Goal: Transaction & Acquisition: Obtain resource

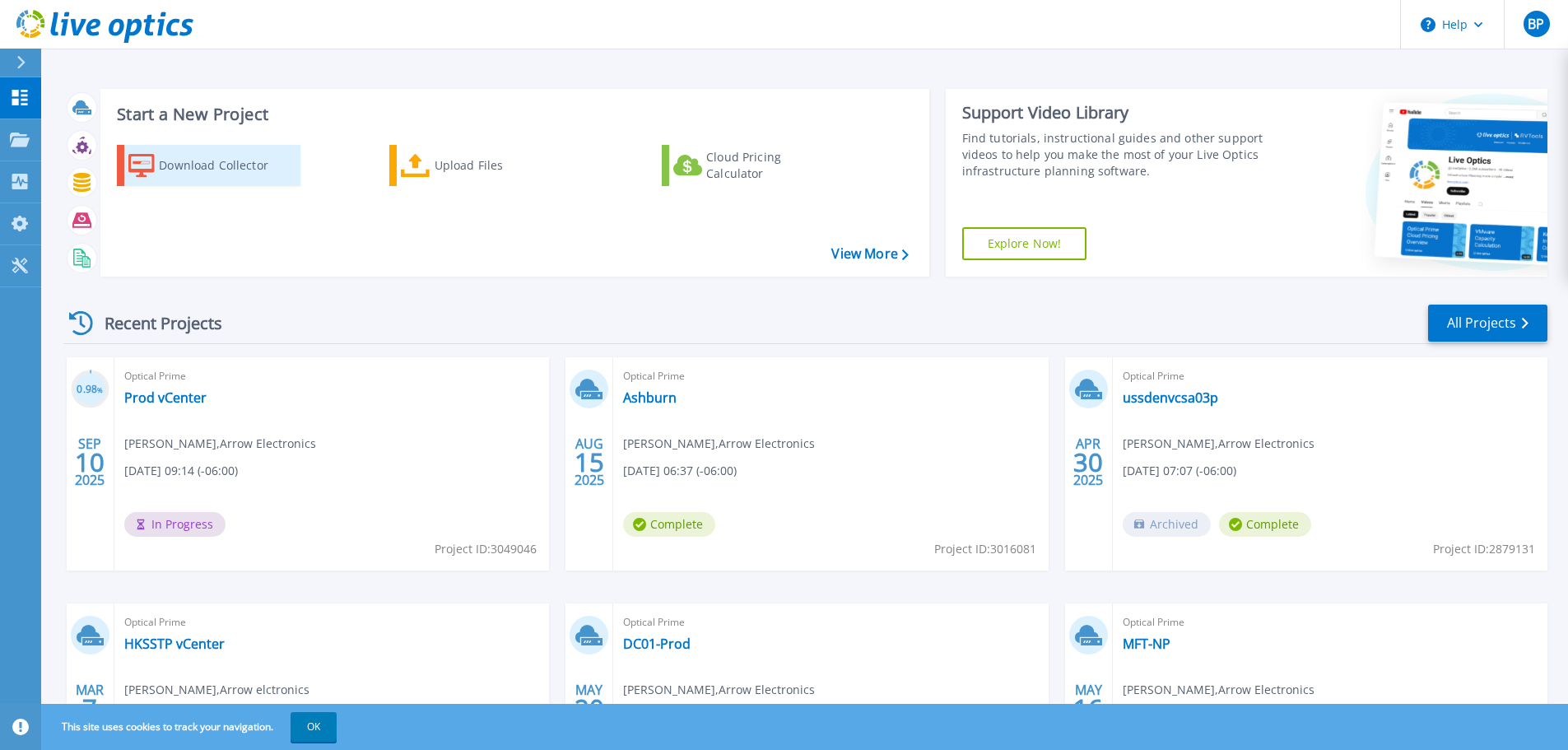
click at [239, 164] on div "Download Collector" at bounding box center [225, 166] width 131 height 33
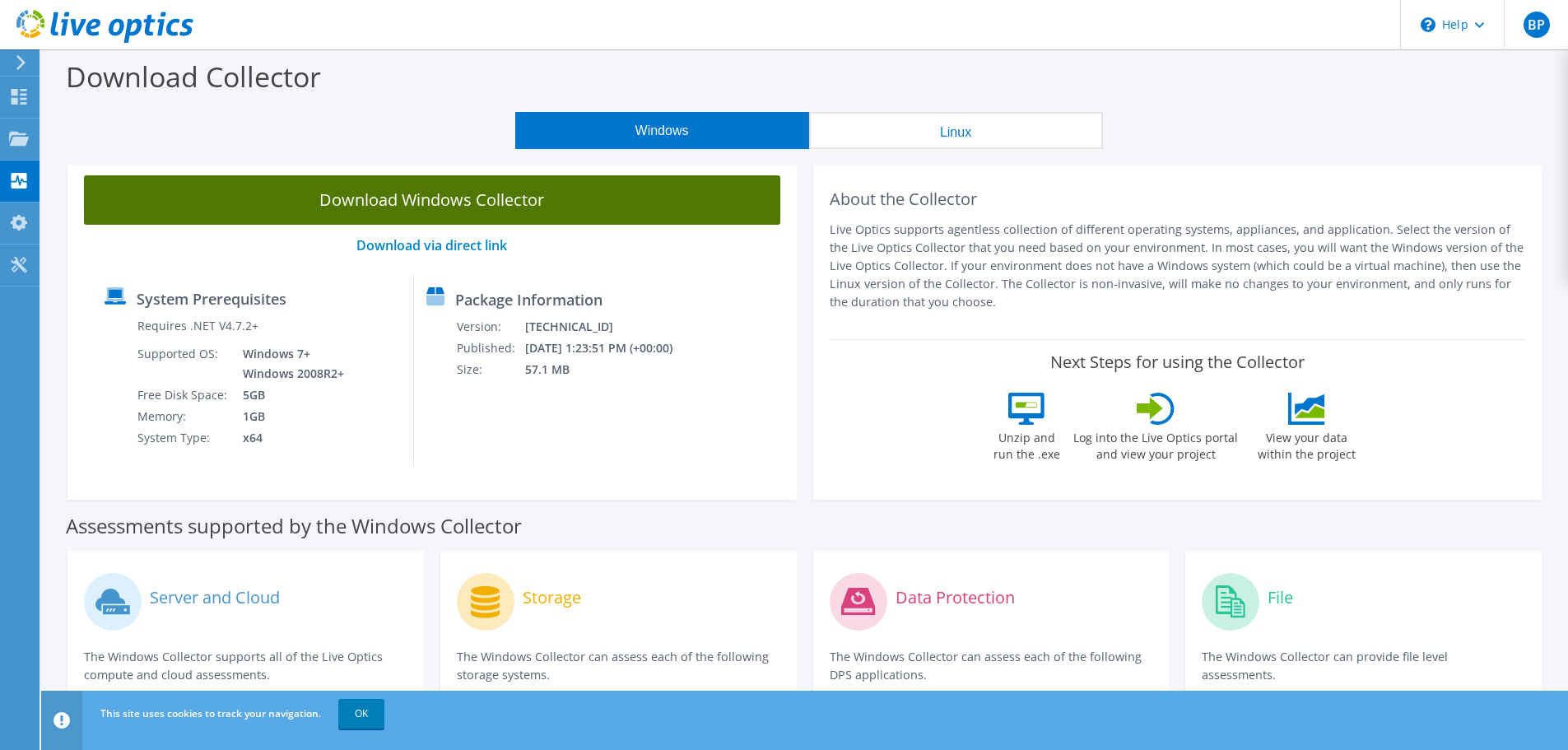
click at [485, 202] on link "Download Windows Collector" at bounding box center [432, 199] width 696 height 49
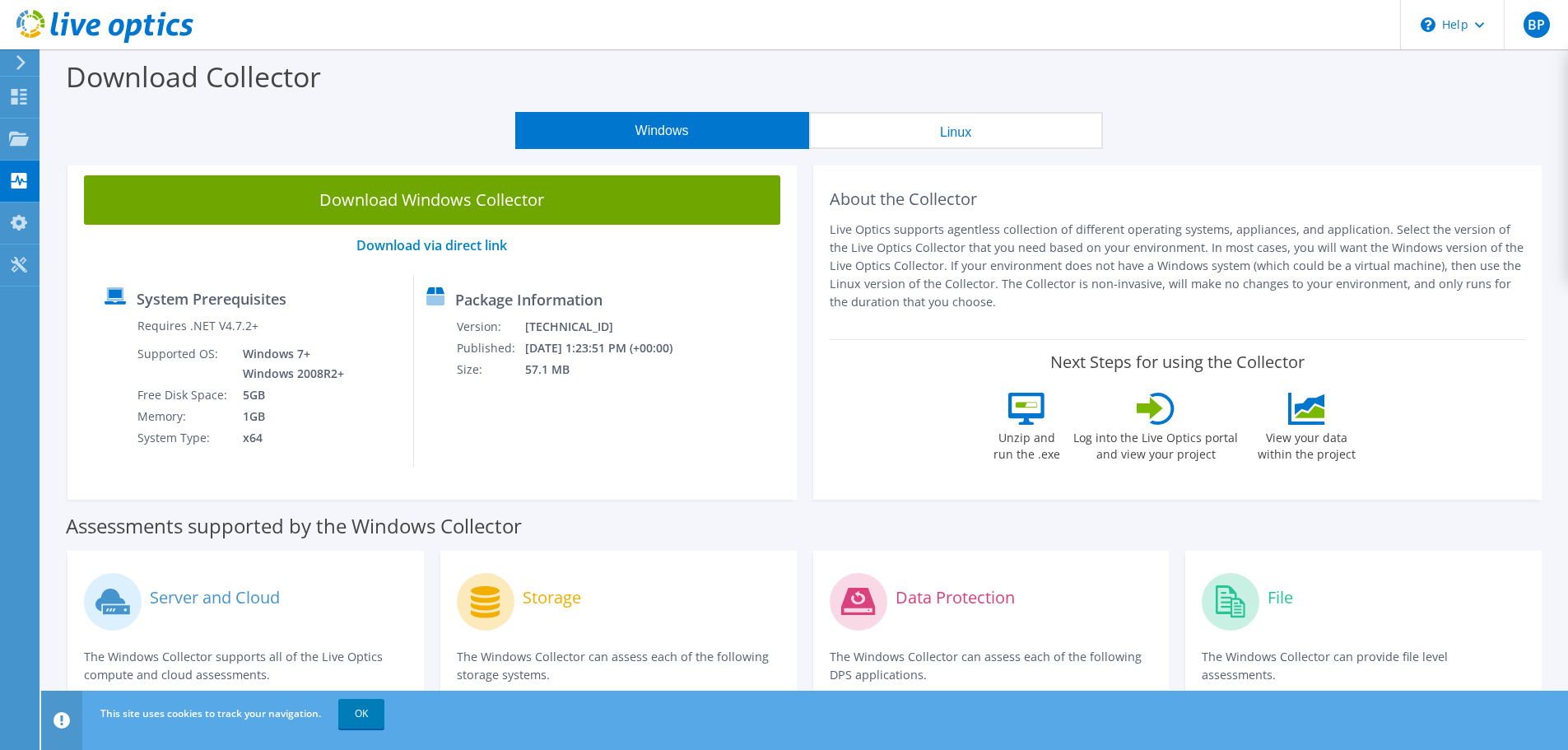
click at [479, 735] on div "This site uses cookies to track your navigation. OK" at bounding box center [835, 714] width 1477 height 46
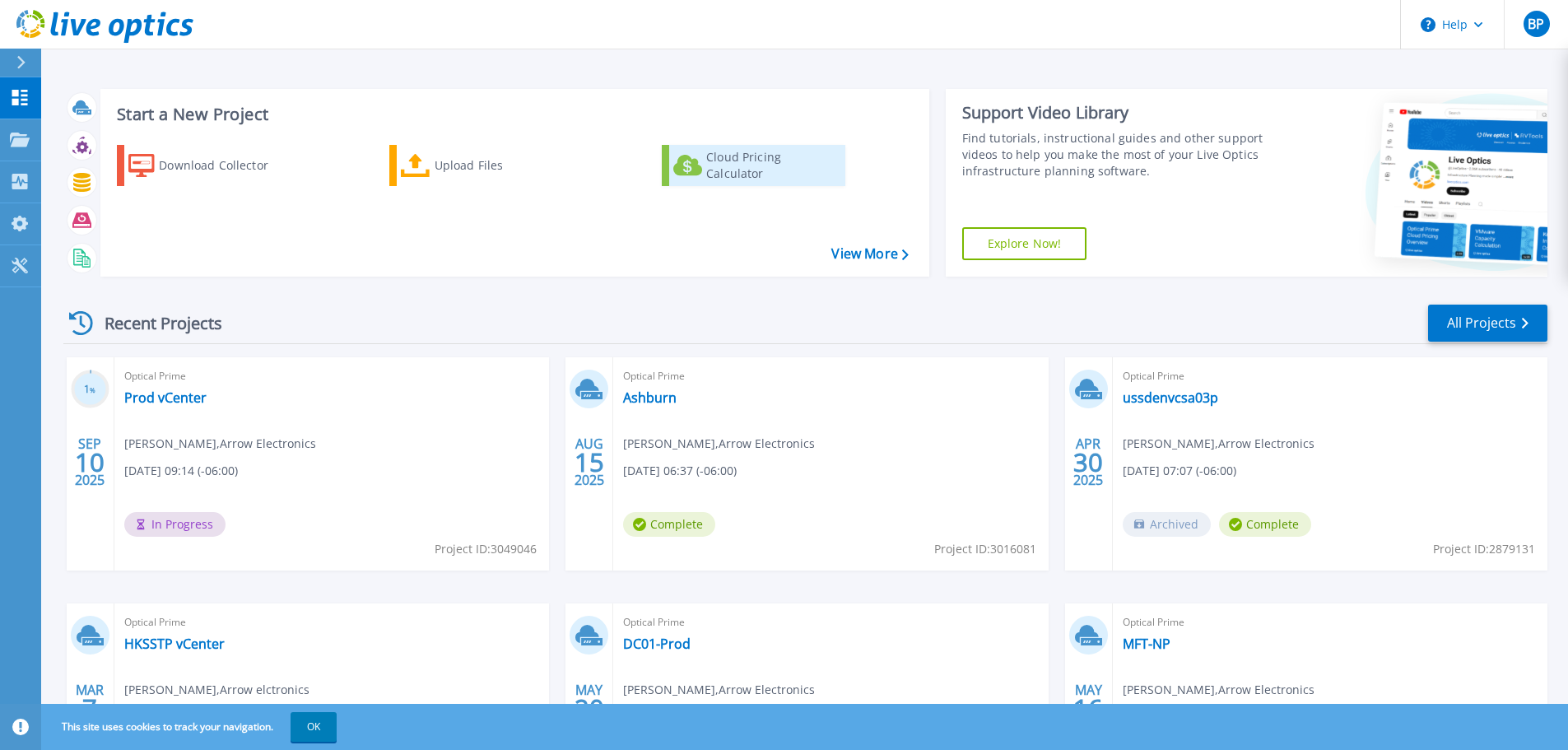
click at [726, 167] on div "Cloud Pricing Calculator" at bounding box center [772, 166] width 131 height 33
click at [490, 175] on div "Upload Files" at bounding box center [501, 166] width 131 height 33
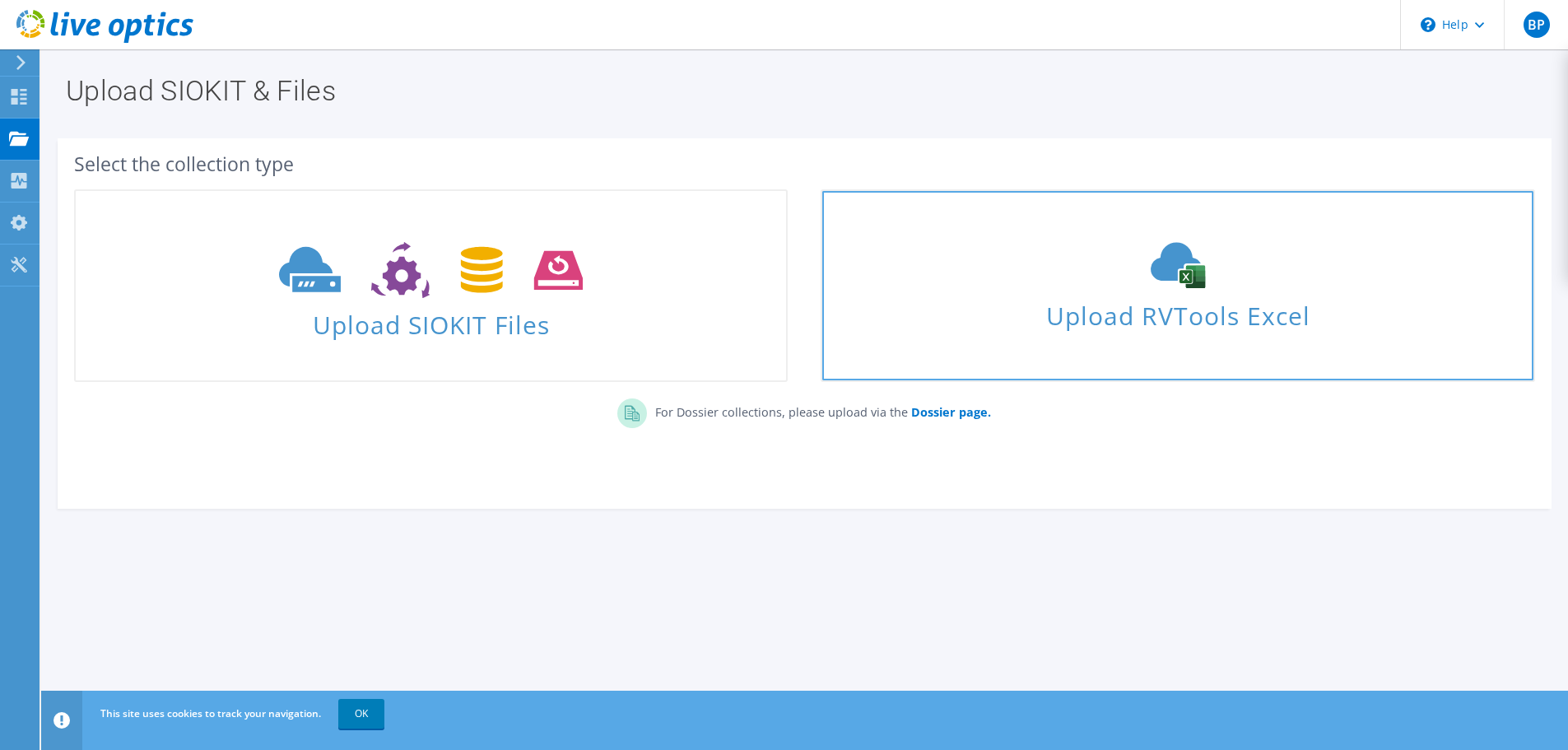
click at [1181, 272] on use at bounding box center [1177, 266] width 55 height 46
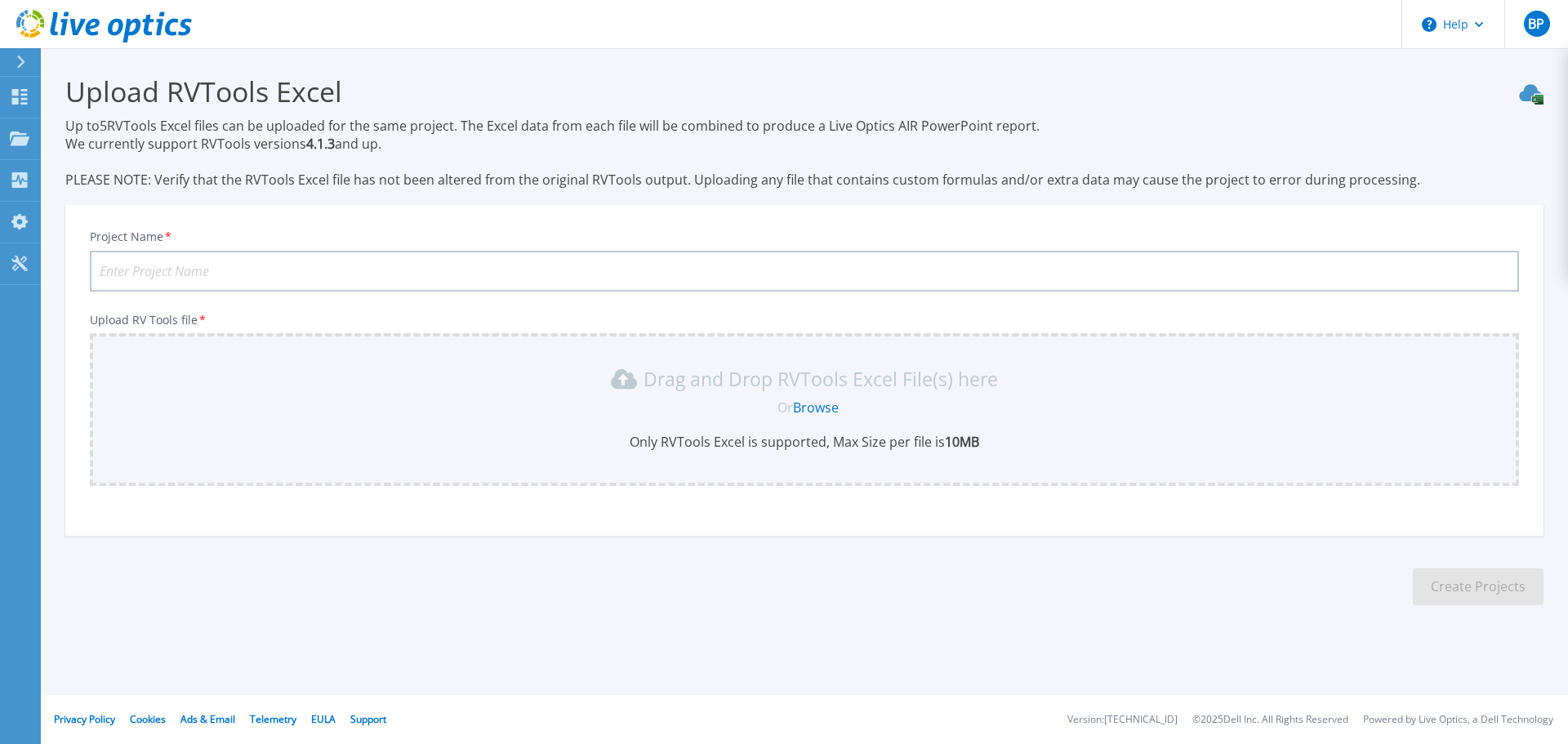
click at [229, 273] on input "Project Name *" at bounding box center [804, 271] width 1428 height 40
type input "Cloud Pricing"
click at [819, 409] on link "Browse" at bounding box center [816, 408] width 46 height 18
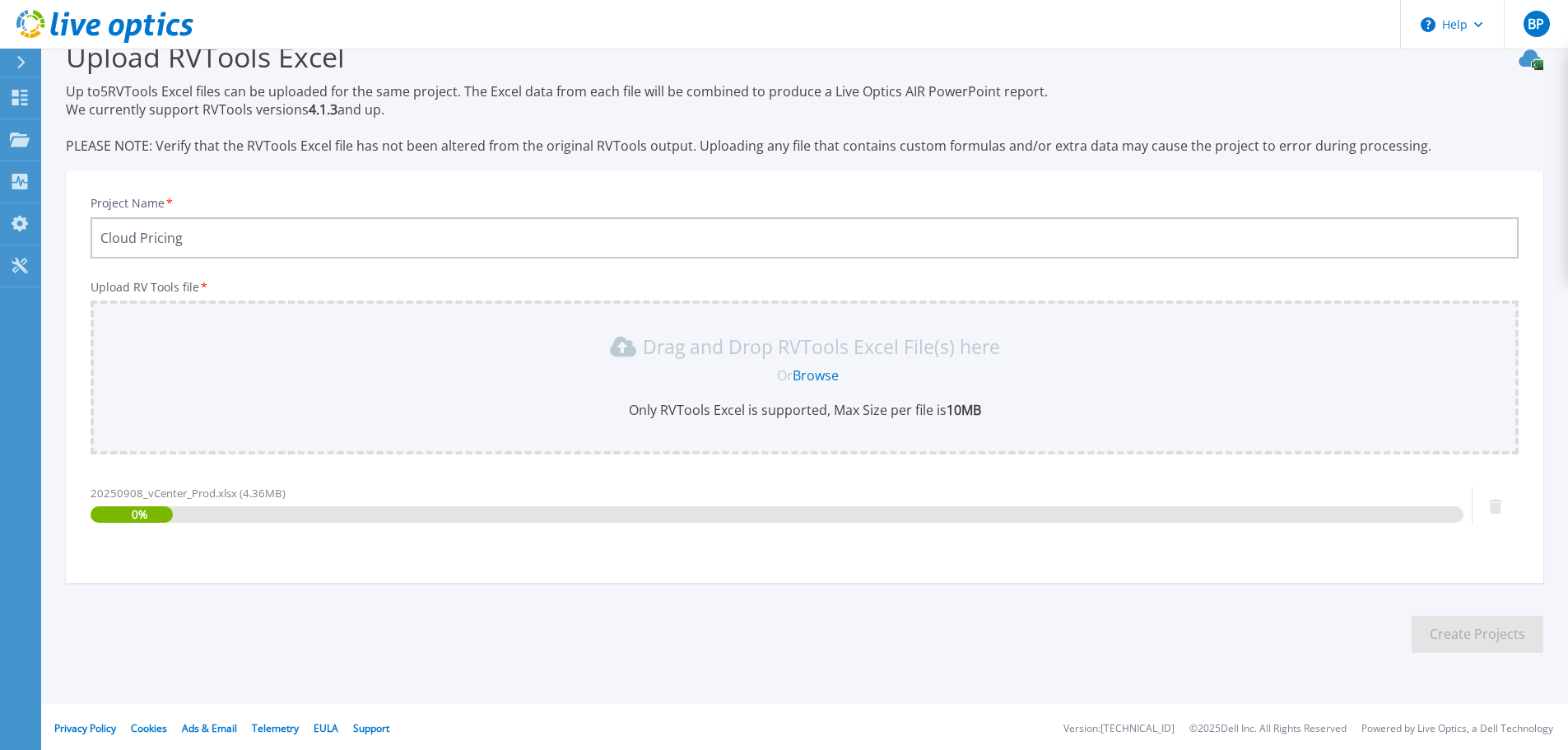
scroll to position [38, 0]
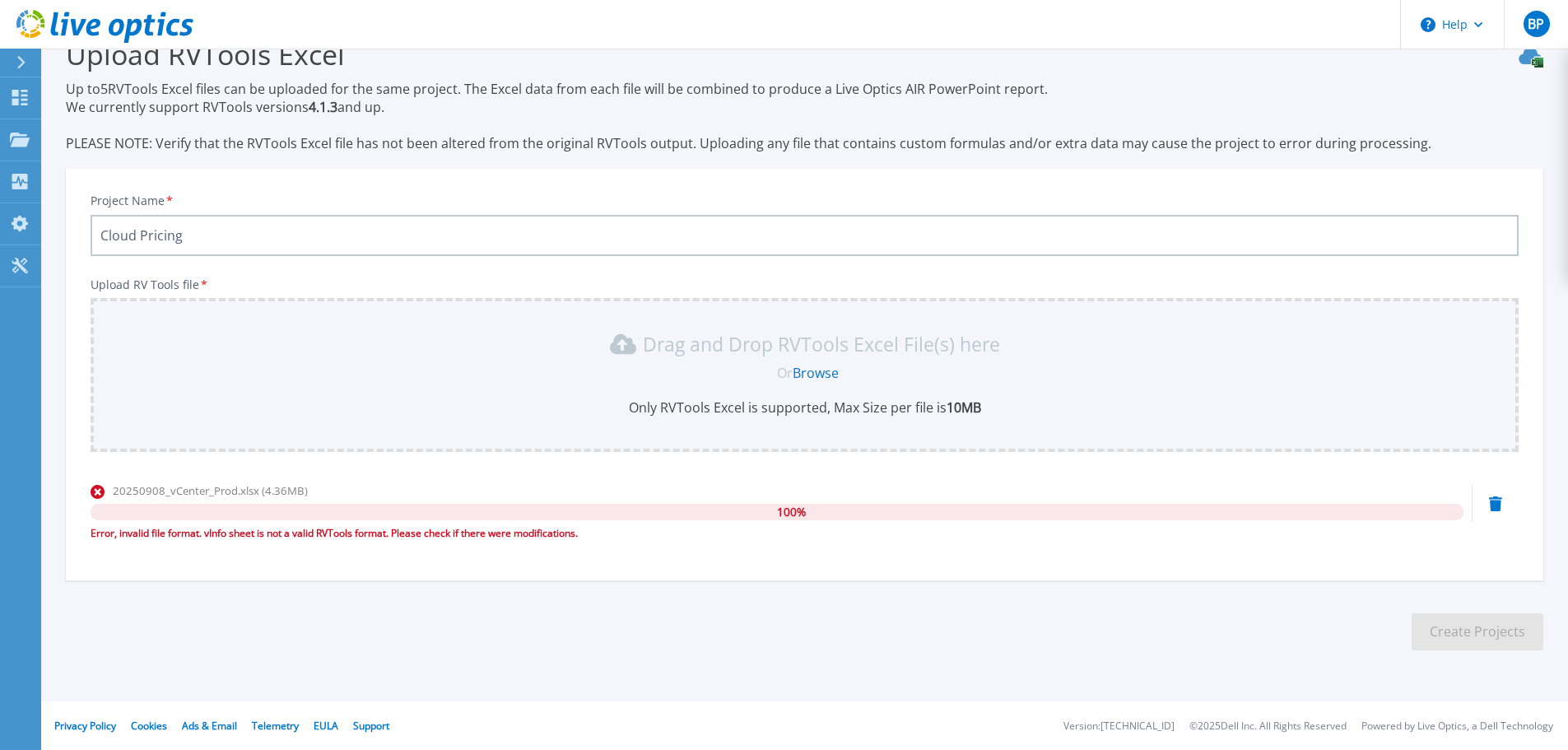
click at [807, 372] on link "Browse" at bounding box center [815, 373] width 46 height 19
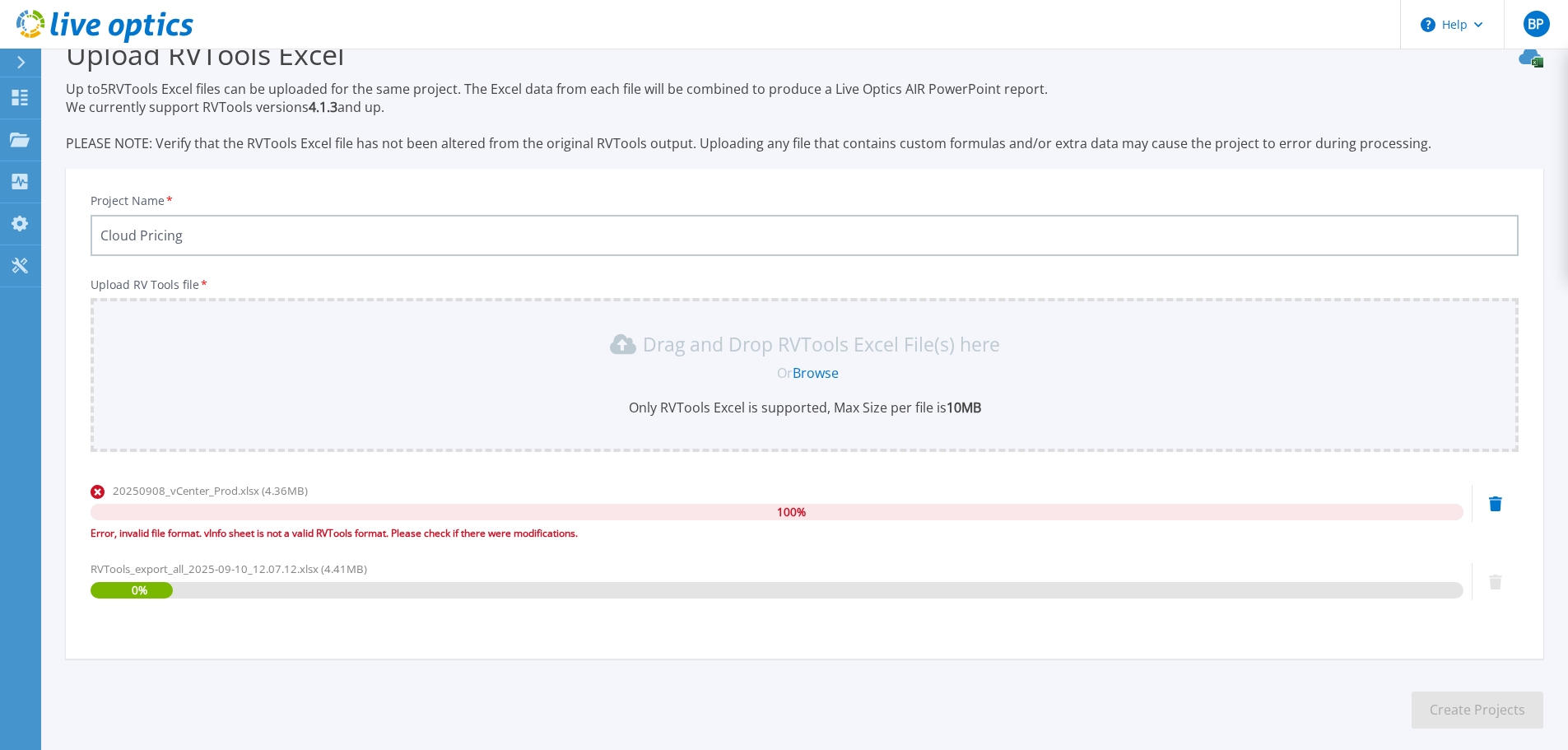
scroll to position [116, 0]
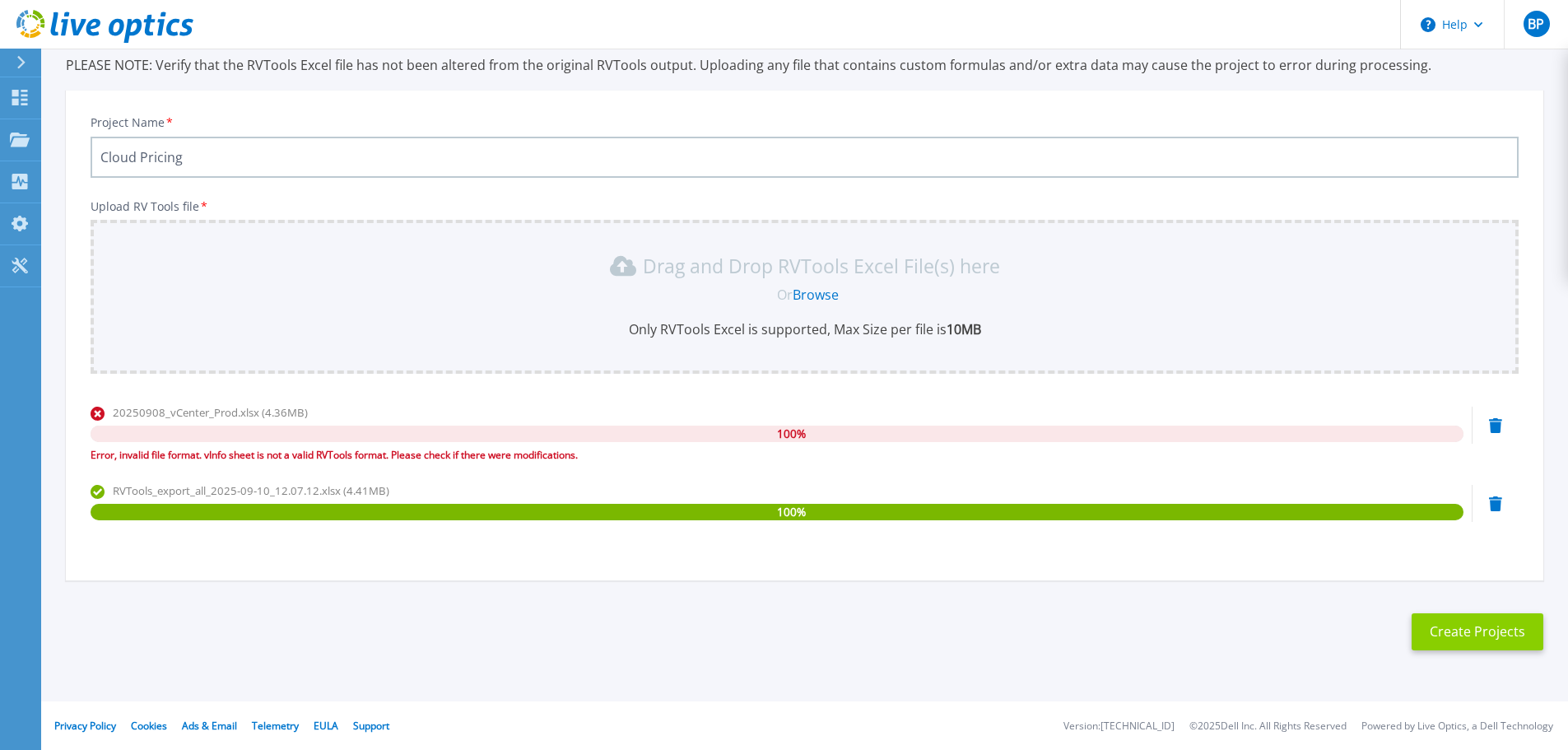
click at [1463, 630] on button "Create Projects" at bounding box center [1477, 632] width 131 height 37
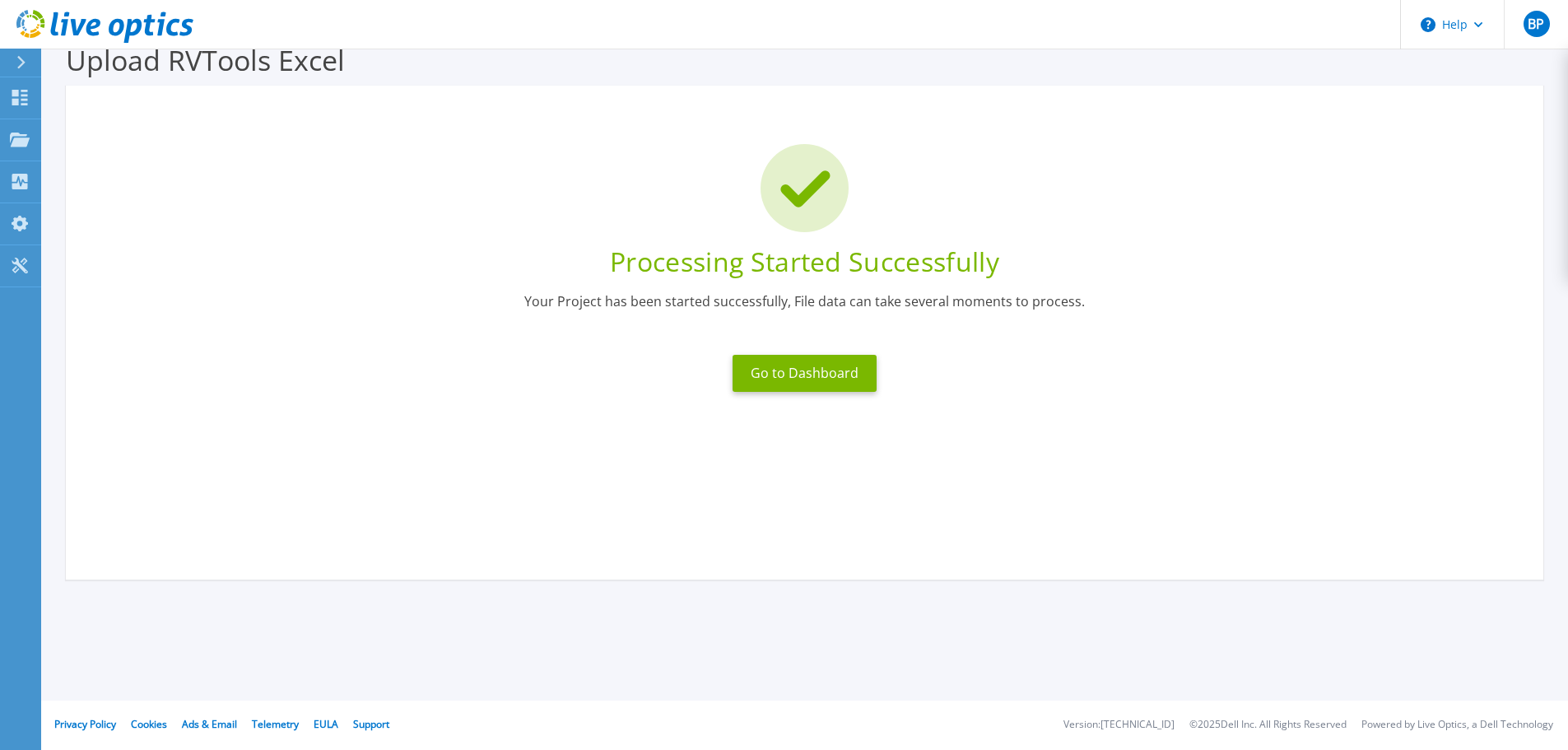
scroll to position [32, 0]
click at [790, 370] on button "Go to Dashboard" at bounding box center [805, 373] width 144 height 37
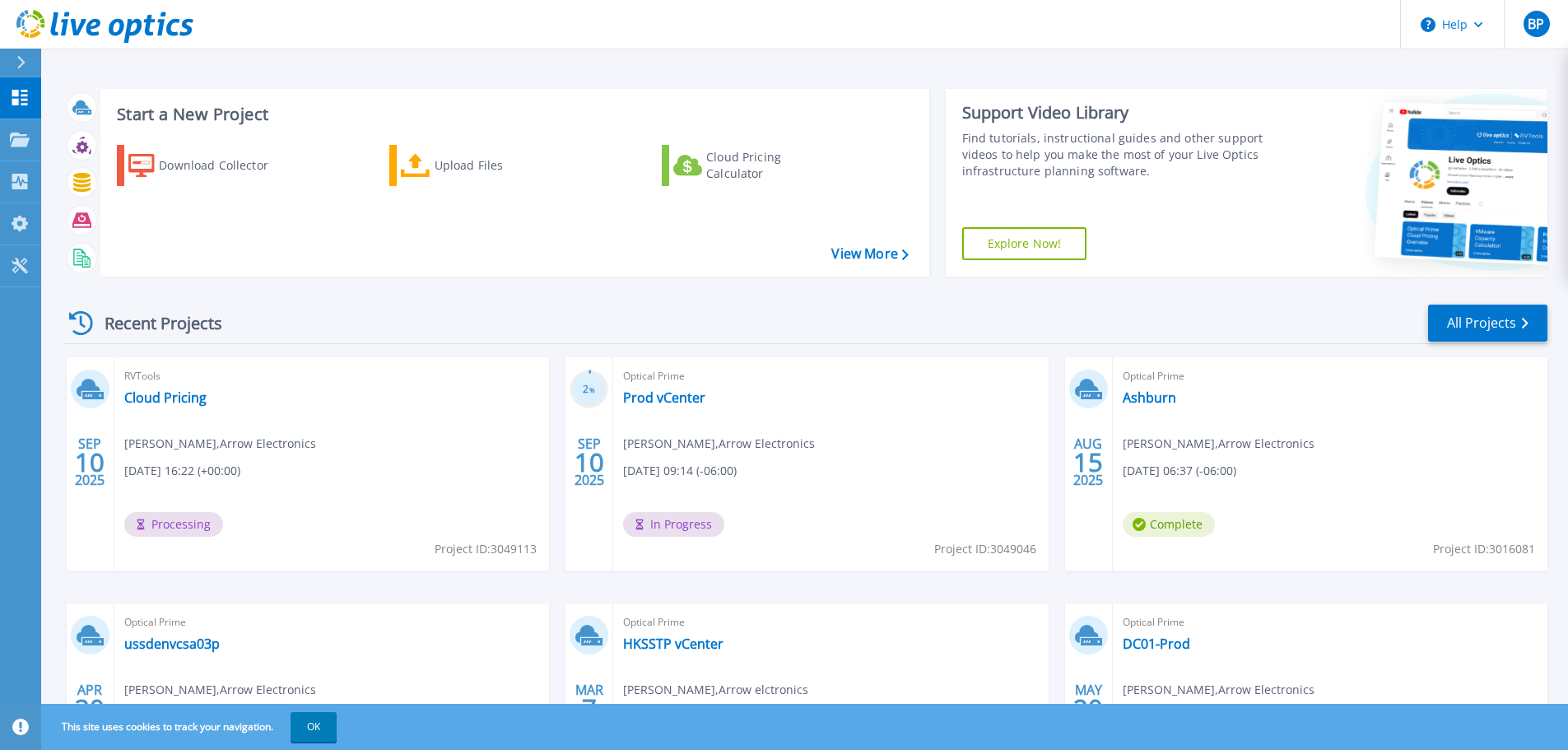
click at [358, 457] on div "RVTools Cloud Pricing Bob Powell , Arrow Electronics 09/10/2025, 16:22 (+00:00)…" at bounding box center [332, 464] width 435 height 213
click at [270, 481] on div "RVTools Cloud Pricing Bob Powell , Arrow Electronics 09/10/2025, 16:22 (+00:00)…" at bounding box center [332, 464] width 435 height 213
click at [156, 393] on link "Cloud Pricing" at bounding box center [165, 398] width 82 height 17
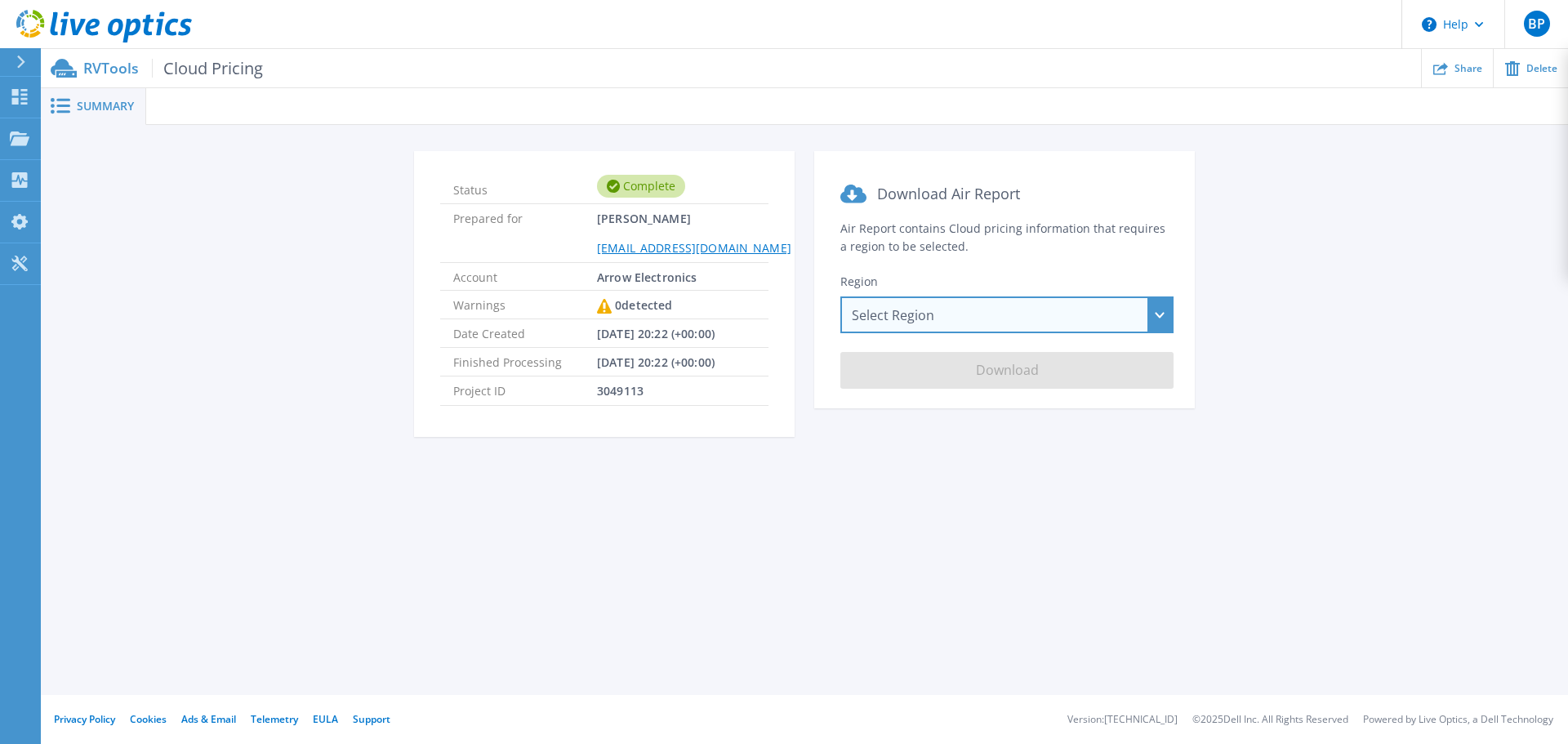
click at [1155, 316] on div "Select Region Asia Pacific (Hong Kong) Asia Pacific (Mumbai) Asia Pacific (Seou…" at bounding box center [1006, 315] width 333 height 37
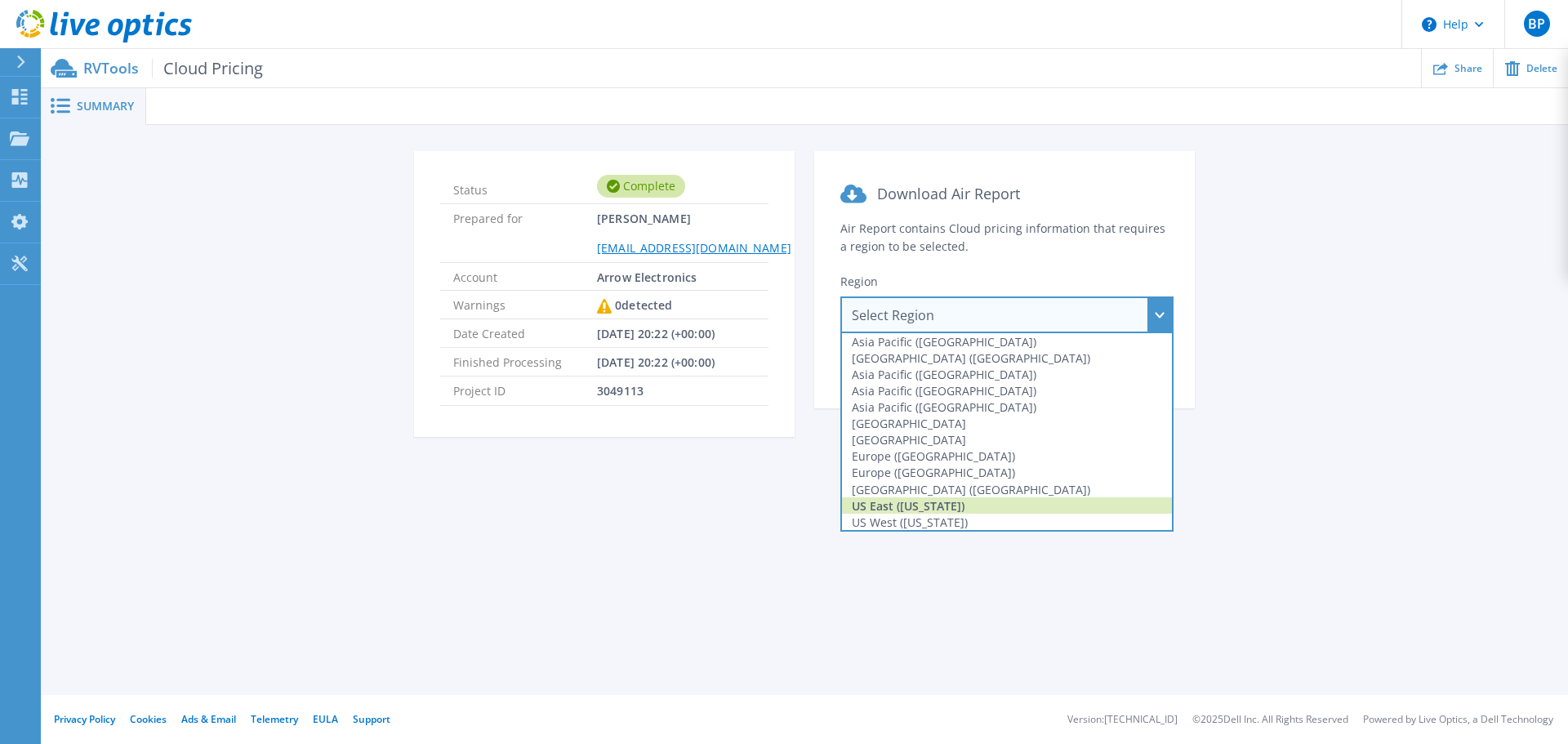
click at [965, 505] on div "US East (Virginia)" at bounding box center [1006, 506] width 330 height 17
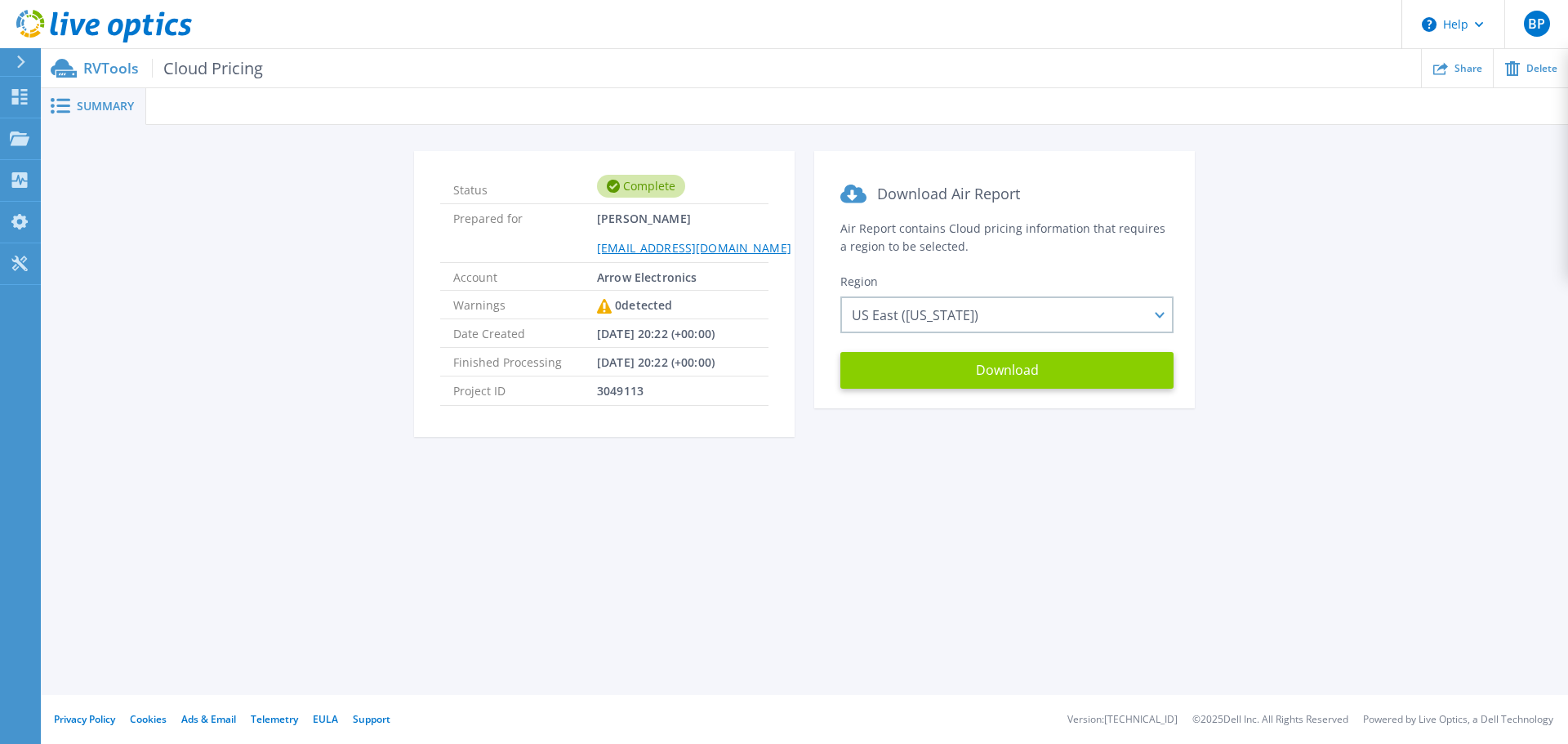
click at [915, 368] on button "Download" at bounding box center [1006, 370] width 333 height 37
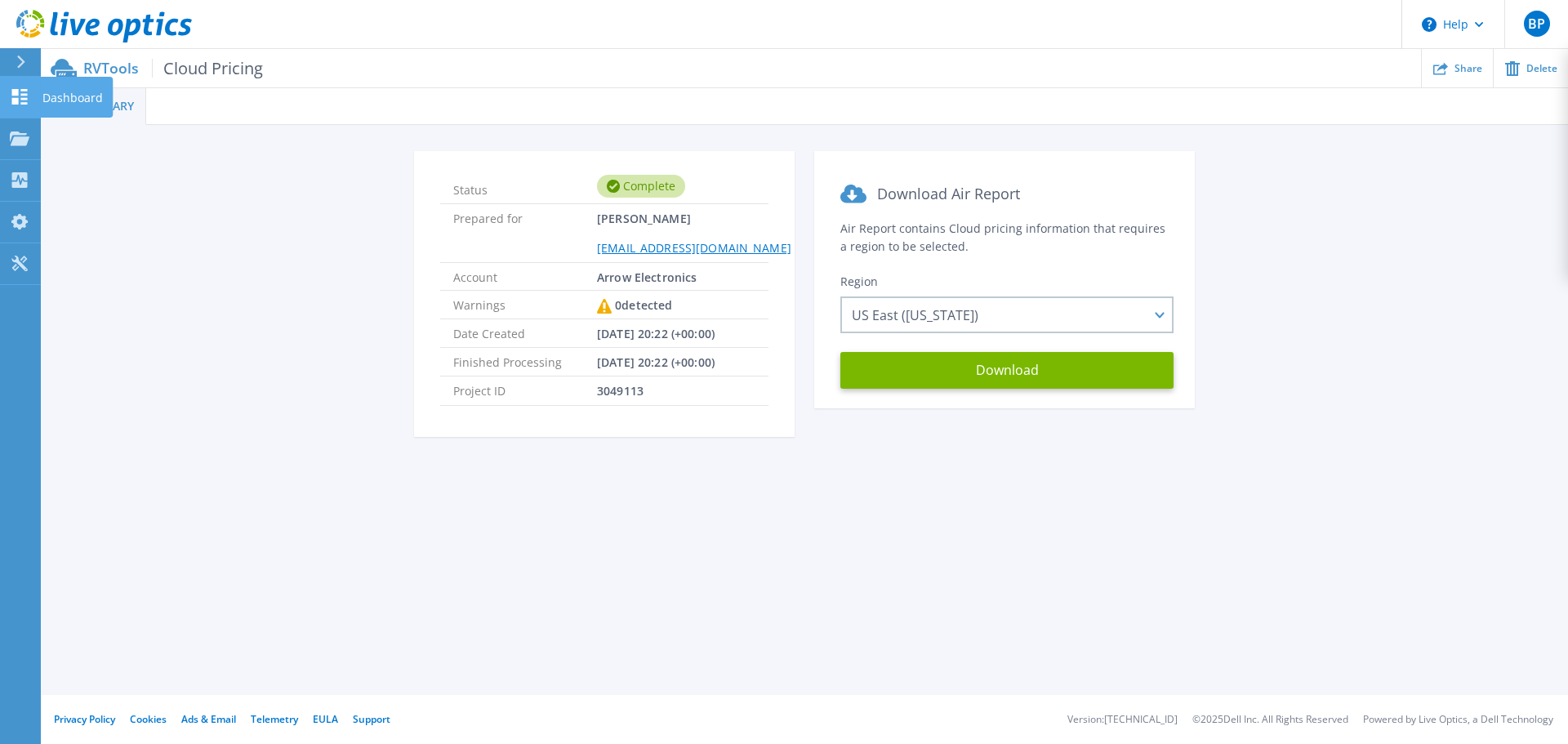
click at [26, 92] on icon at bounding box center [19, 96] width 19 height 16
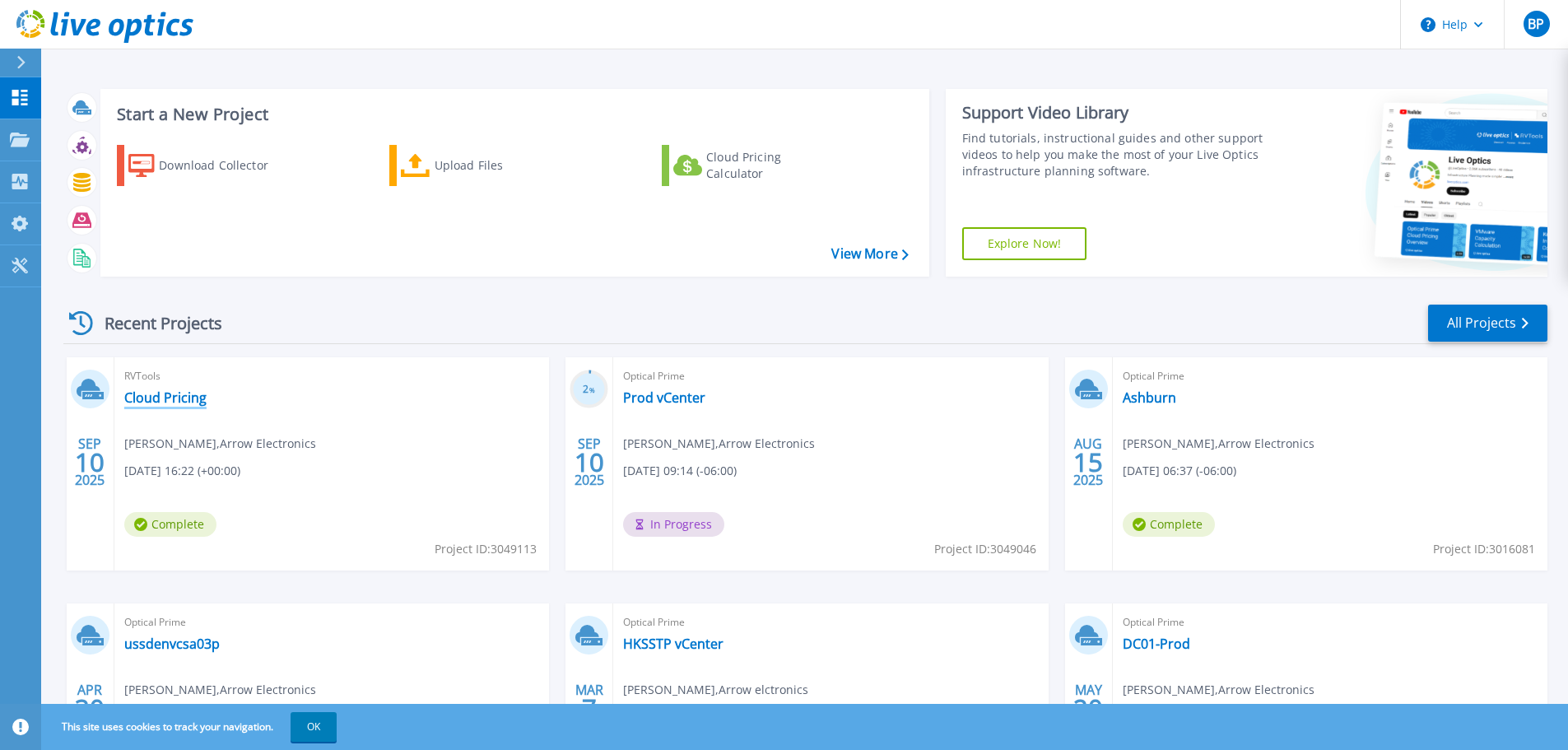
click at [165, 394] on link "Cloud Pricing" at bounding box center [165, 398] width 82 height 17
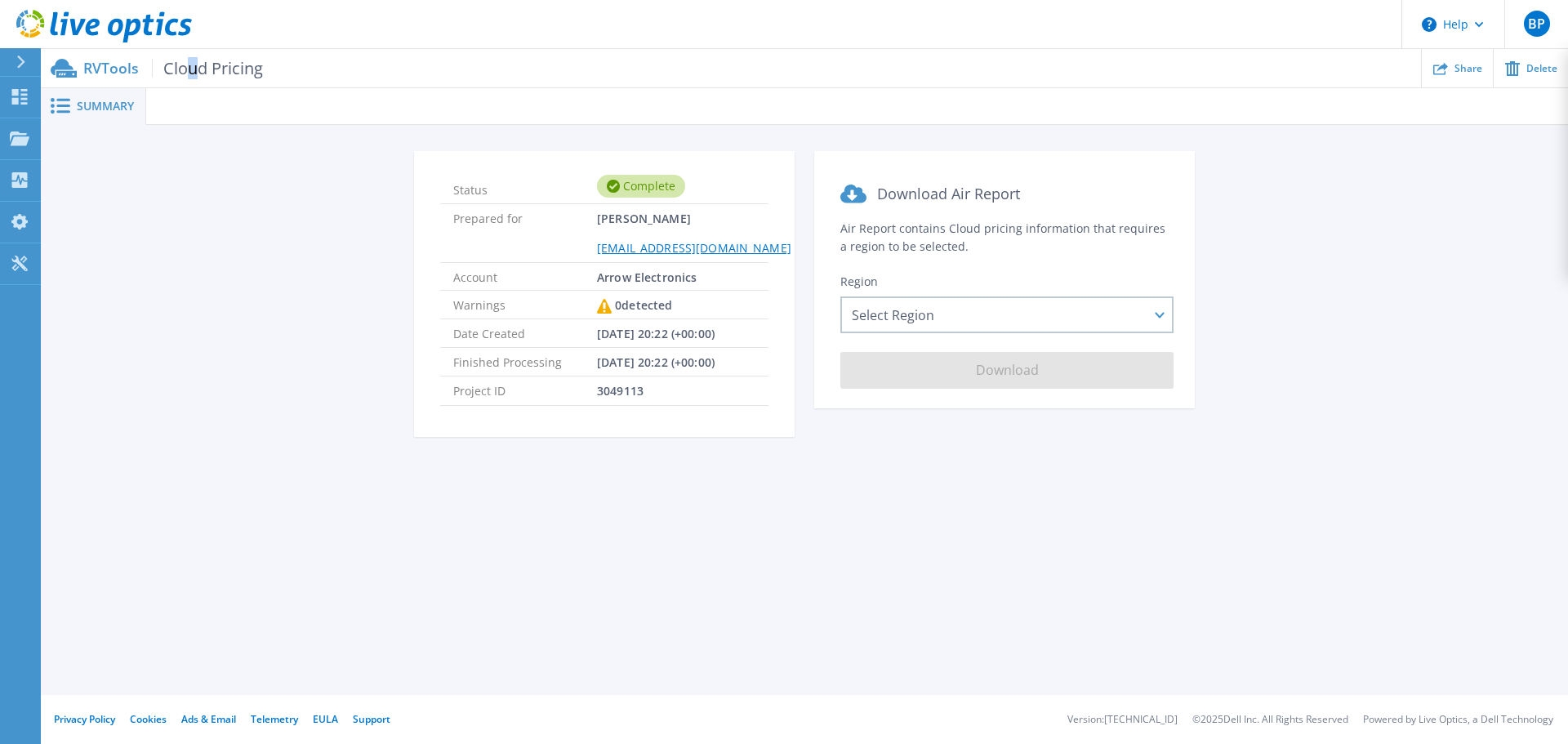
click at [192, 62] on span "Cloud Pricing" at bounding box center [207, 68] width 111 height 18
click at [114, 69] on p "RVTools Cloud Pricing" at bounding box center [174, 68] width 180 height 18
click at [72, 140] on p "Projects" at bounding box center [63, 140] width 43 height 42
click at [286, 282] on div "Status Complete Prepared for [PERSON_NAME] [EMAIL_ADDRESS][DOMAIN_NAME] Account…" at bounding box center [804, 304] width 1478 height 306
click at [207, 65] on span "Cloud Pricing" at bounding box center [207, 68] width 111 height 18
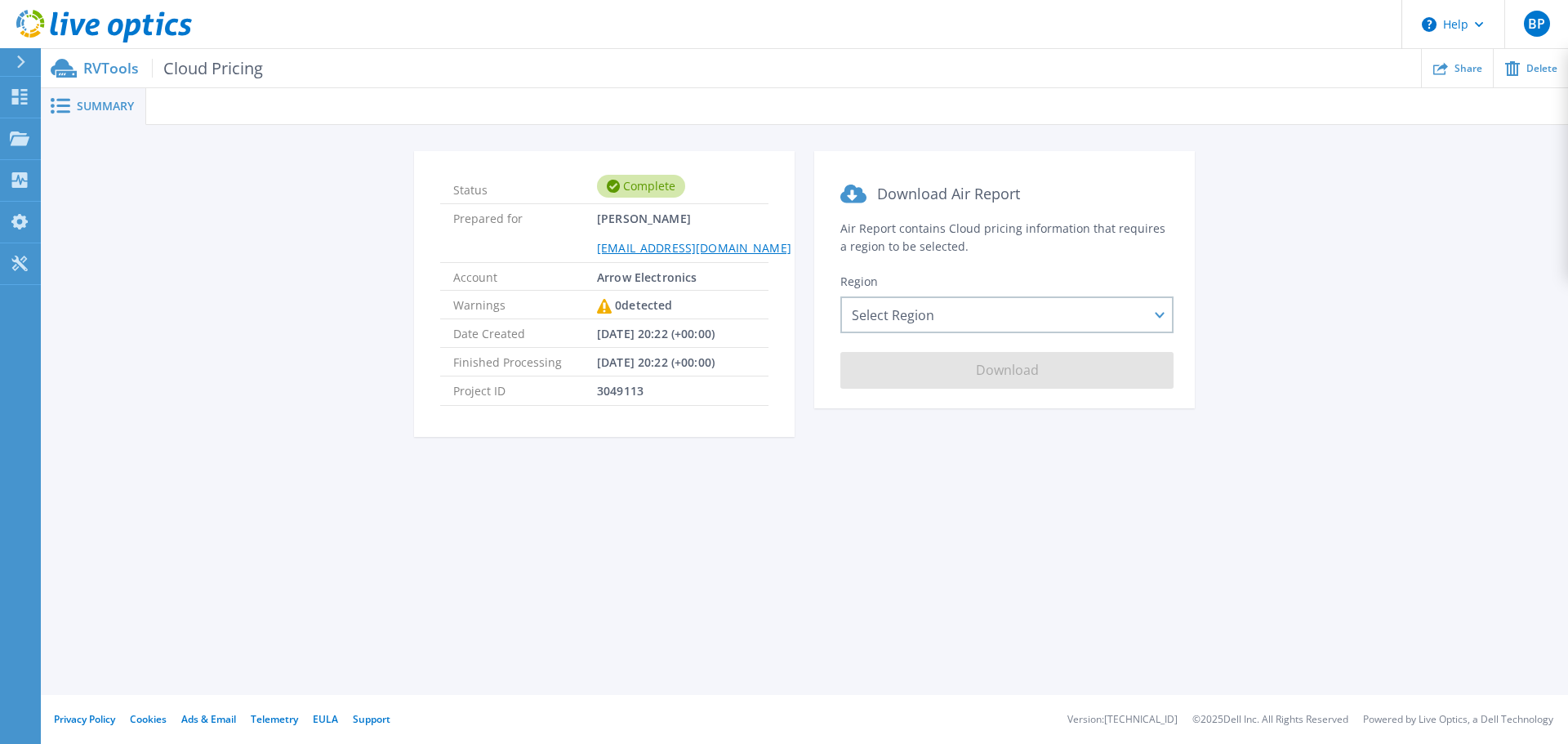
click at [97, 67] on p "RVTools Cloud Pricing" at bounding box center [174, 68] width 180 height 18
click at [115, 70] on p "RVTools Cloud Pricing" at bounding box center [174, 68] width 180 height 18
click at [57, 101] on p "Dashboard" at bounding box center [73, 98] width 61 height 42
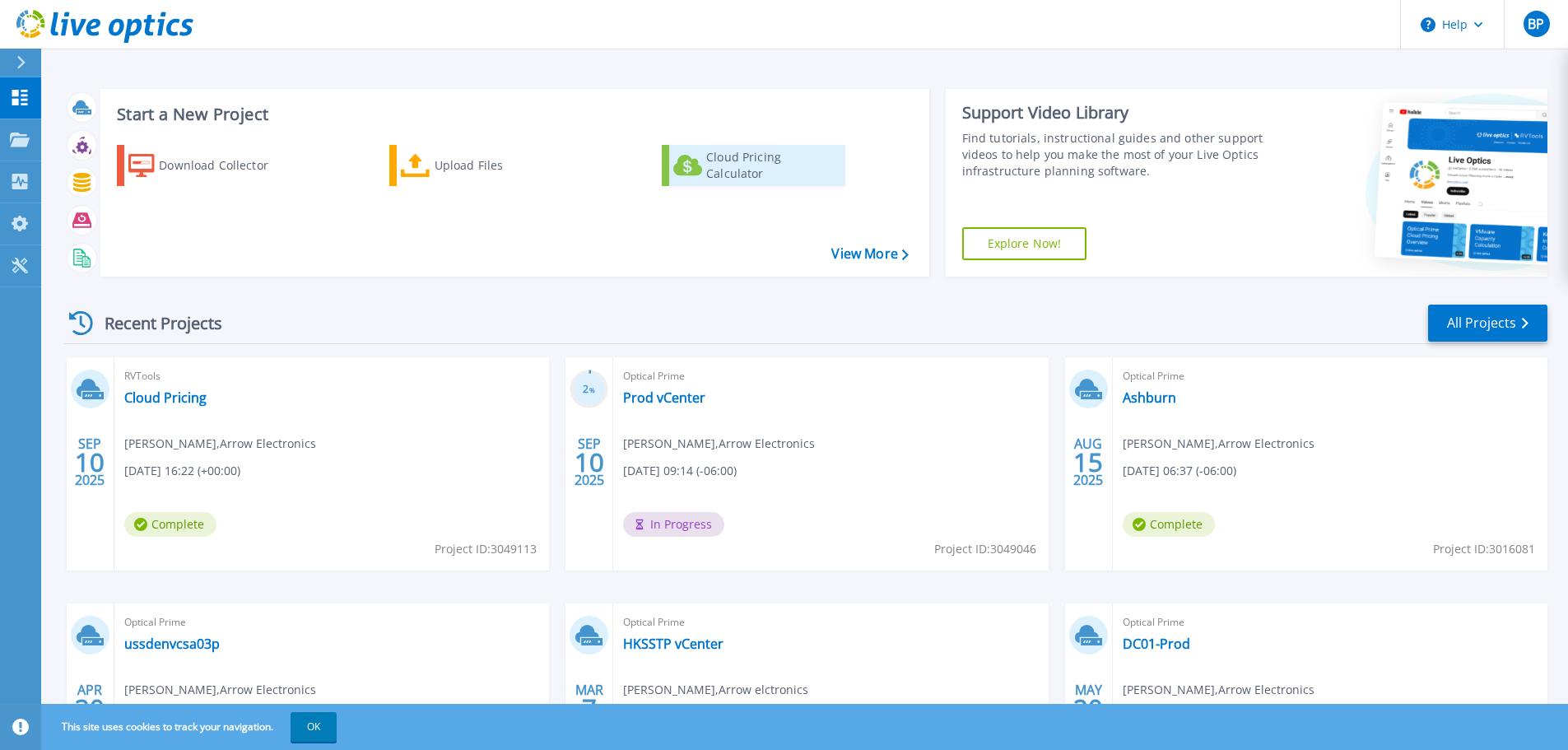
click at [770, 165] on div "Cloud Pricing Calculator" at bounding box center [772, 166] width 131 height 33
click at [459, 168] on div "Upload Files" at bounding box center [501, 166] width 131 height 33
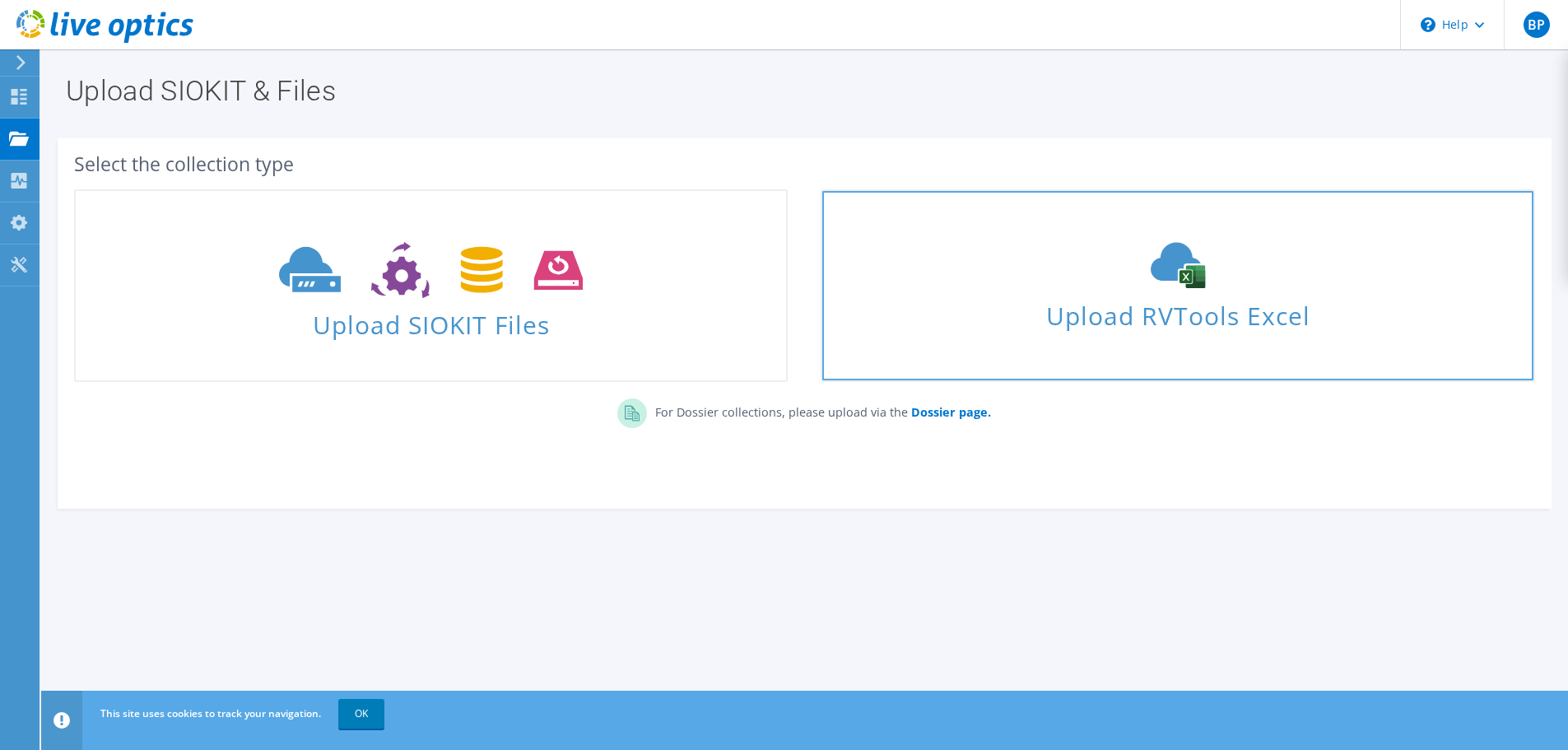
click at [1117, 304] on span "Upload RVTools Excel" at bounding box center [1176, 311] width 710 height 35
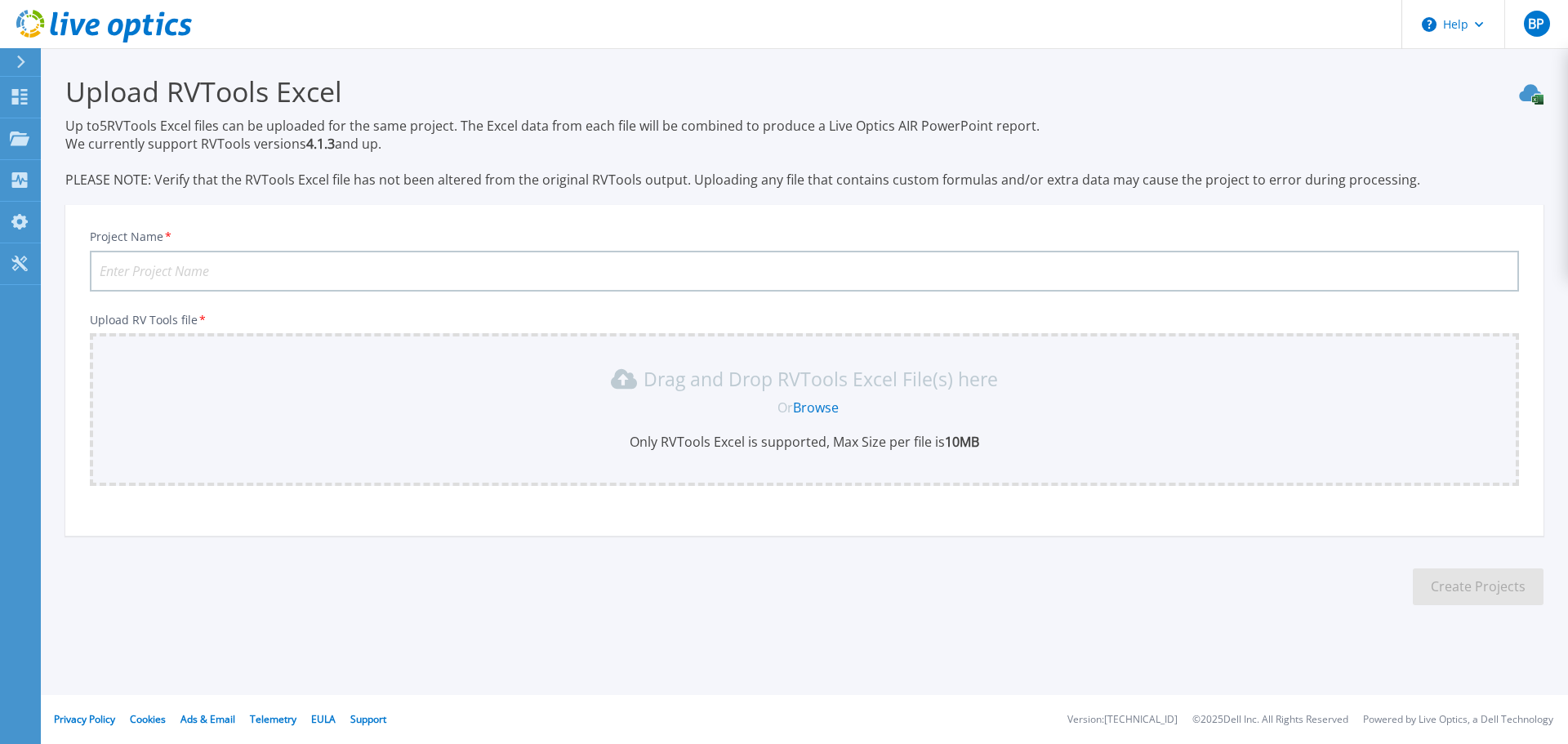
click at [818, 406] on link "Browse" at bounding box center [816, 408] width 46 height 18
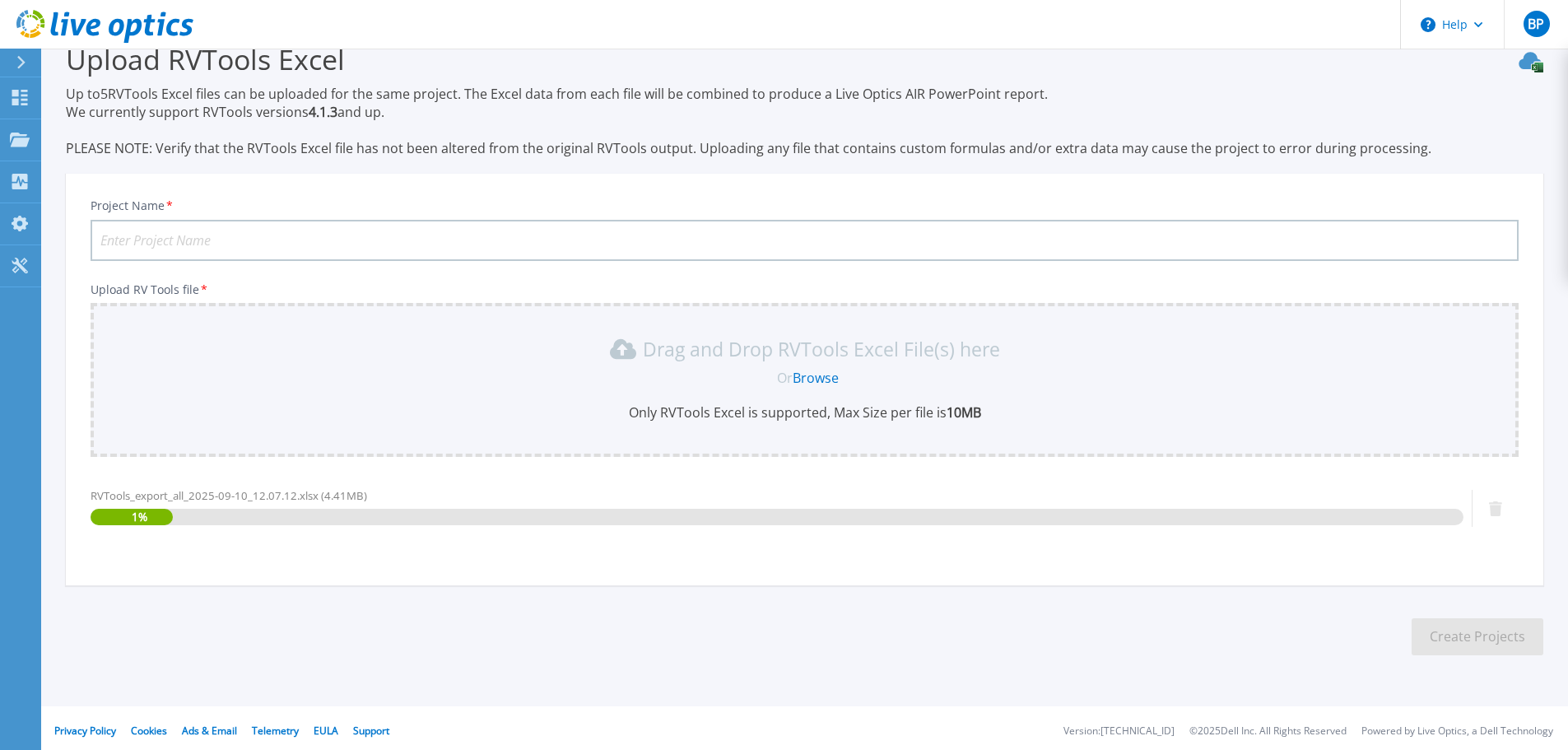
scroll to position [38, 0]
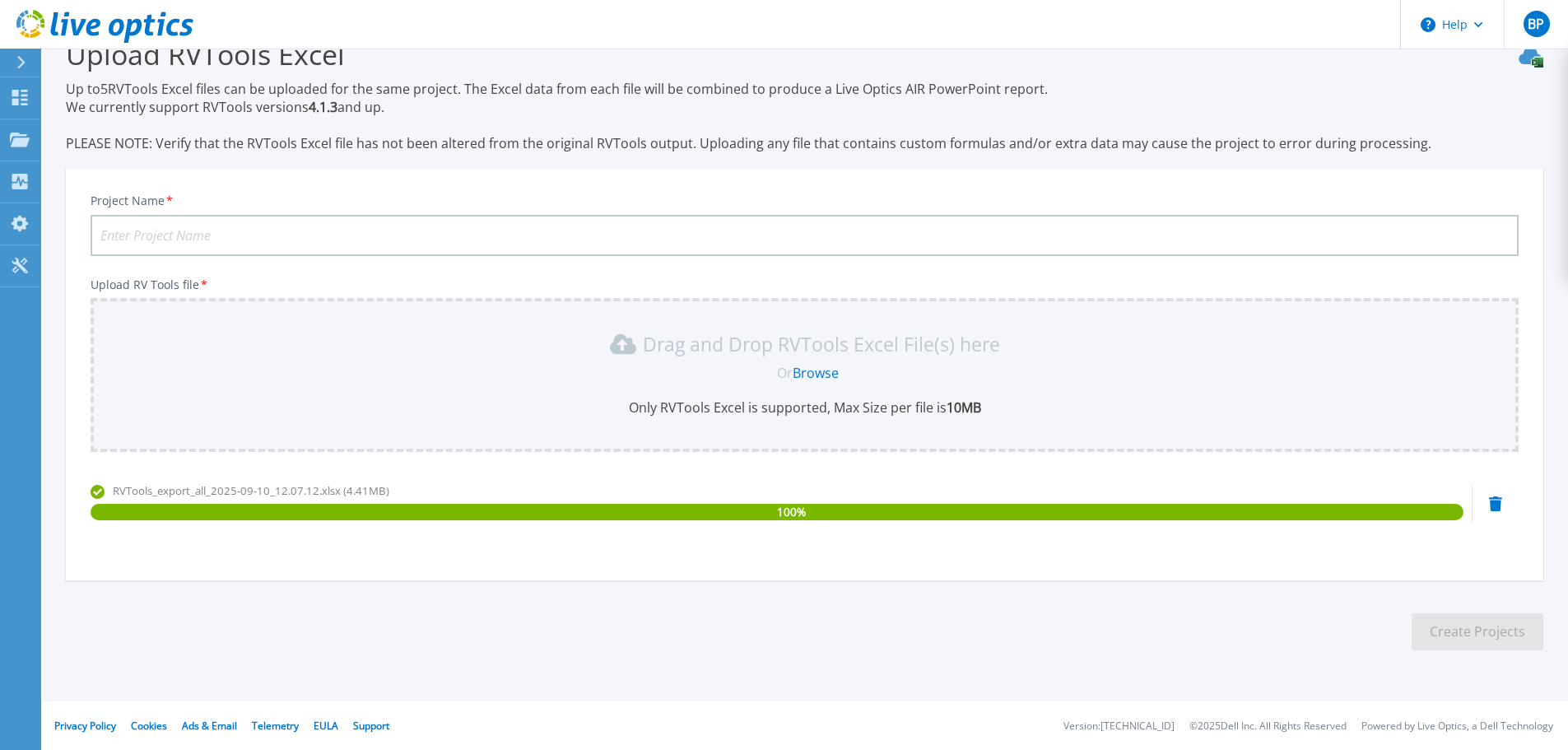
click at [280, 225] on input "Project Name *" at bounding box center [804, 235] width 1428 height 41
type input "test"
click at [1456, 631] on button "Create Projects" at bounding box center [1477, 632] width 131 height 37
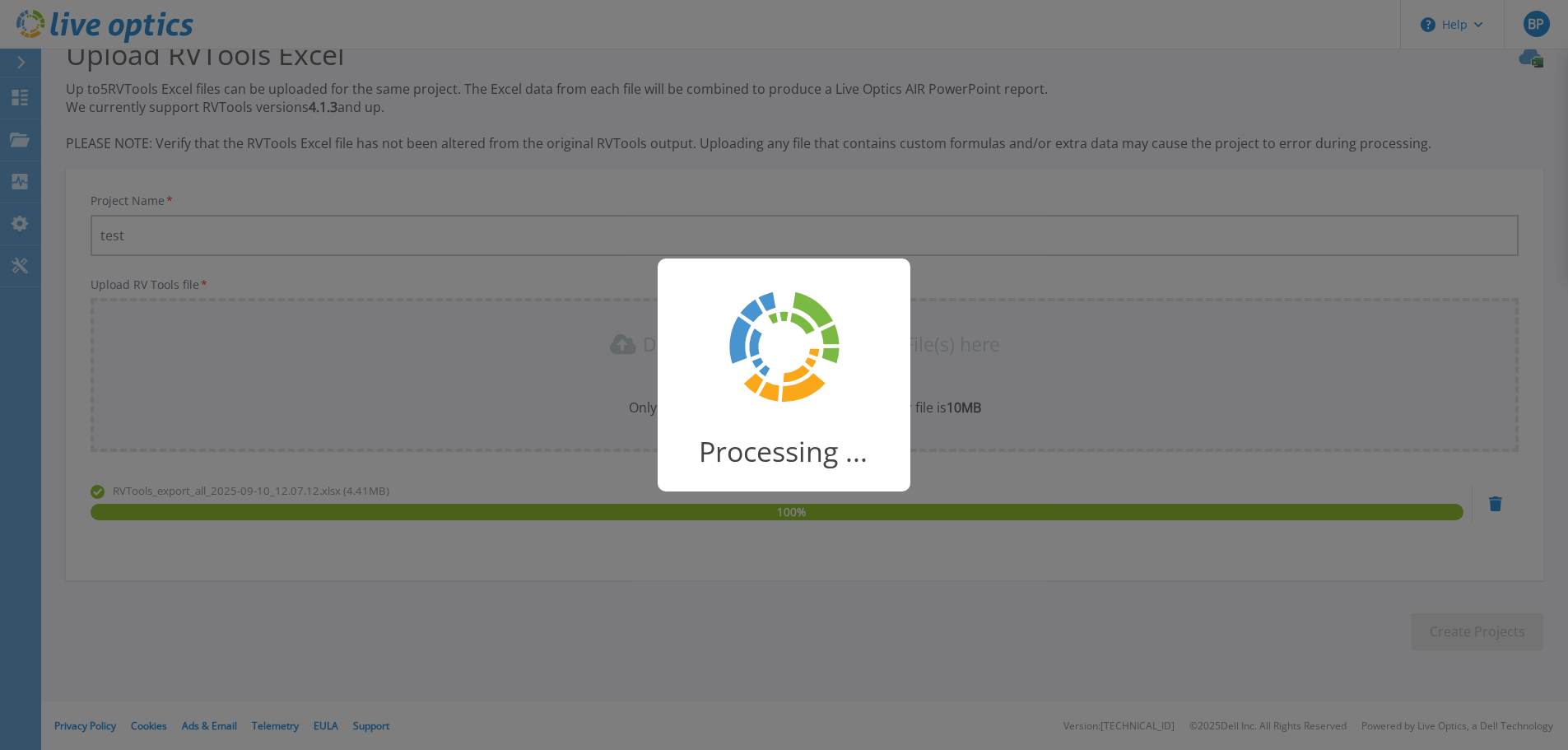
scroll to position [32, 0]
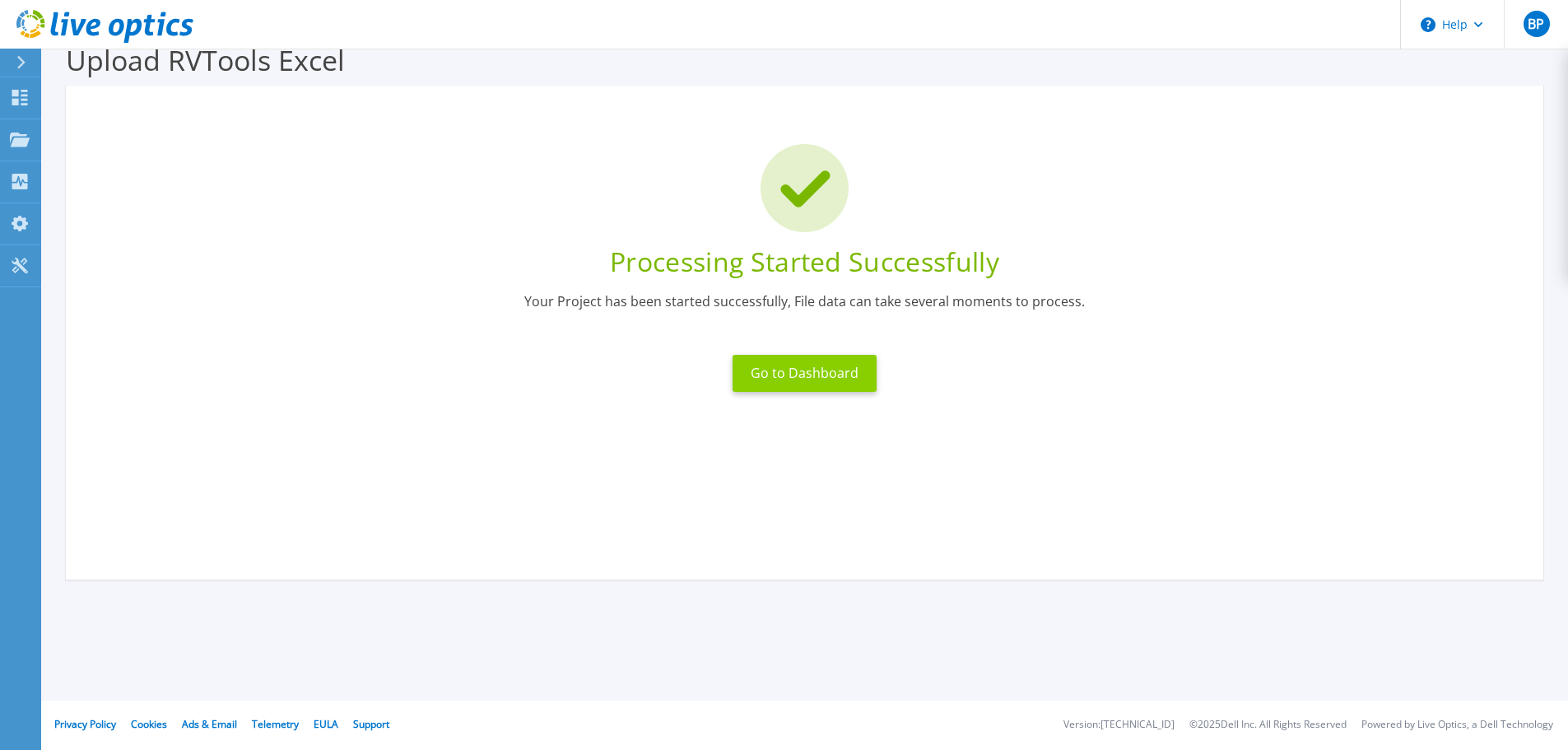
click at [806, 384] on button "Go to Dashboard" at bounding box center [805, 373] width 144 height 37
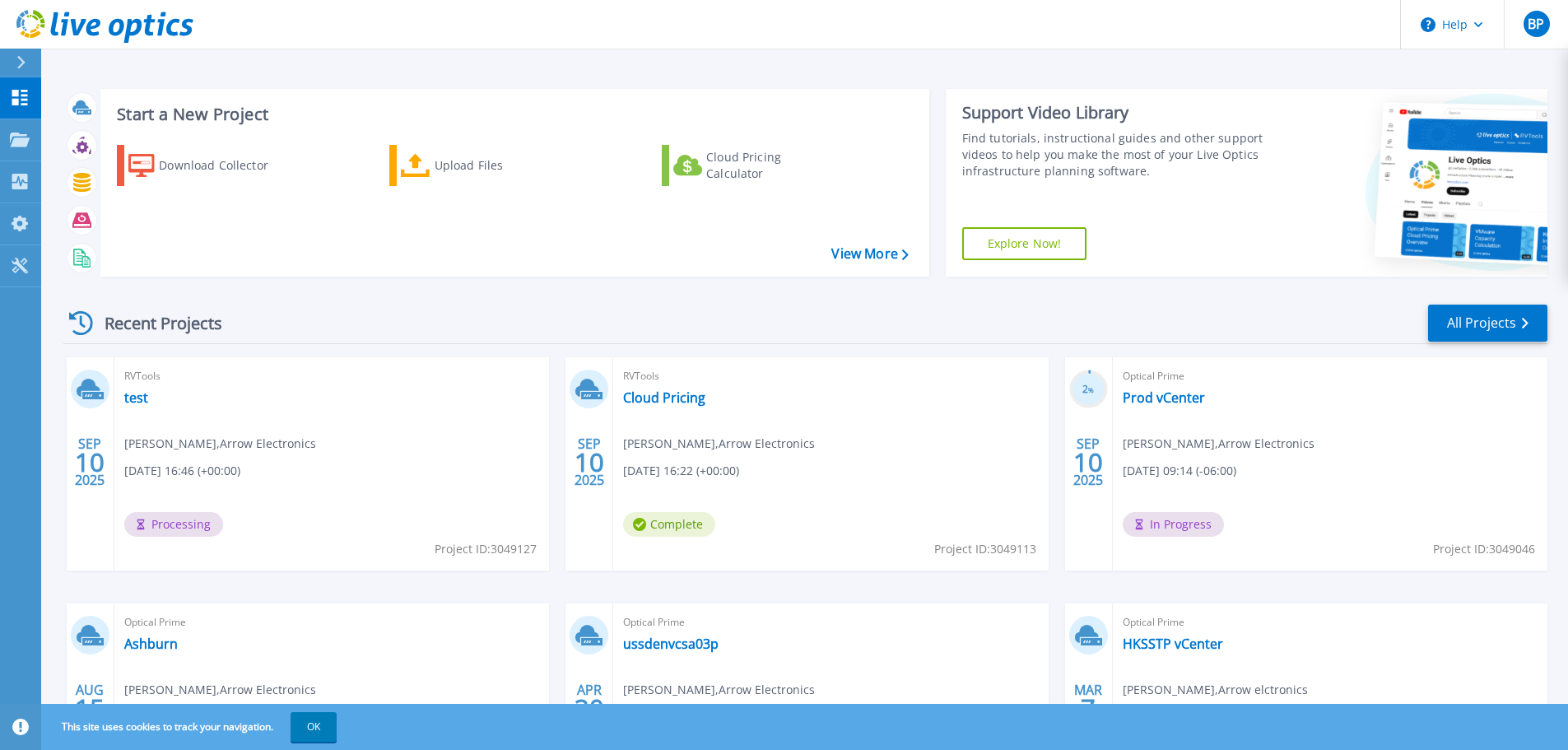
click at [84, 320] on icon at bounding box center [81, 323] width 24 height 24
click at [135, 402] on link "test" at bounding box center [136, 398] width 24 height 17
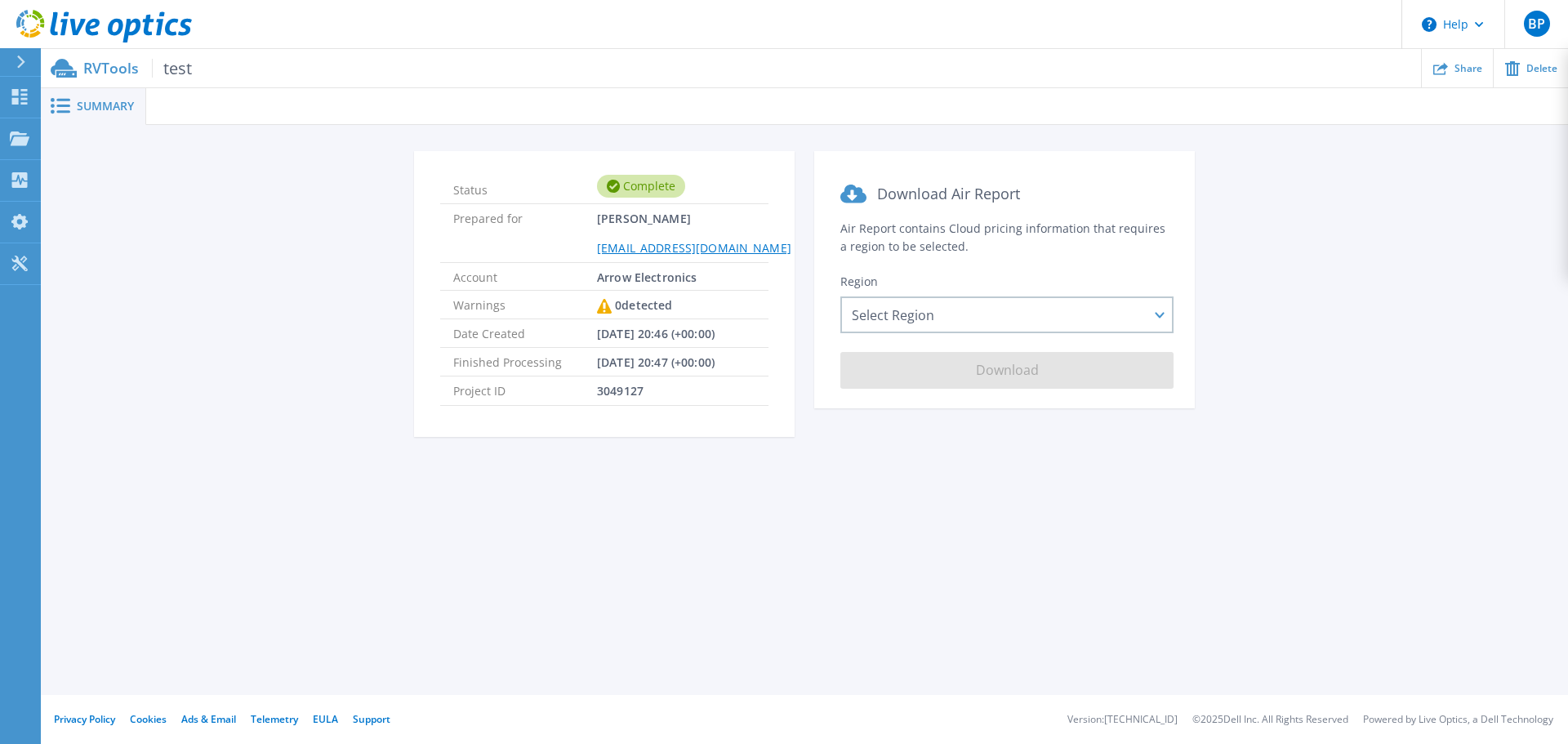
click at [20, 59] on icon at bounding box center [21, 62] width 8 height 13
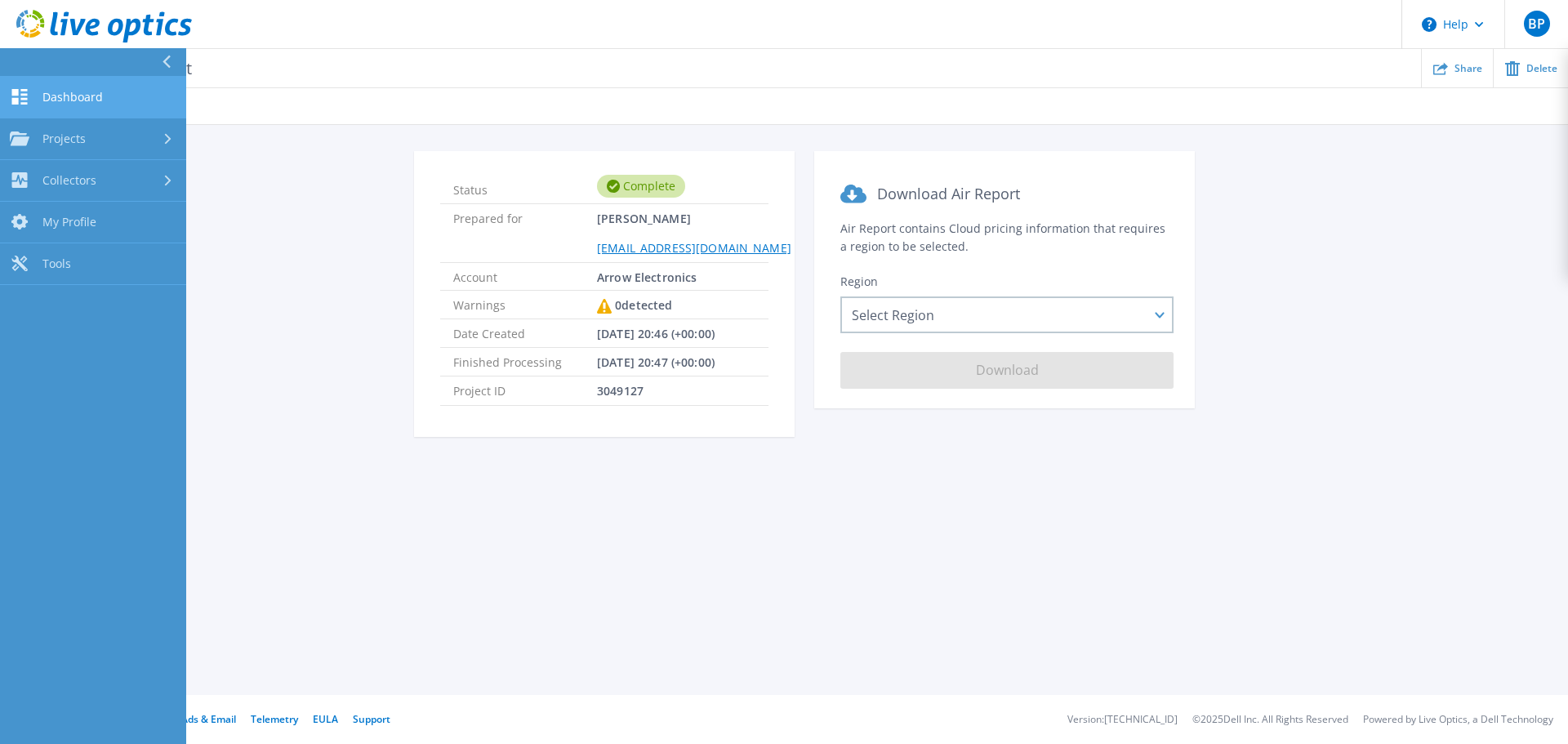
click at [80, 98] on span "Dashboard" at bounding box center [73, 97] width 61 height 15
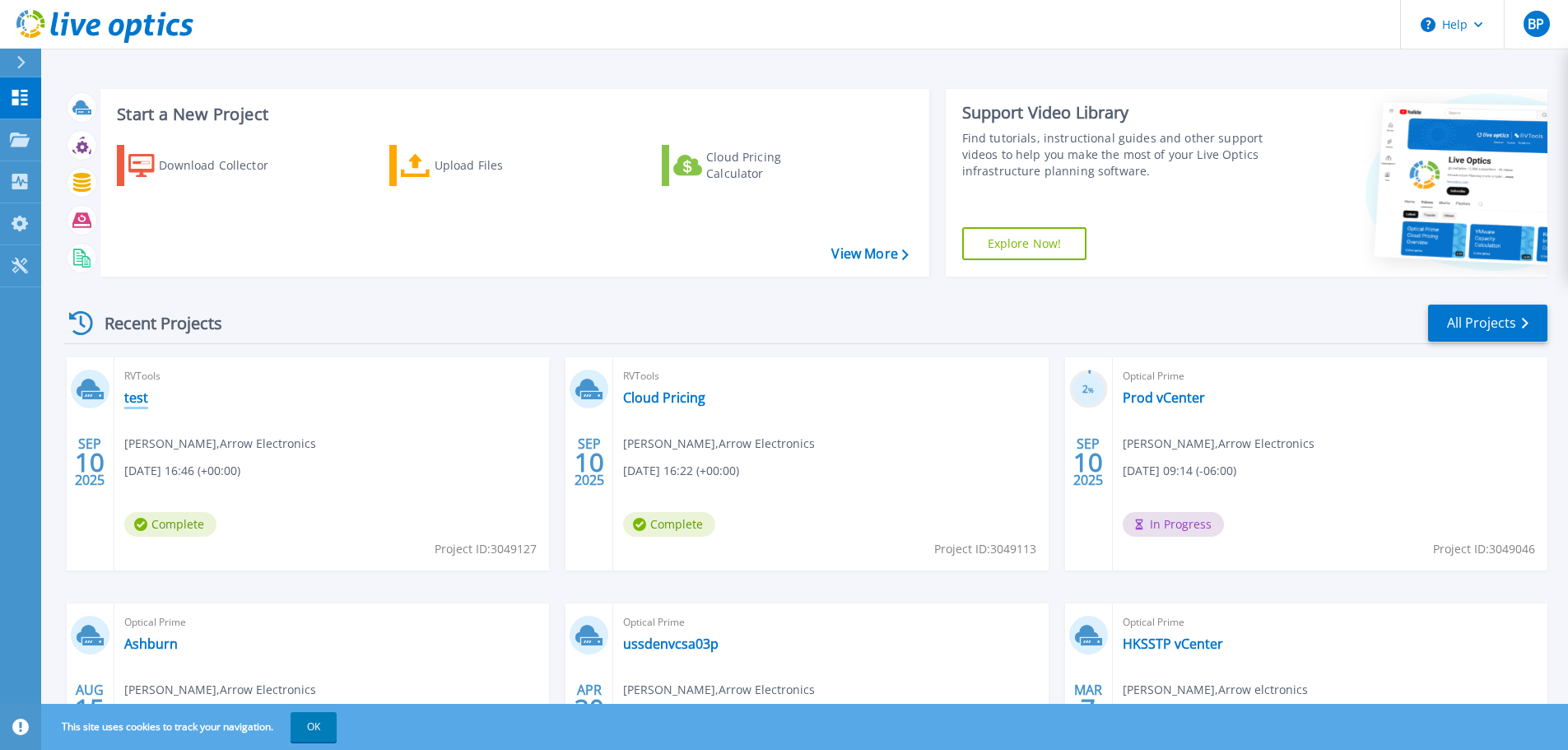
click at [137, 401] on link "test" at bounding box center [136, 398] width 24 height 17
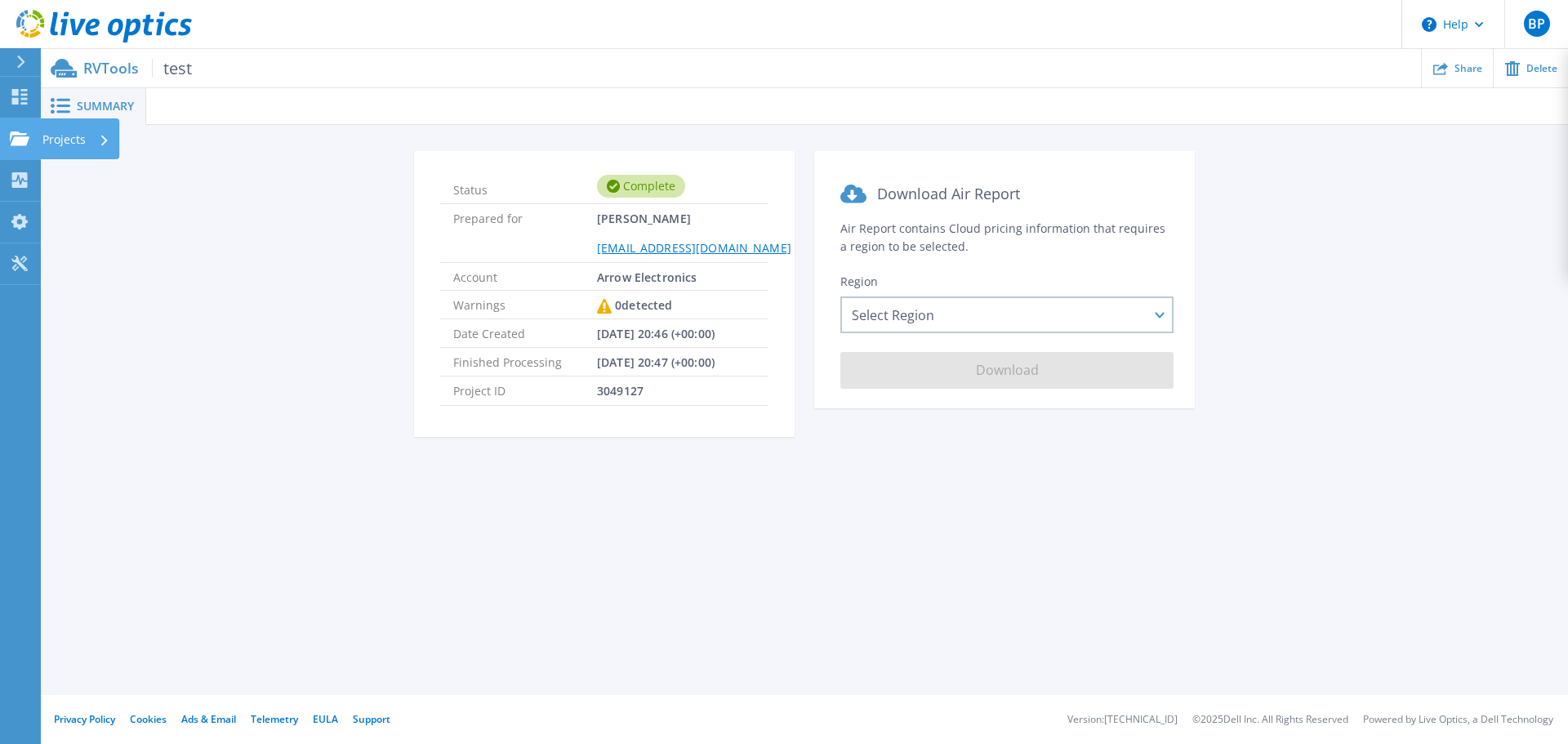
click at [107, 140] on icon at bounding box center [104, 141] width 6 height 11
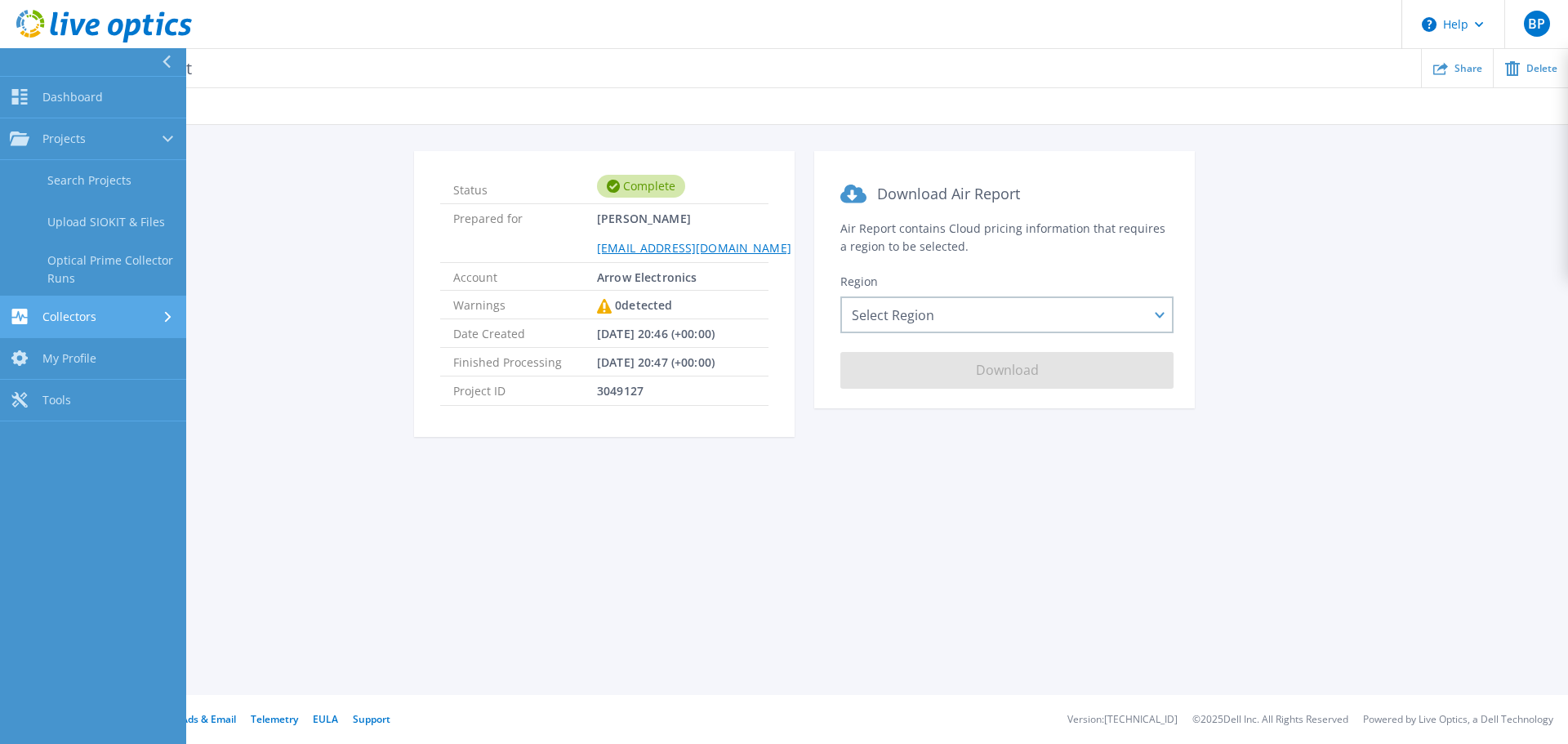
click at [162, 314] on div "Collectors" at bounding box center [93, 316] width 166 height 16
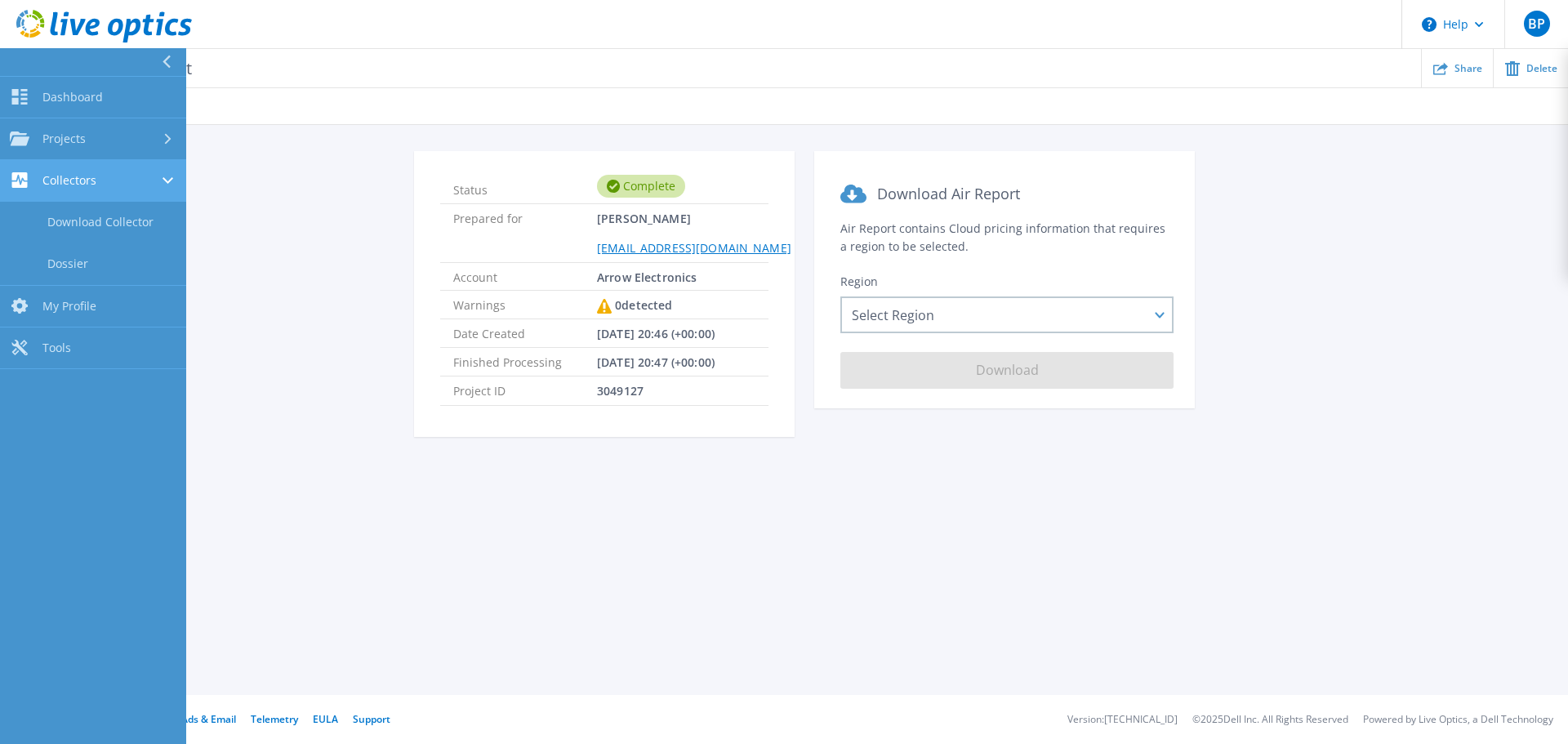
click at [172, 178] on icon at bounding box center [168, 180] width 11 height 6
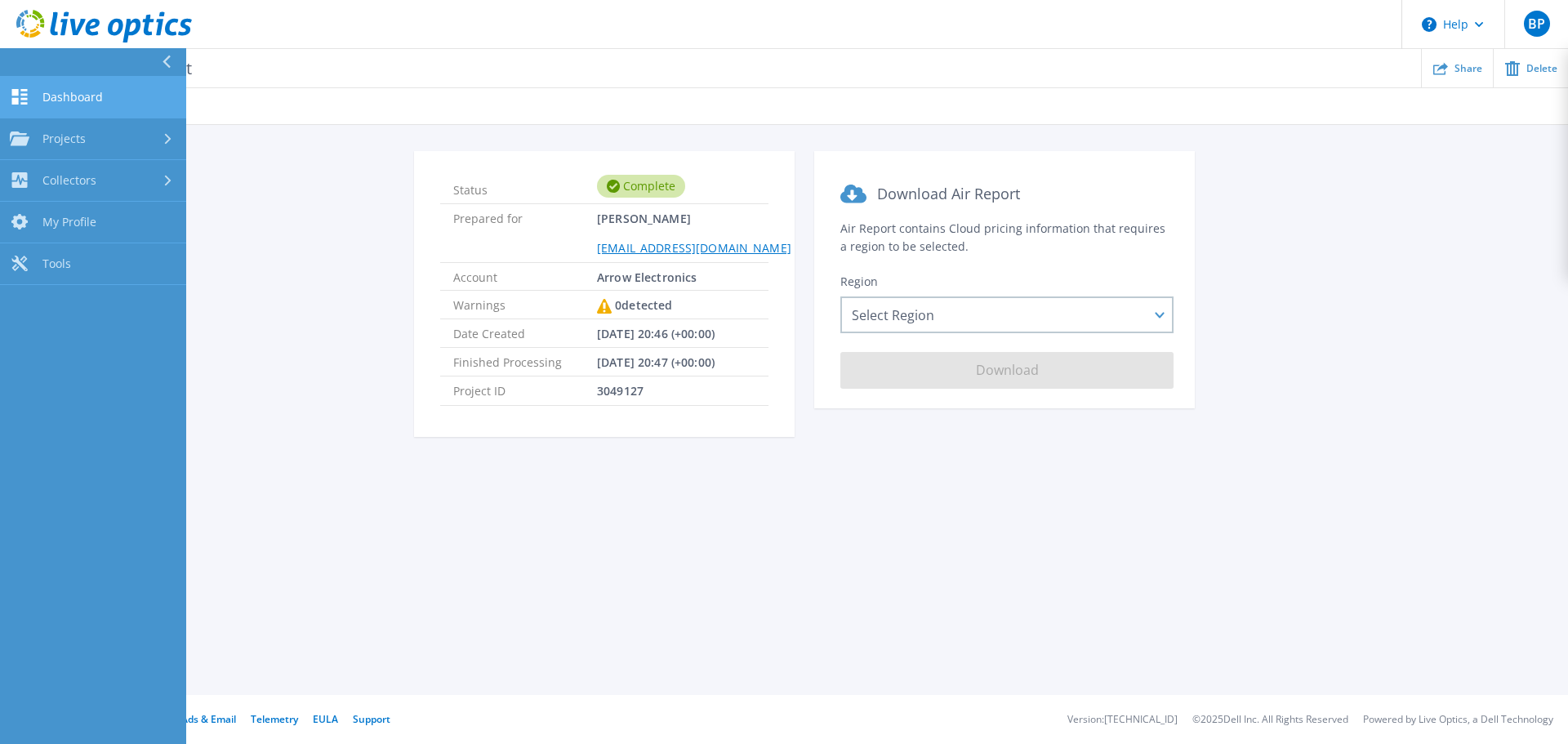
click at [72, 96] on span "Dashboard" at bounding box center [73, 97] width 61 height 15
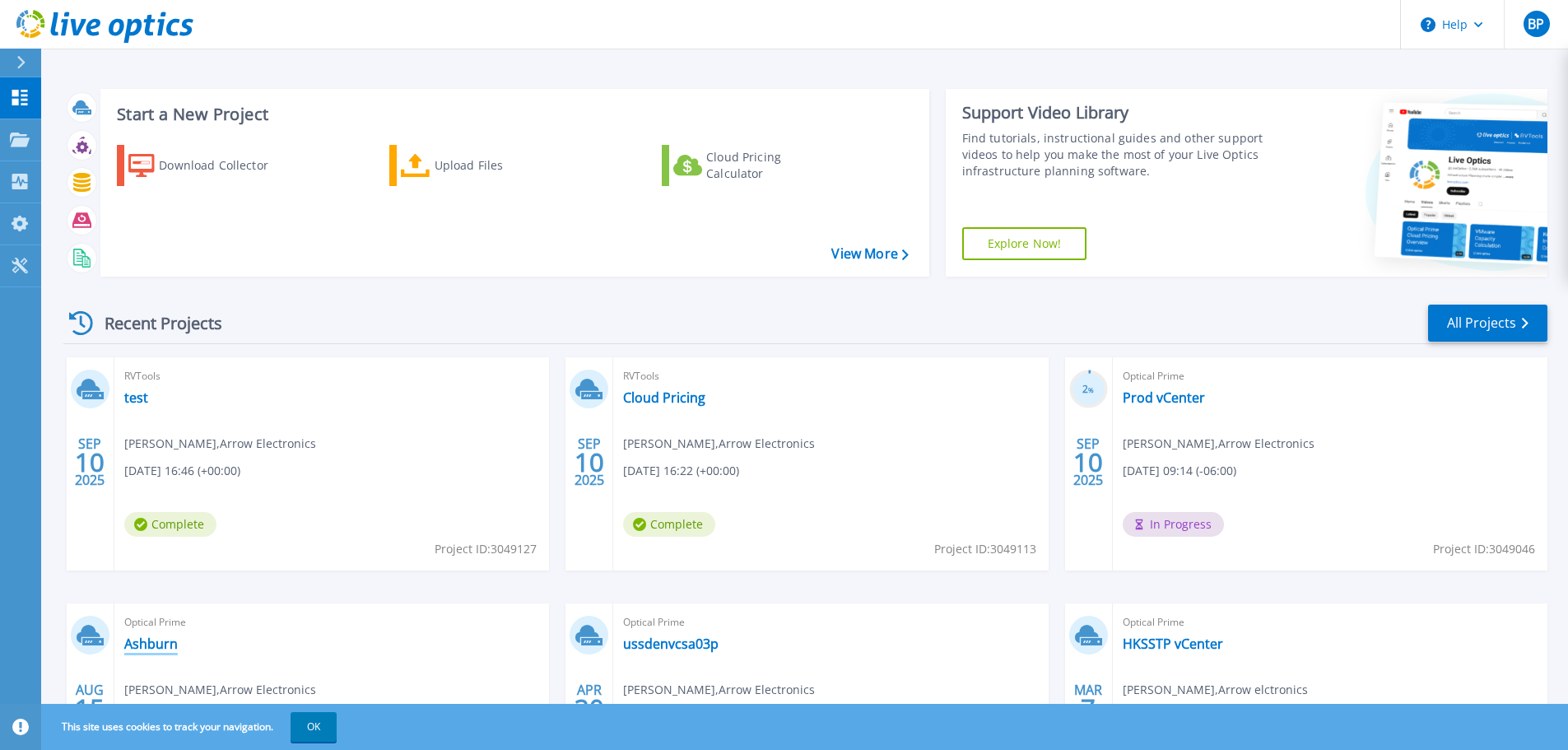
click at [142, 644] on link "Ashburn" at bounding box center [151, 644] width 54 height 17
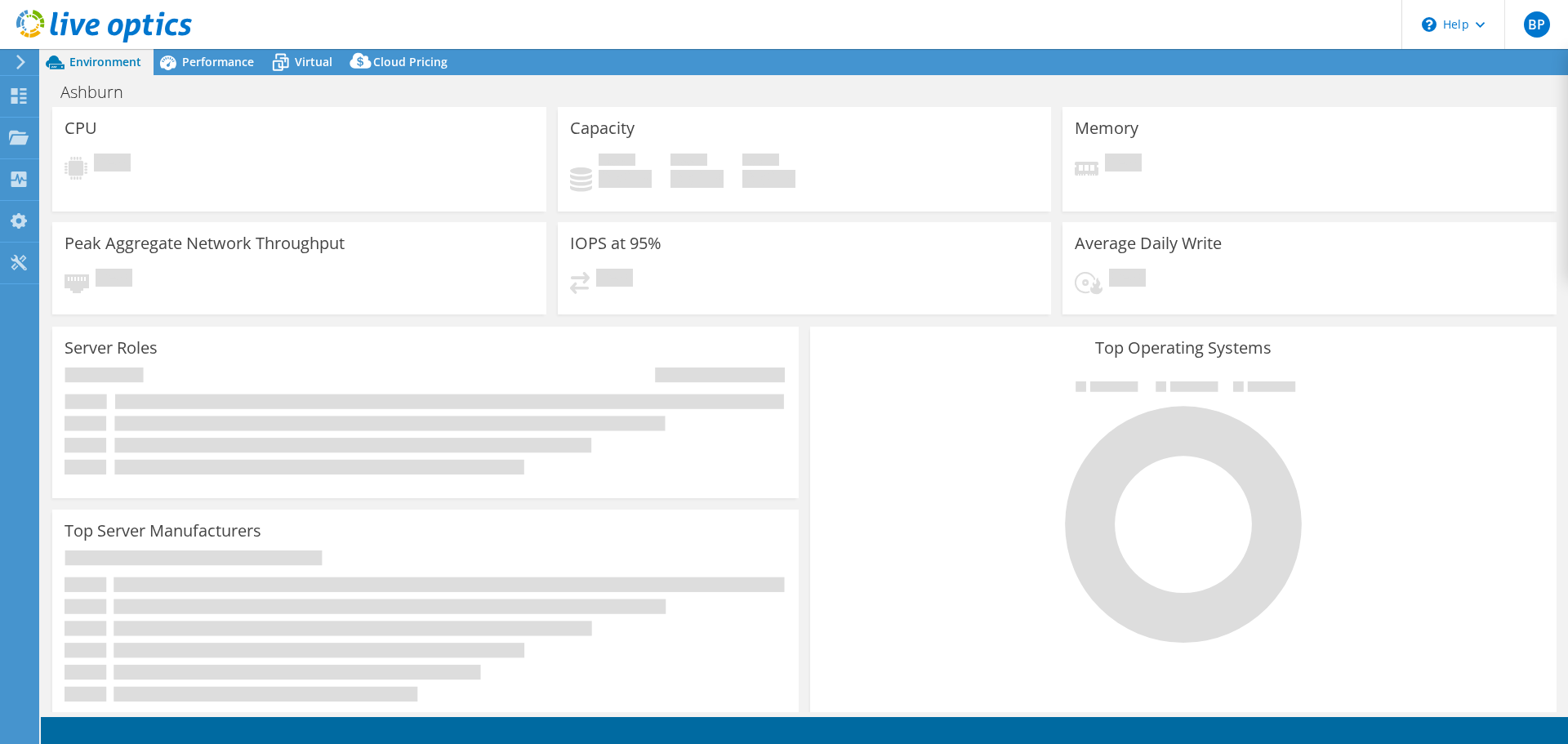
select select "USD"
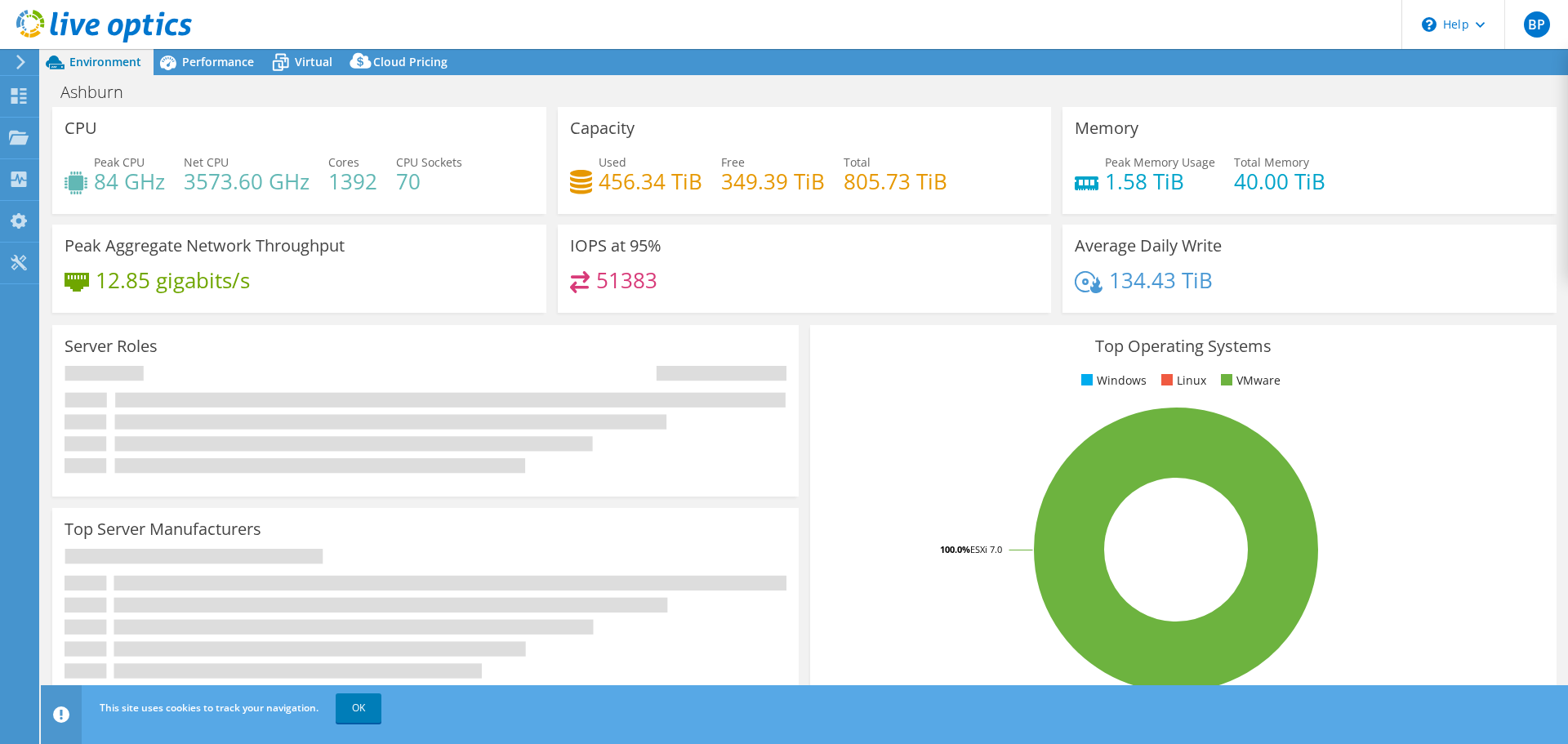
select select "USEast"
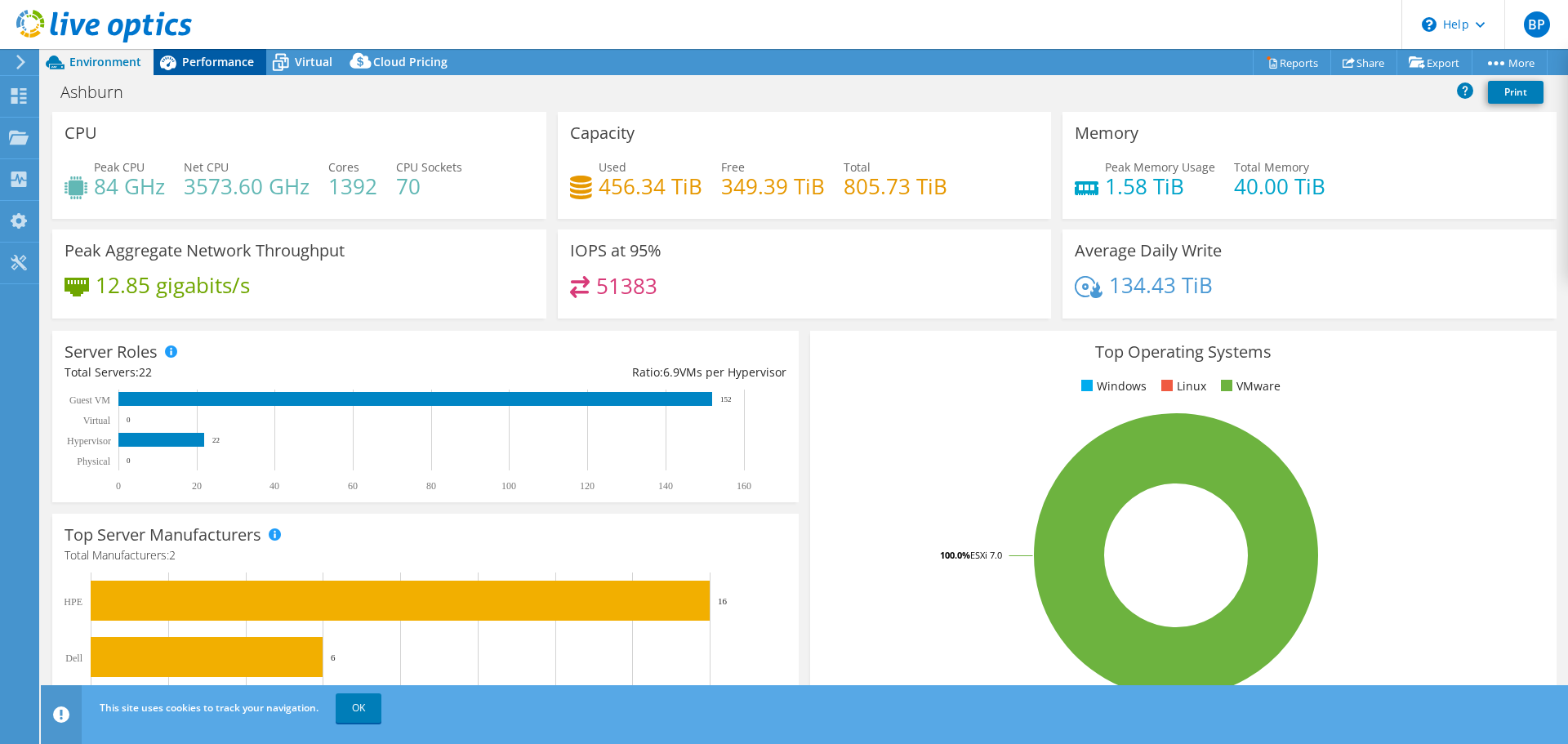
click at [198, 63] on span "Performance" at bounding box center [218, 62] width 72 height 16
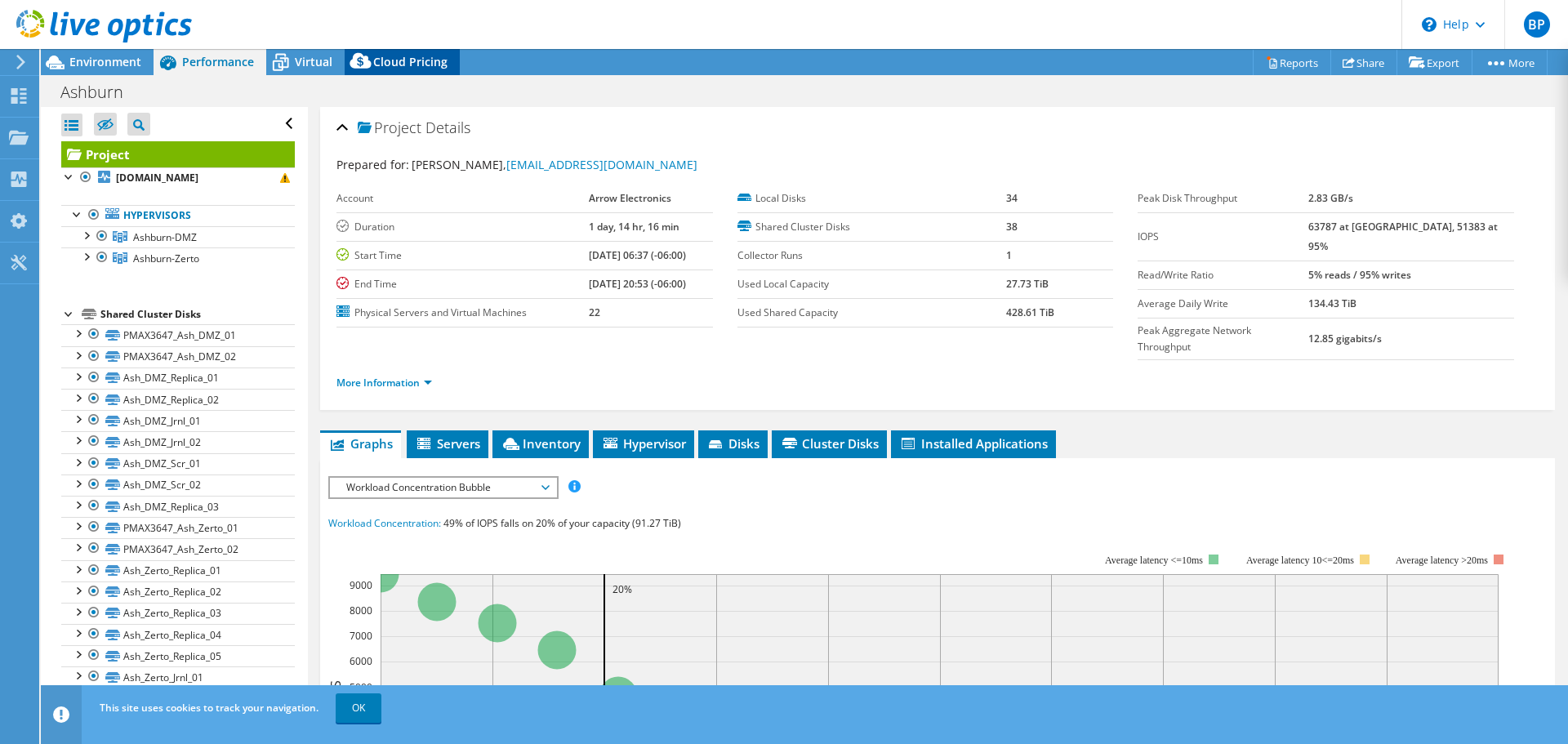
click at [395, 54] on span "Cloud Pricing" at bounding box center [409, 62] width 74 height 16
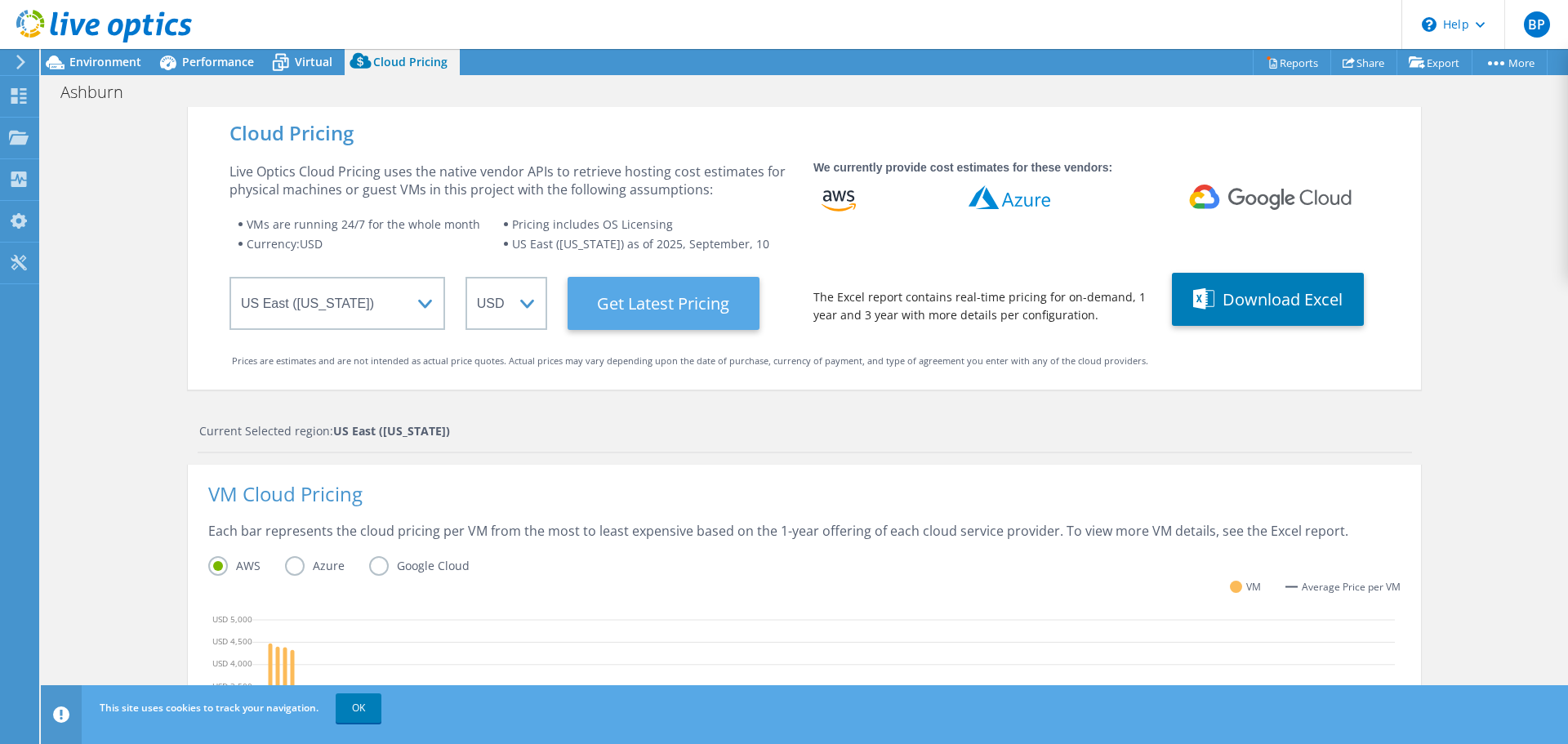
click at [679, 298] on Latest "Get Latest Pricing" at bounding box center [663, 303] width 192 height 53
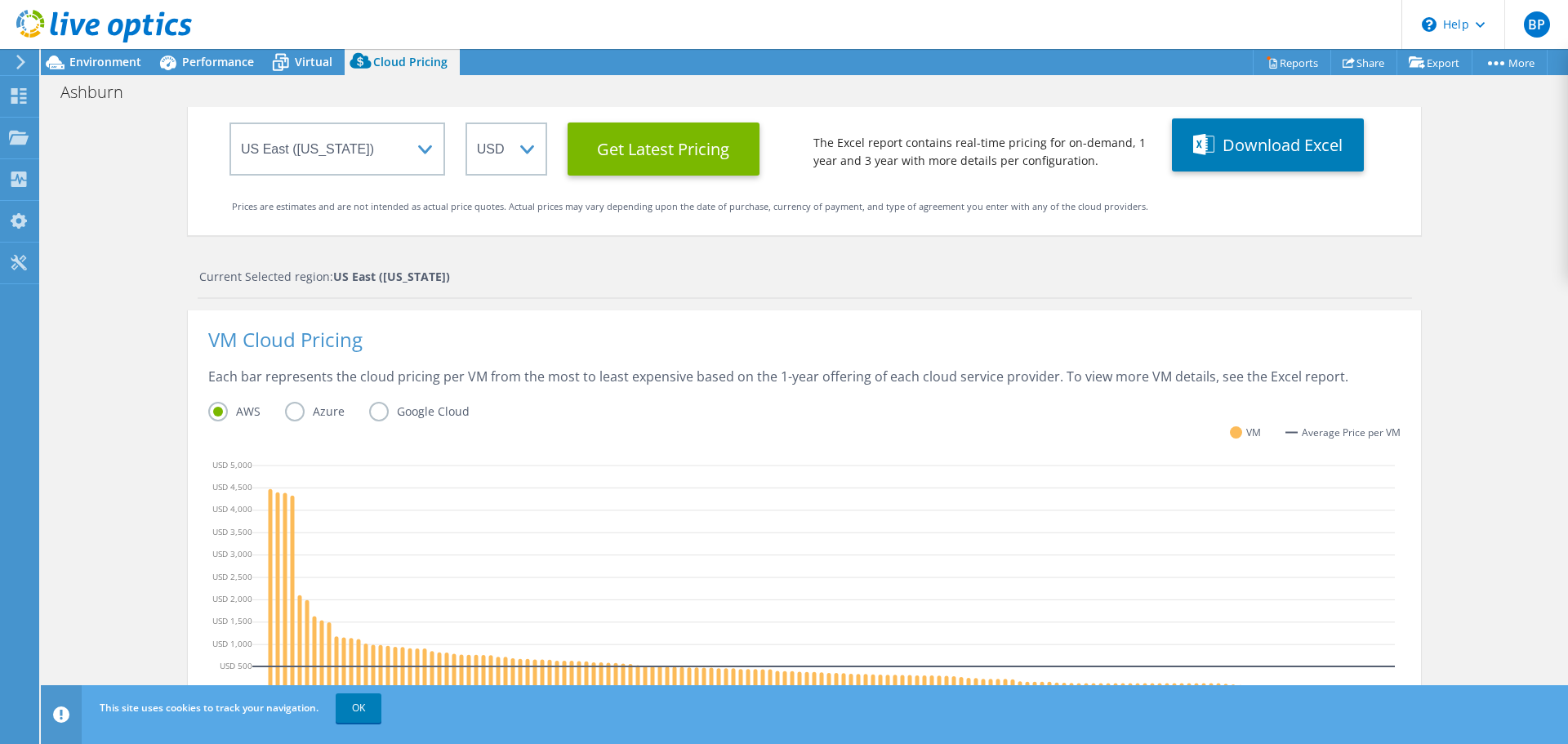
scroll to position [245, 0]
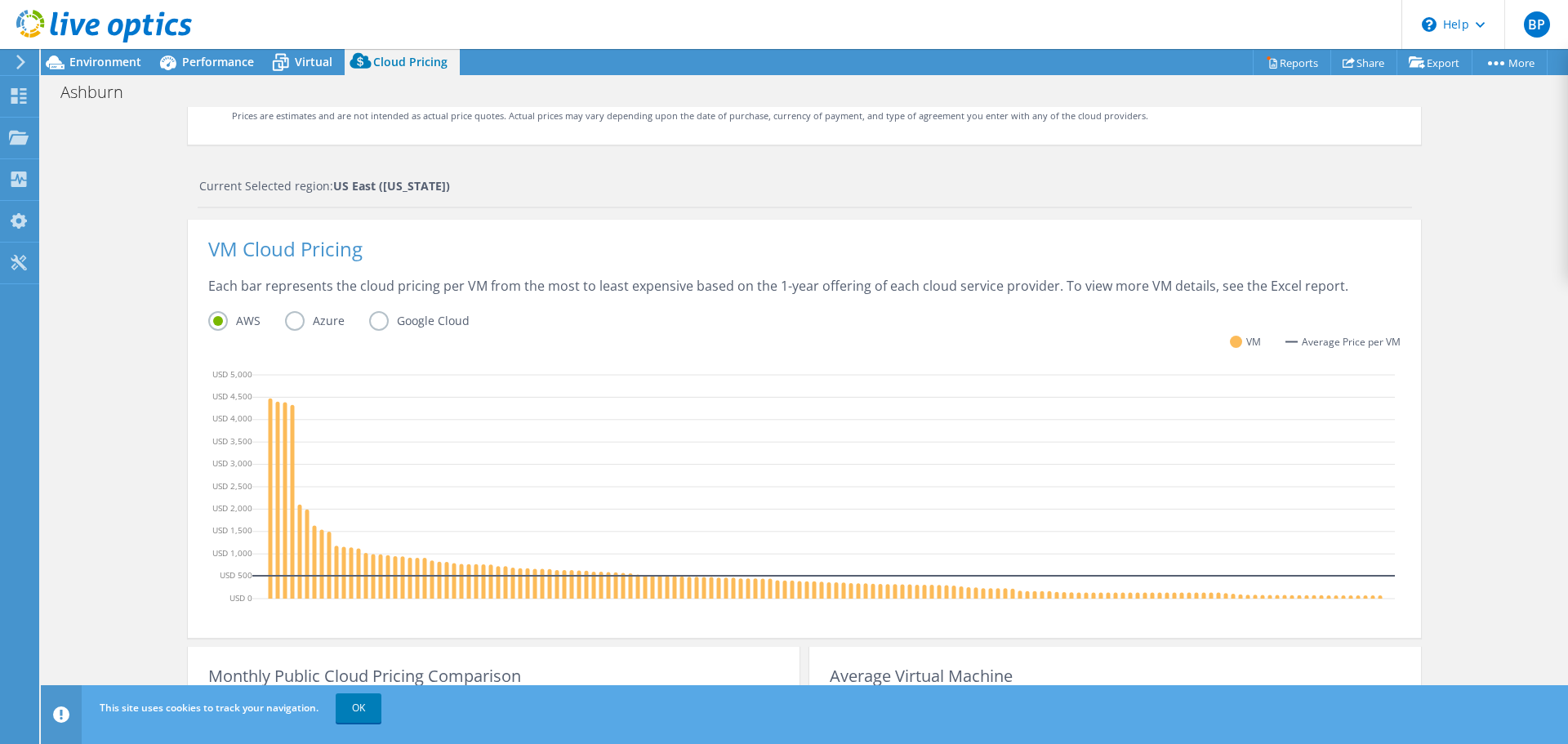
click at [287, 320] on label "Azure" at bounding box center [327, 321] width 84 height 19
click at [0, 0] on input "Azure" at bounding box center [0, 0] width 0 height 0
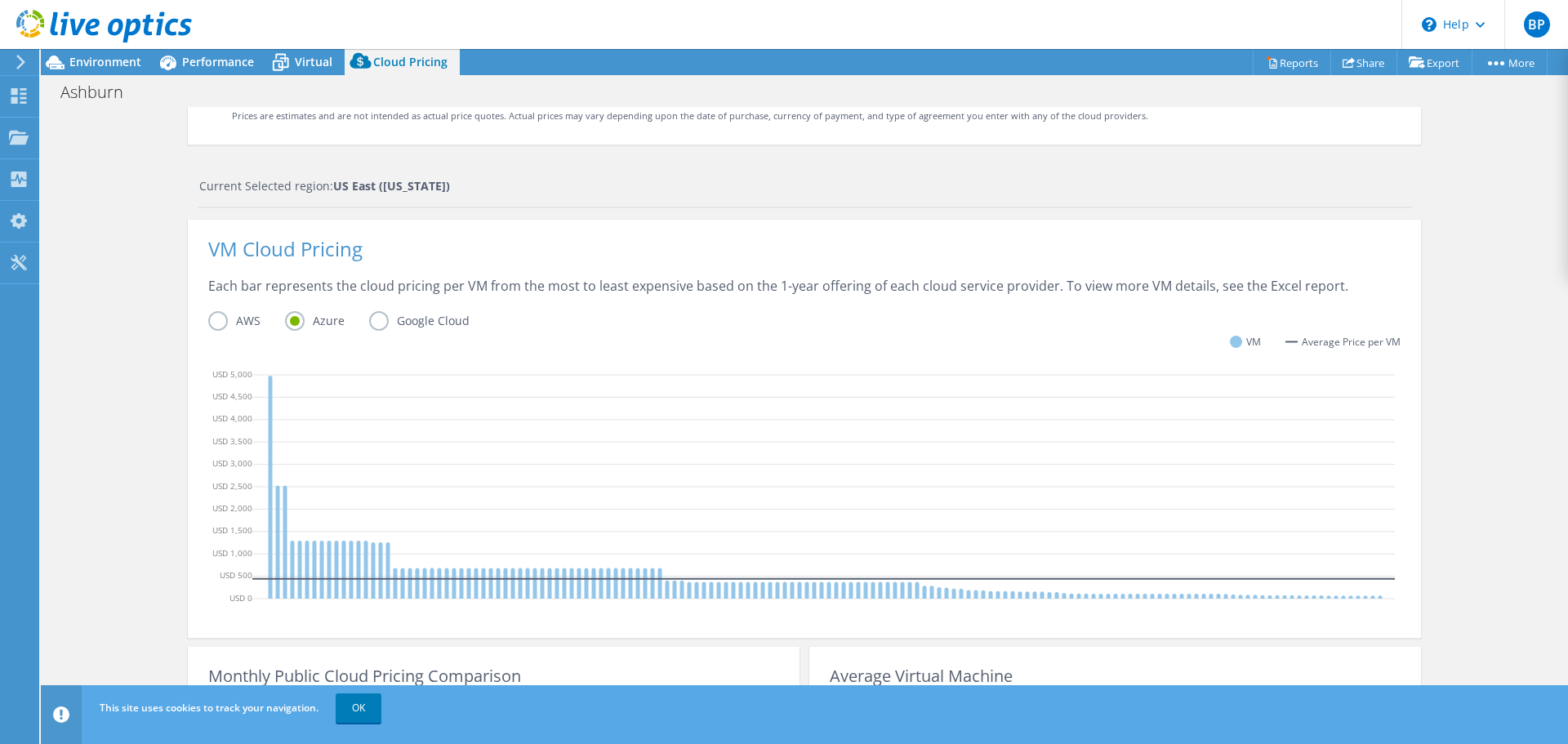
click at [371, 321] on label "Google Cloud" at bounding box center [431, 321] width 125 height 19
click at [0, 0] on input "Google Cloud" at bounding box center [0, 0] width 0 height 0
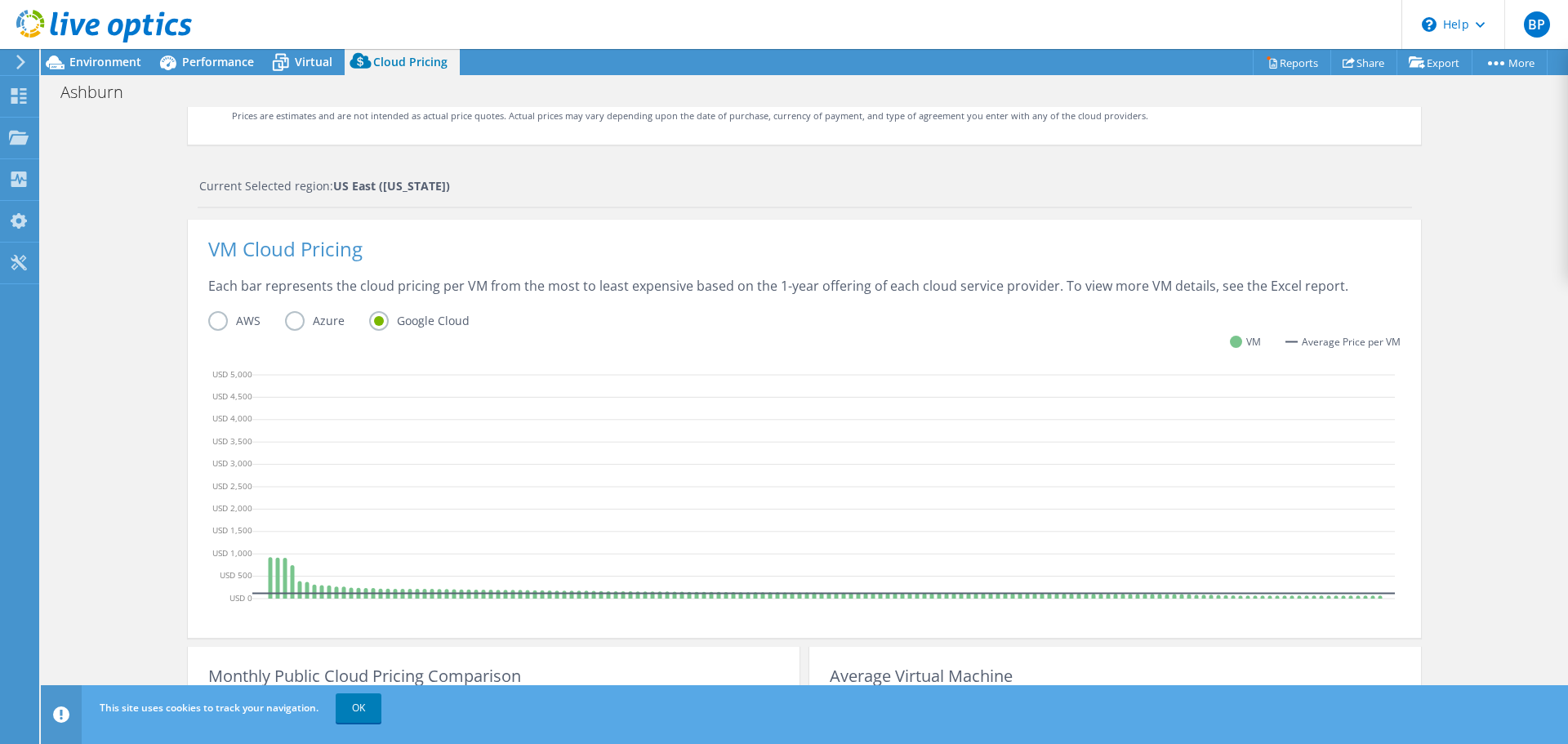
click at [291, 319] on label "Azure" at bounding box center [327, 321] width 84 height 19
click at [0, 0] on input "Azure" at bounding box center [0, 0] width 0 height 0
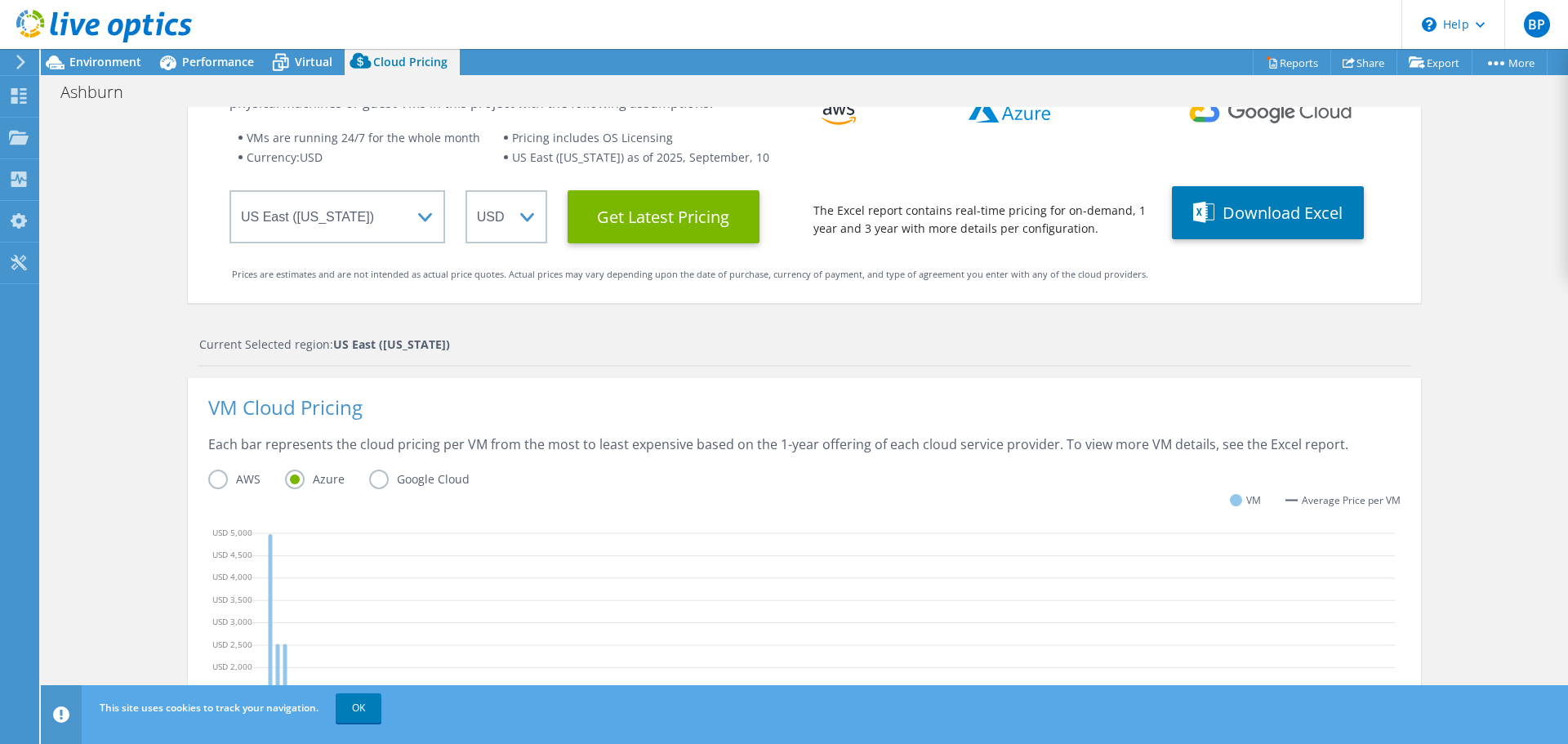
scroll to position [0, 0]
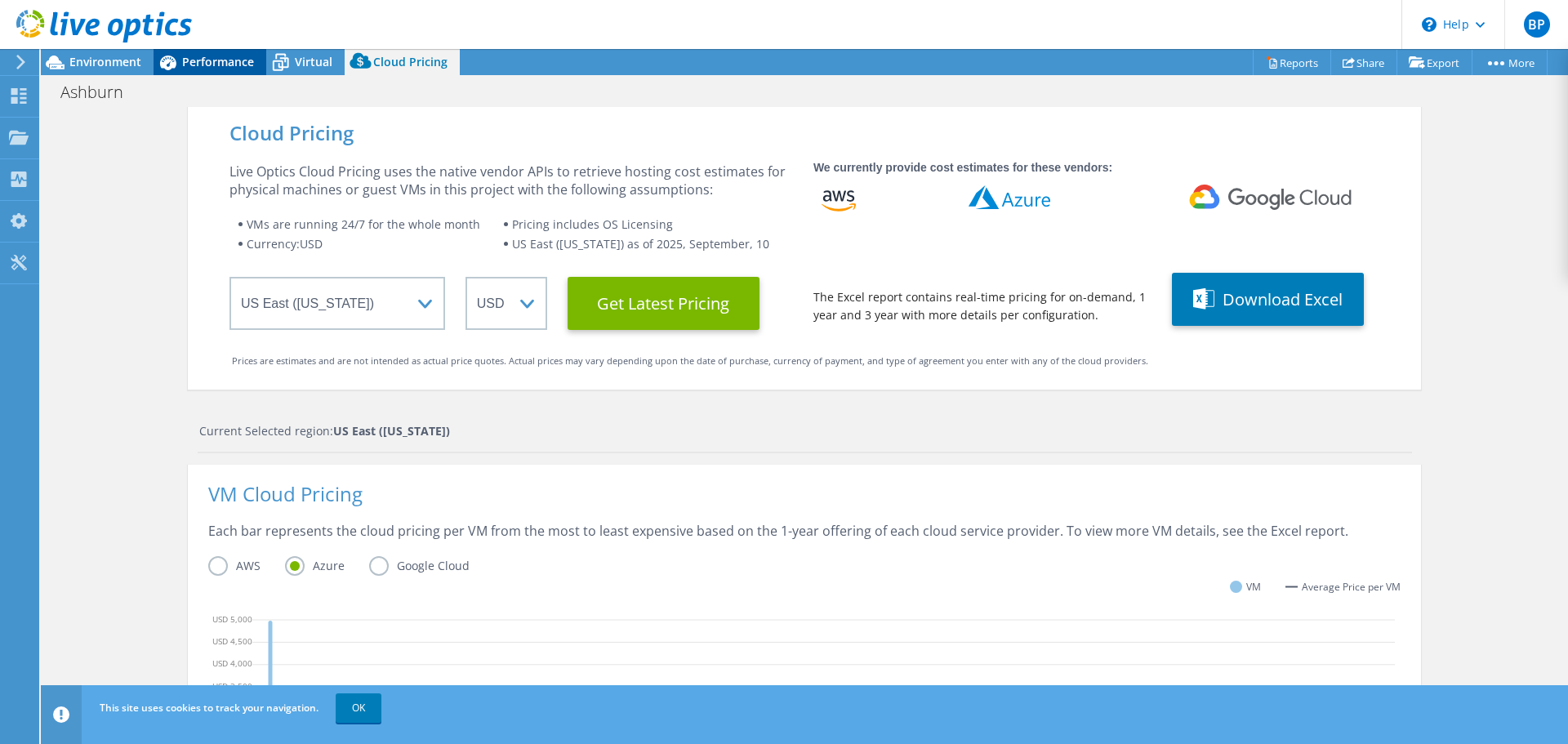
click at [223, 61] on span "Performance" at bounding box center [218, 62] width 72 height 16
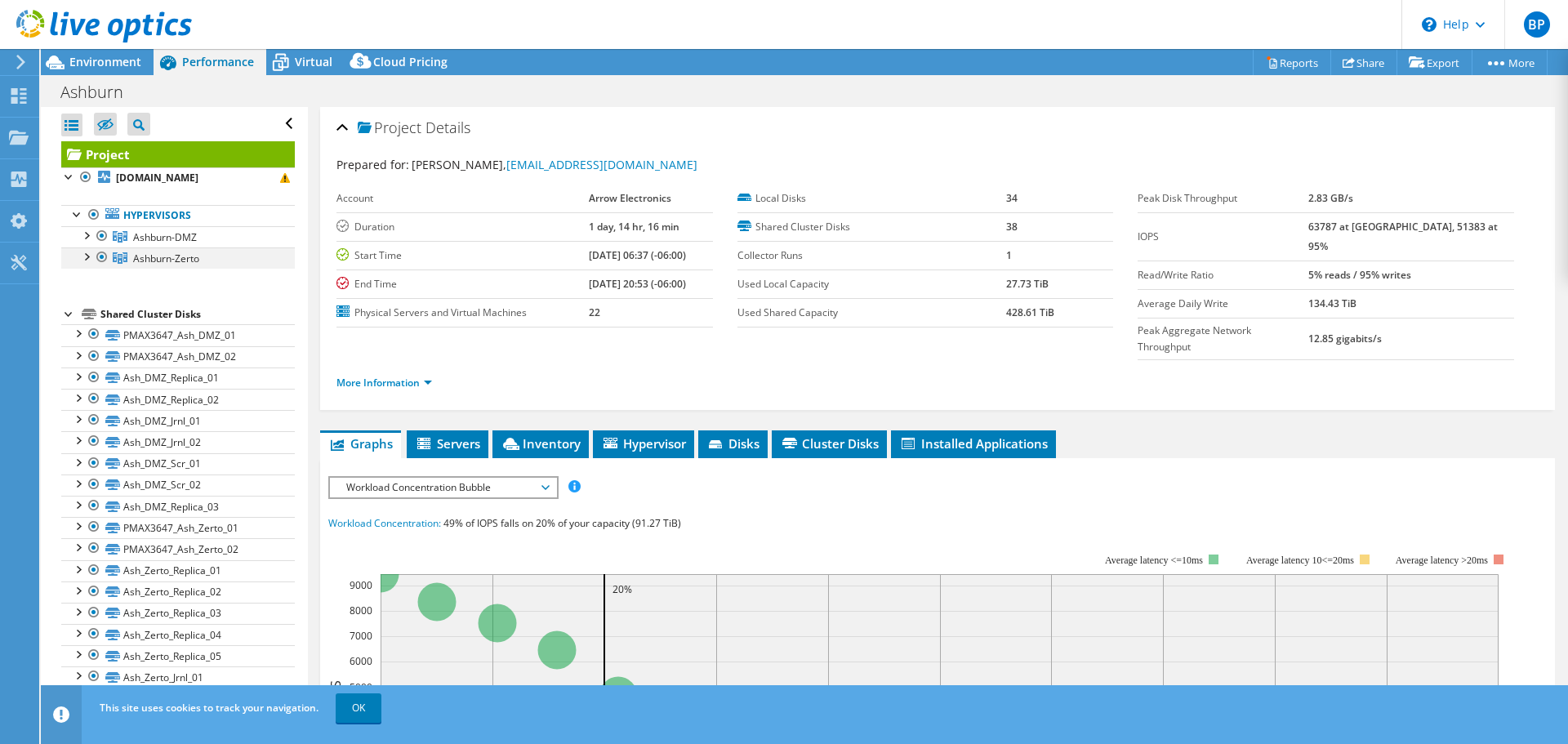
click at [100, 254] on div at bounding box center [102, 256] width 17 height 19
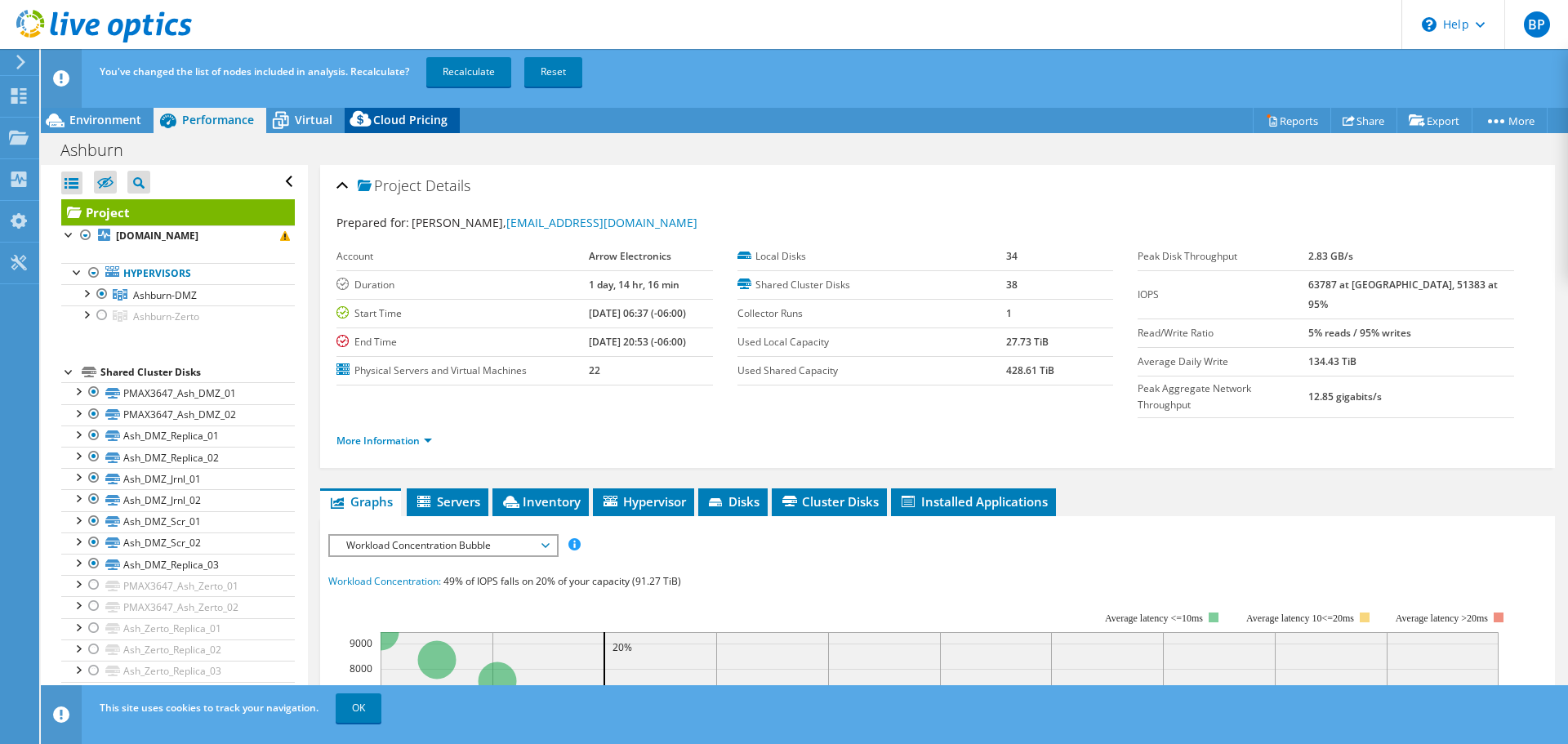
click at [413, 120] on span "Cloud Pricing" at bounding box center [409, 119] width 74 height 16
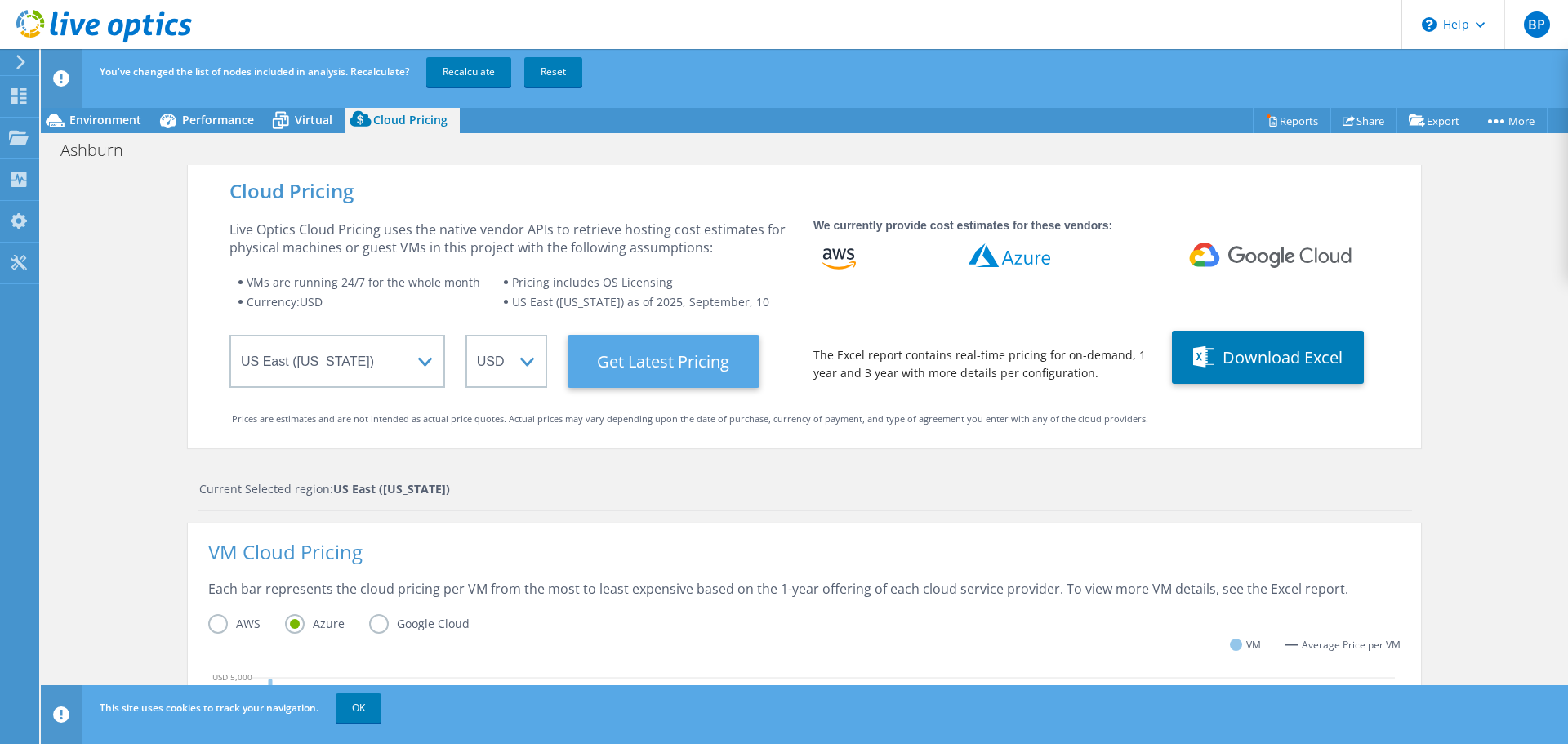
click at [636, 361] on Latest "Get Latest Pricing" at bounding box center [663, 362] width 192 height 53
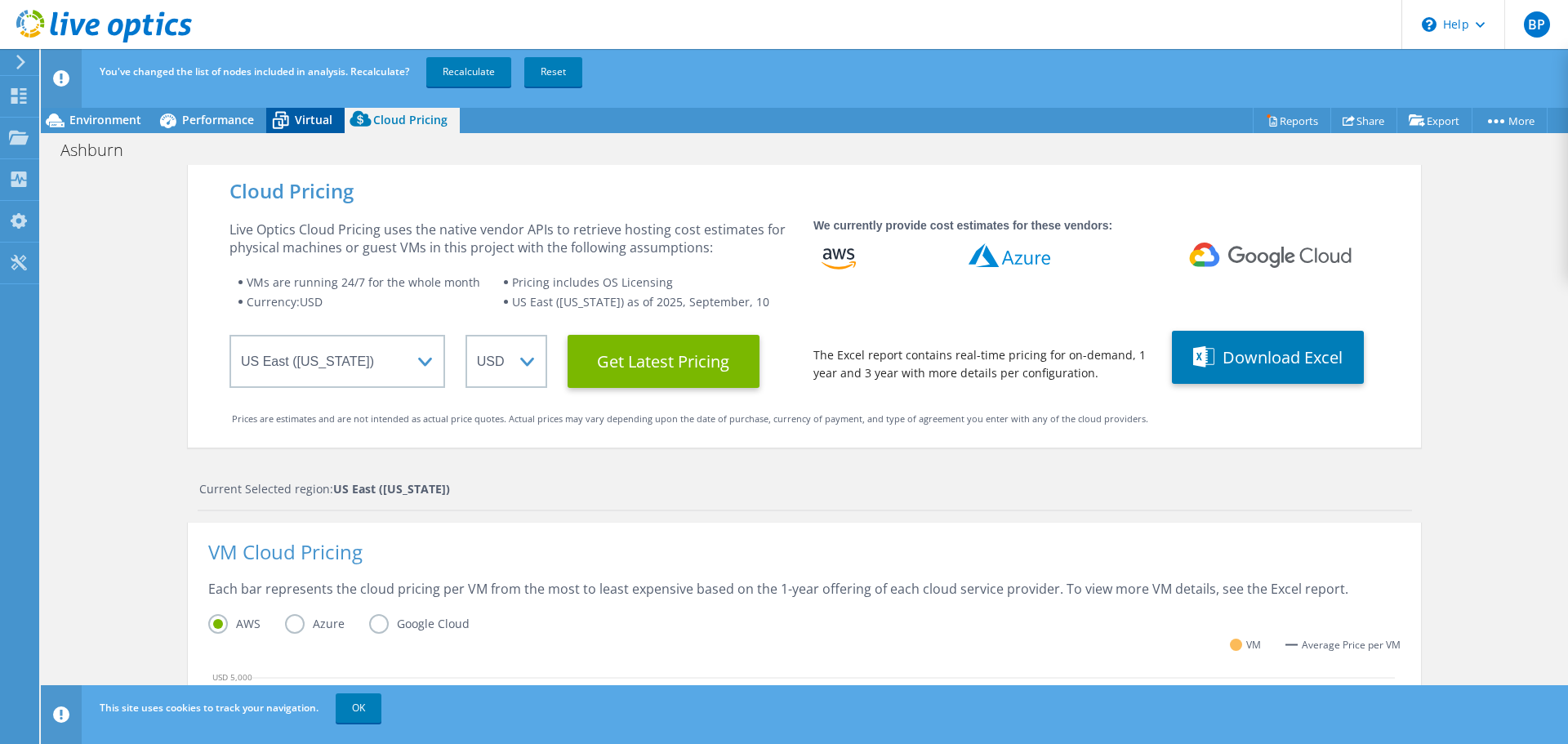
click at [309, 118] on span "Virtual" at bounding box center [313, 119] width 38 height 16
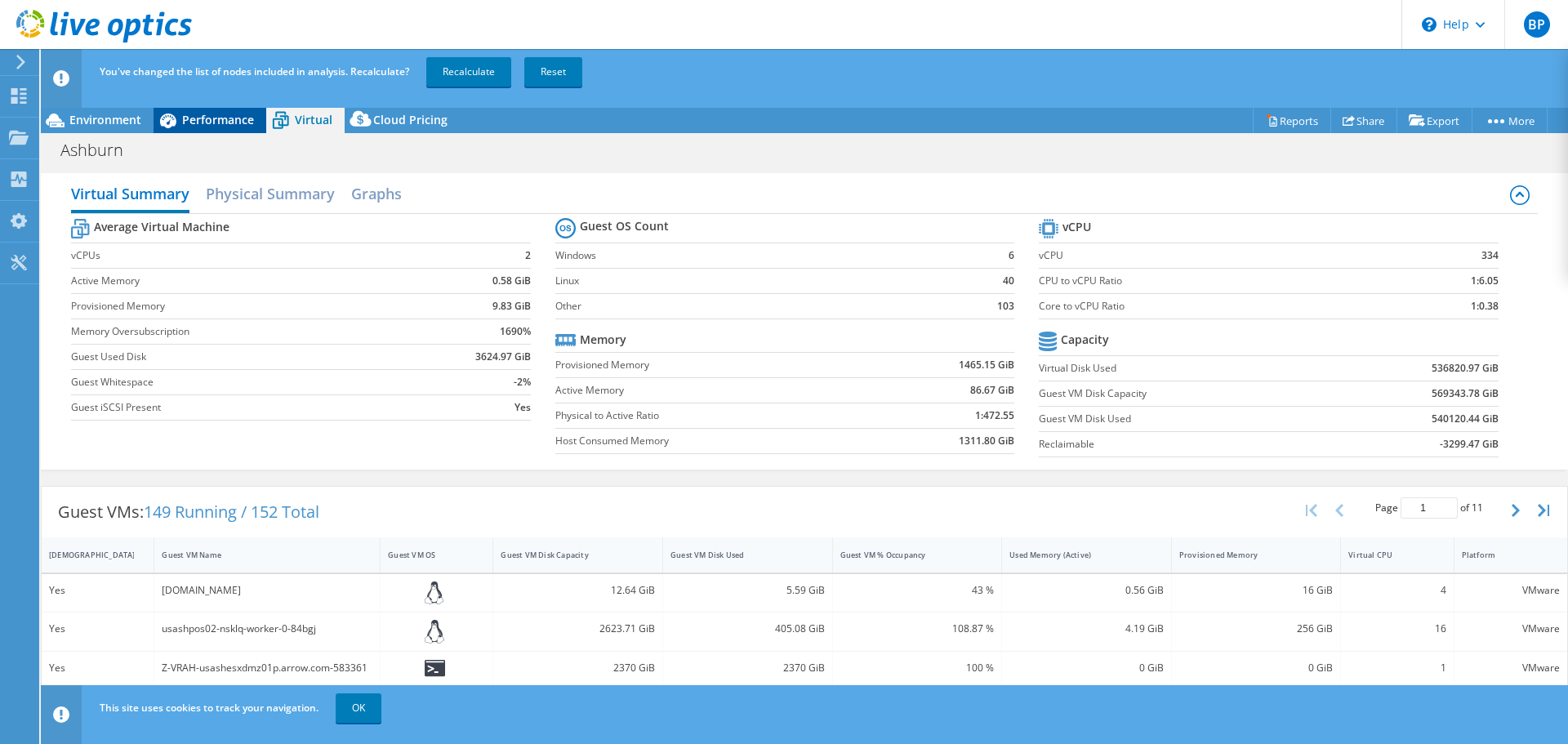
click at [207, 118] on span "Performance" at bounding box center [218, 119] width 72 height 16
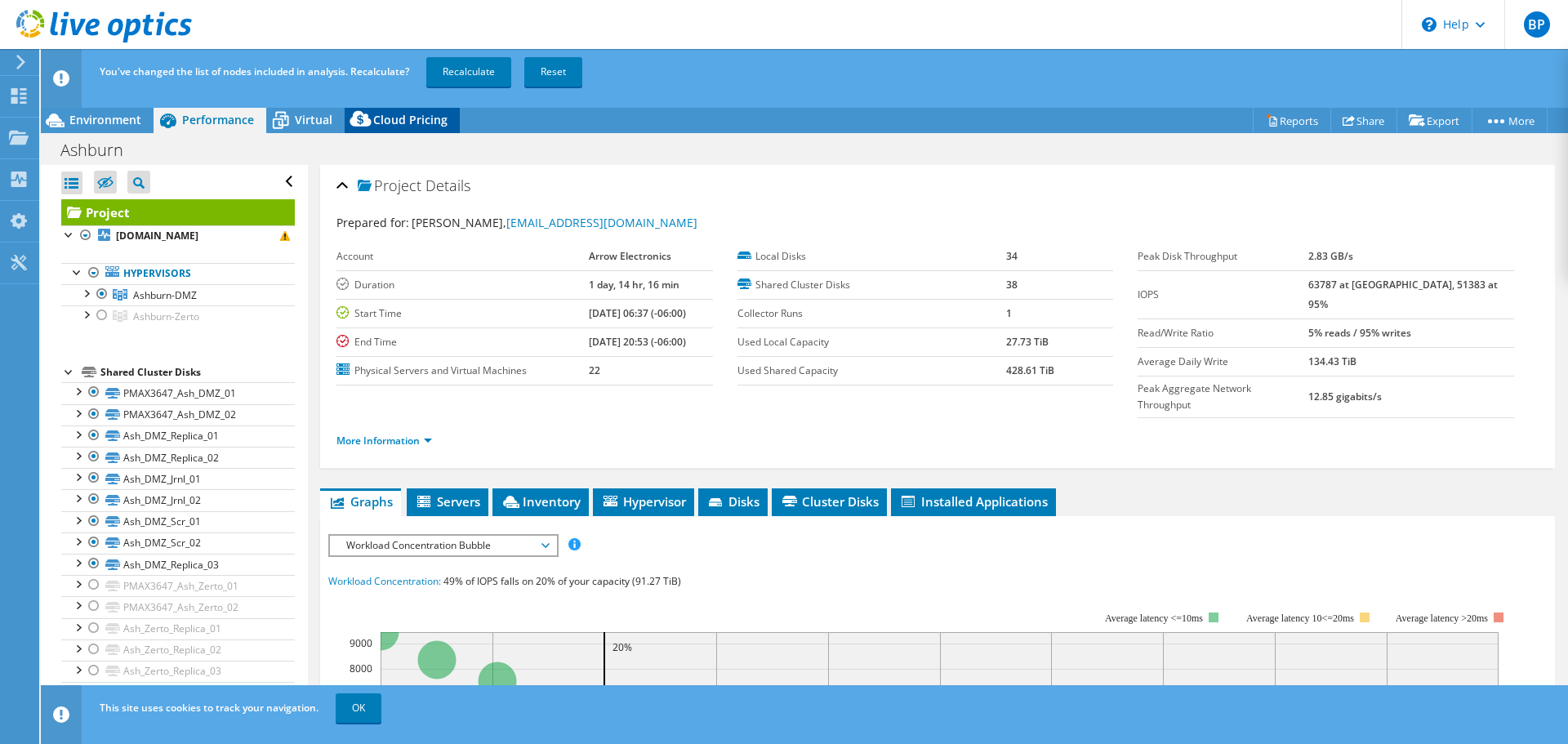
click at [395, 122] on span "Cloud Pricing" at bounding box center [409, 119] width 74 height 16
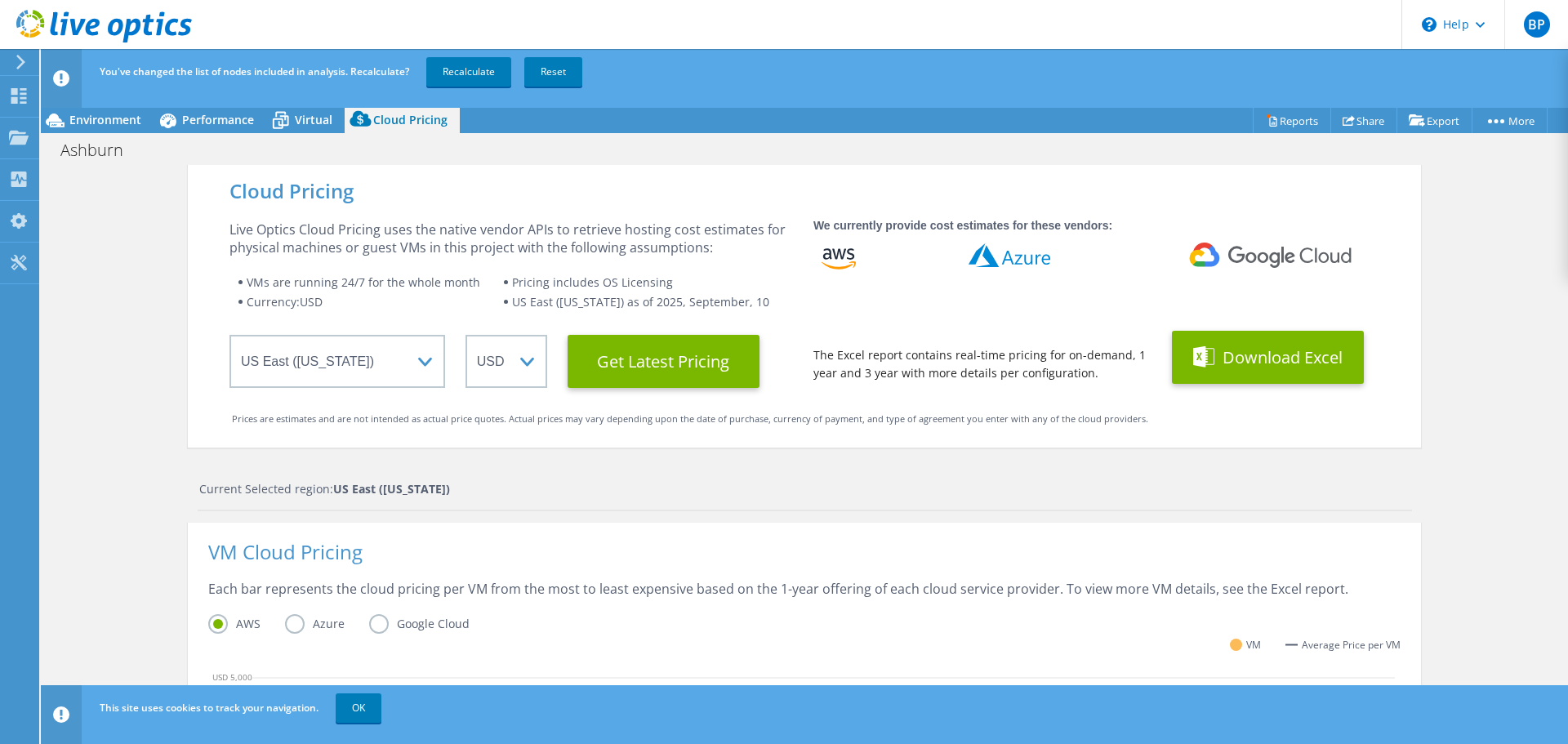
click at [1246, 366] on button "Download Excel" at bounding box center [1267, 357] width 192 height 53
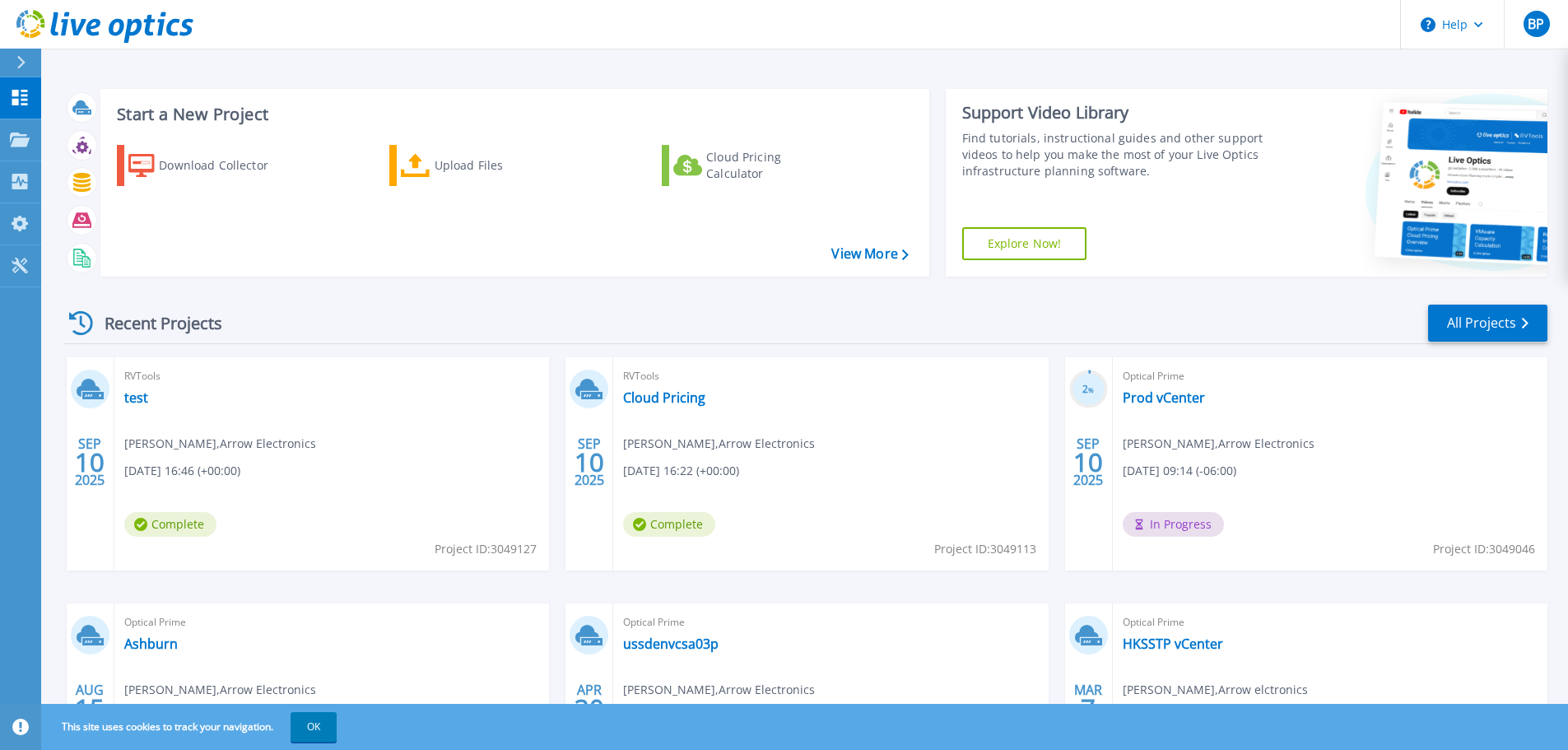
scroll to position [162, 0]
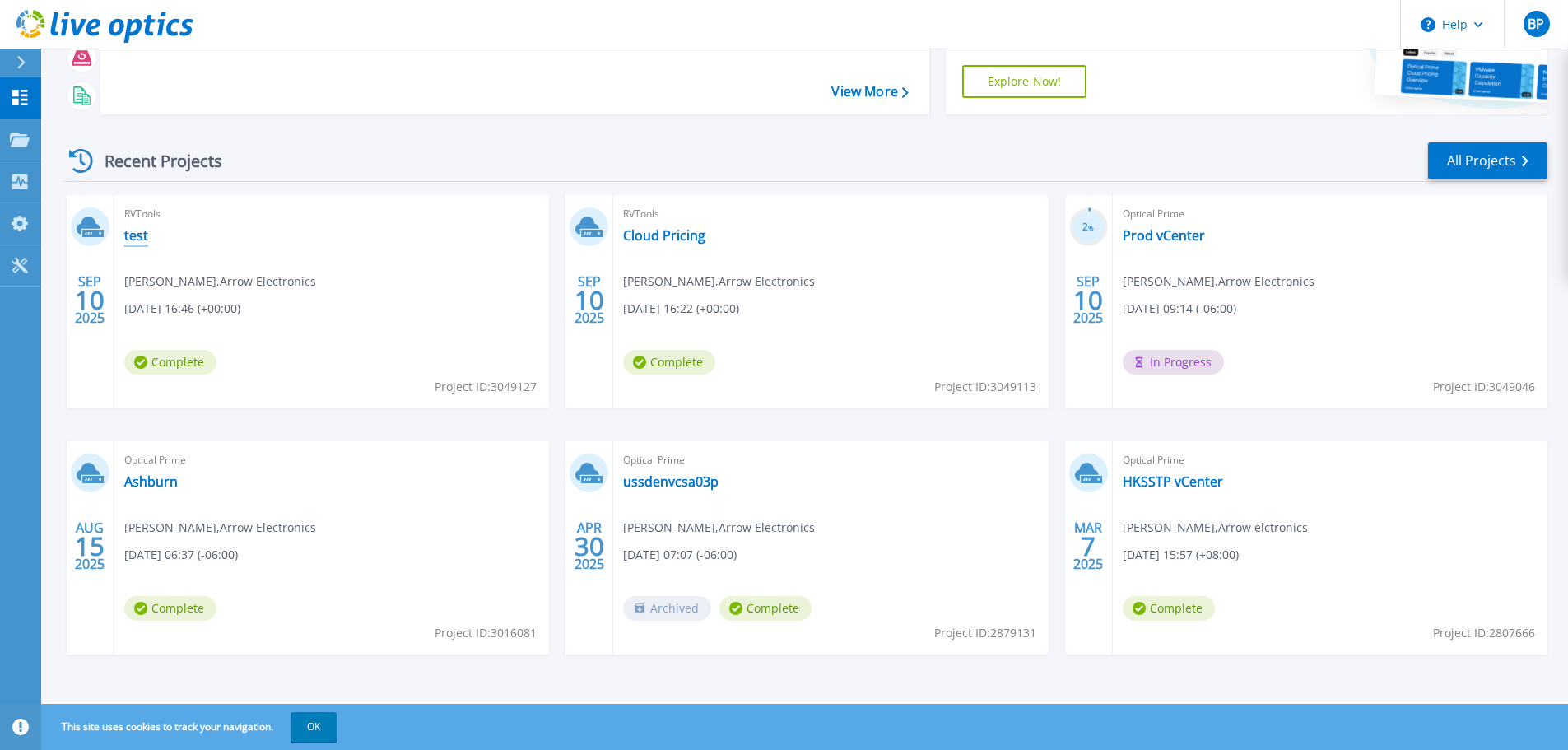
click at [137, 237] on link "test" at bounding box center [136, 235] width 24 height 17
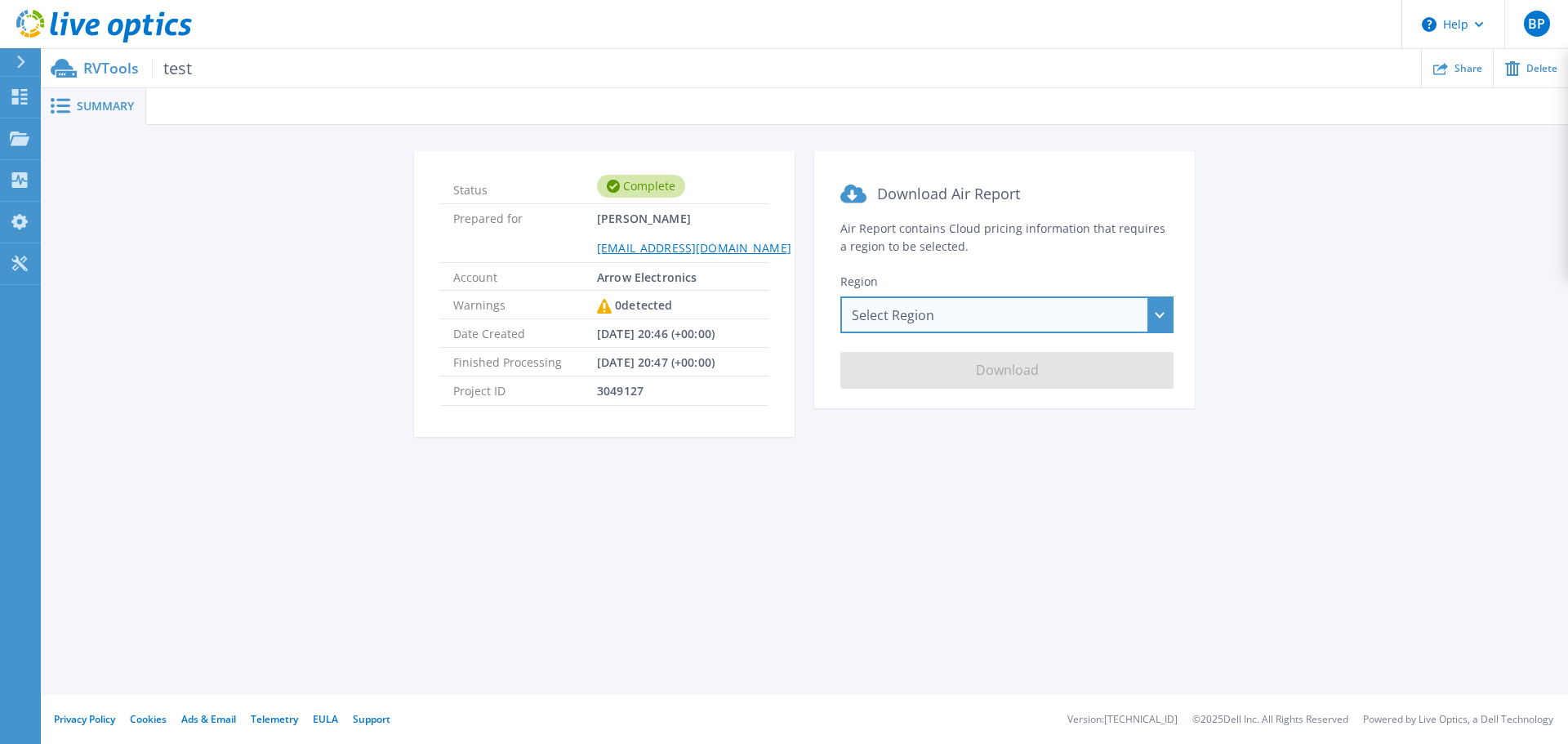
click at [1061, 311] on div "Select Region [GEOGRAPHIC_DATA] ([GEOGRAPHIC_DATA]) [GEOGRAPHIC_DATA] ([GEOGRAP…" at bounding box center [1006, 315] width 333 height 37
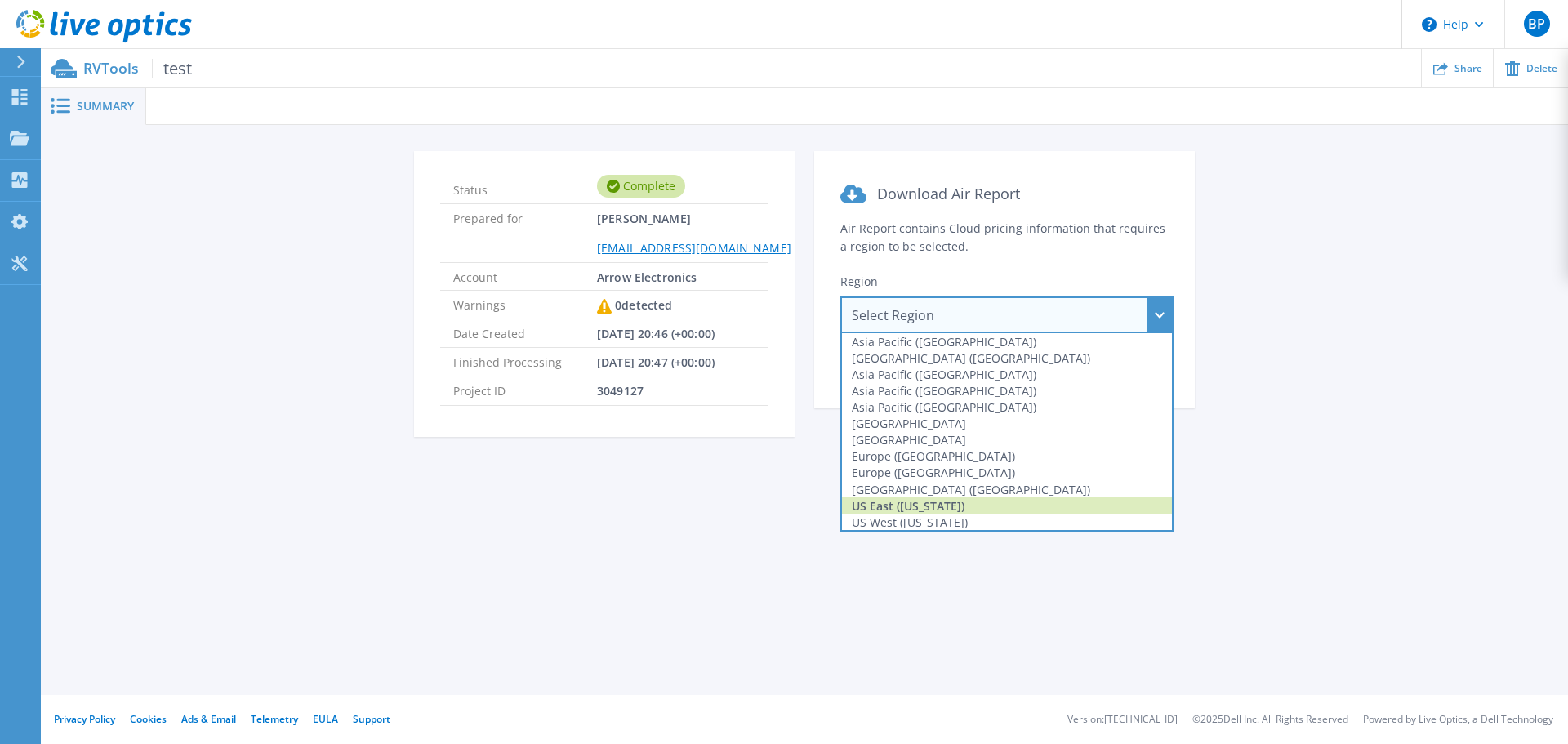
click at [947, 502] on div "US East ([US_STATE])" at bounding box center [1006, 506] width 330 height 17
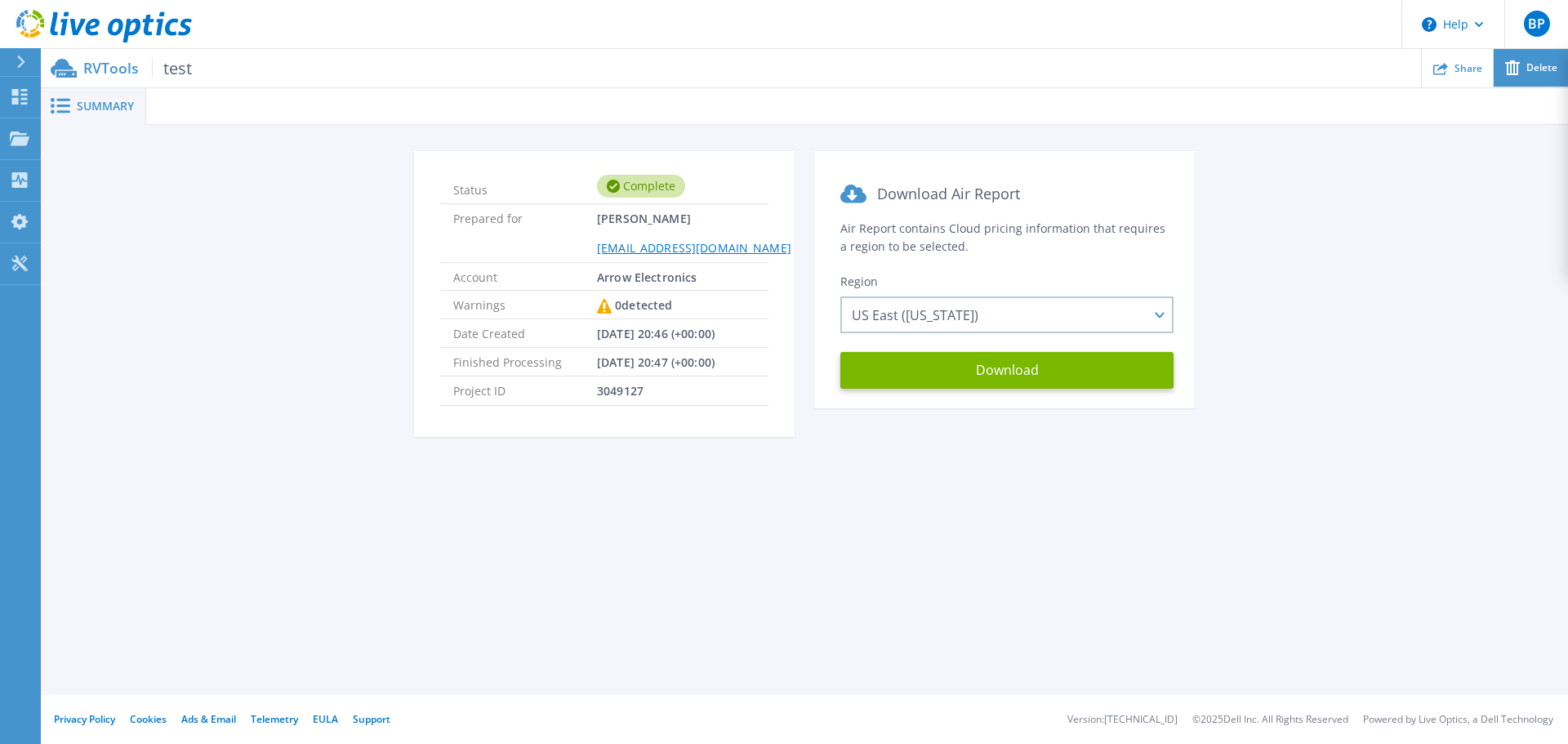
click at [1550, 70] on span "Delete" at bounding box center [1541, 67] width 31 height 10
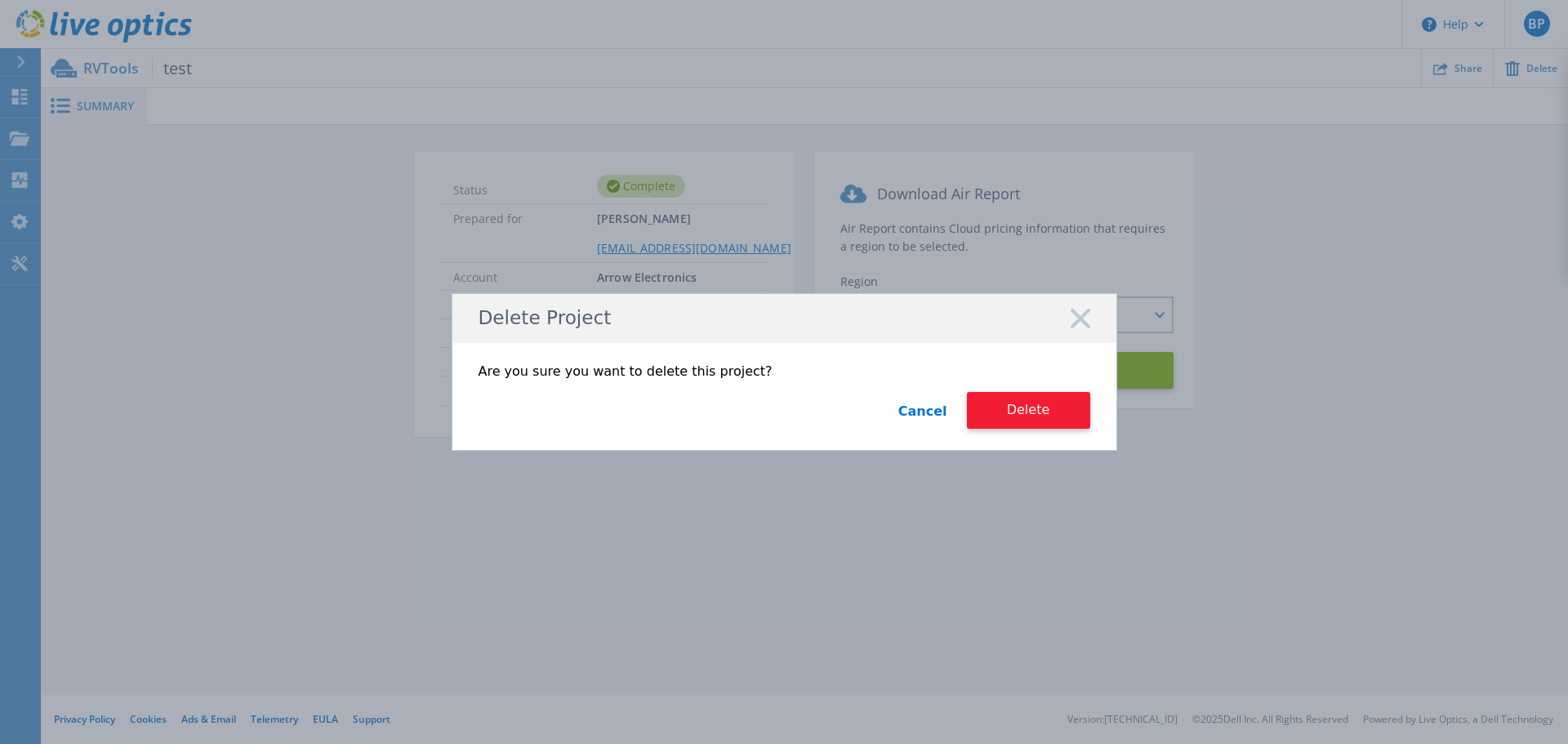
click at [1013, 405] on button "Delete" at bounding box center [1028, 411] width 123 height 37
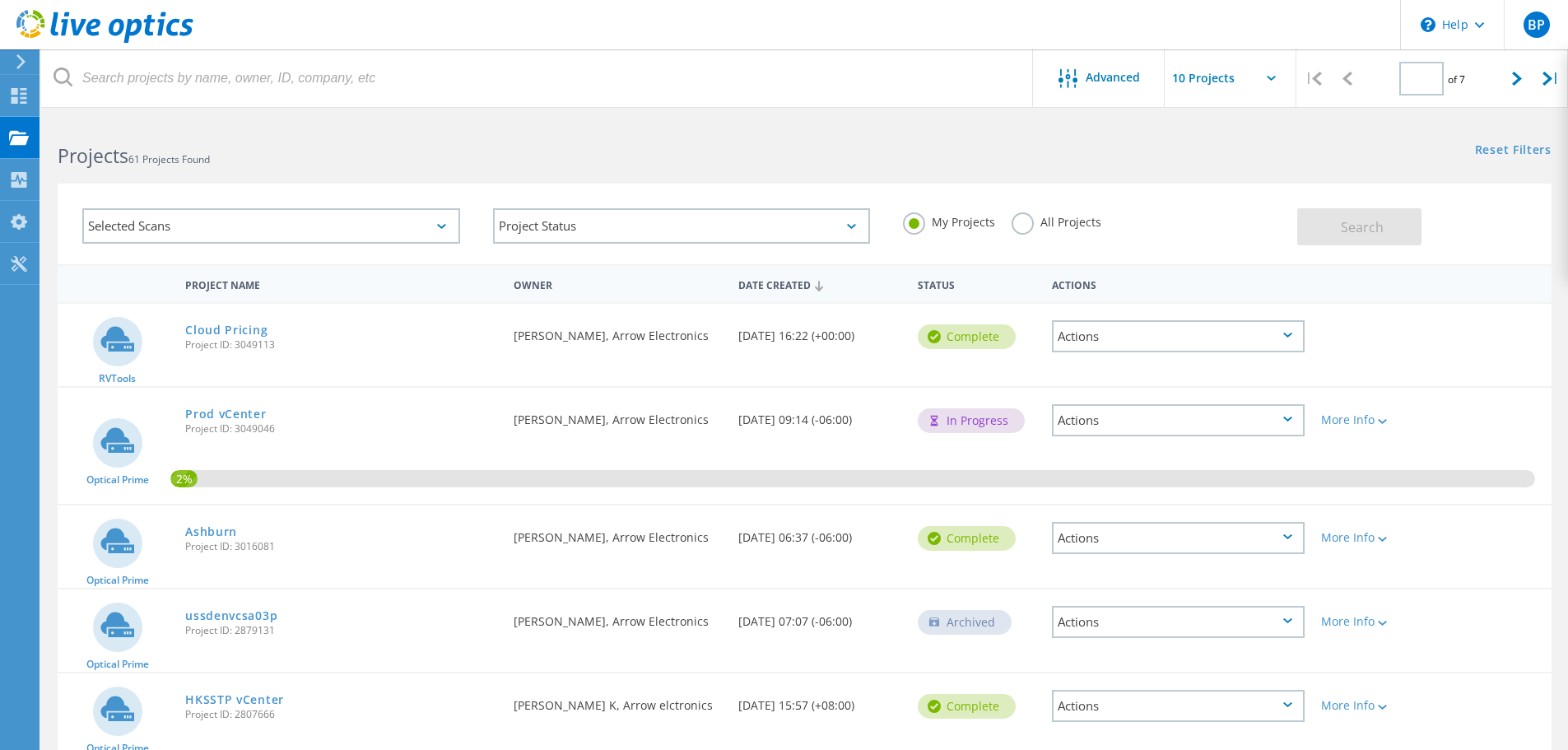
type input "1"
click at [423, 389] on div "Prod vCenter Project ID: 3049046" at bounding box center [341, 419] width 329 height 63
click at [348, 612] on div "ussdenvcsa03p Project ID: 2879131" at bounding box center [341, 621] width 329 height 63
click at [235, 616] on link "ussdenvcsa03p" at bounding box center [231, 616] width 93 height 11
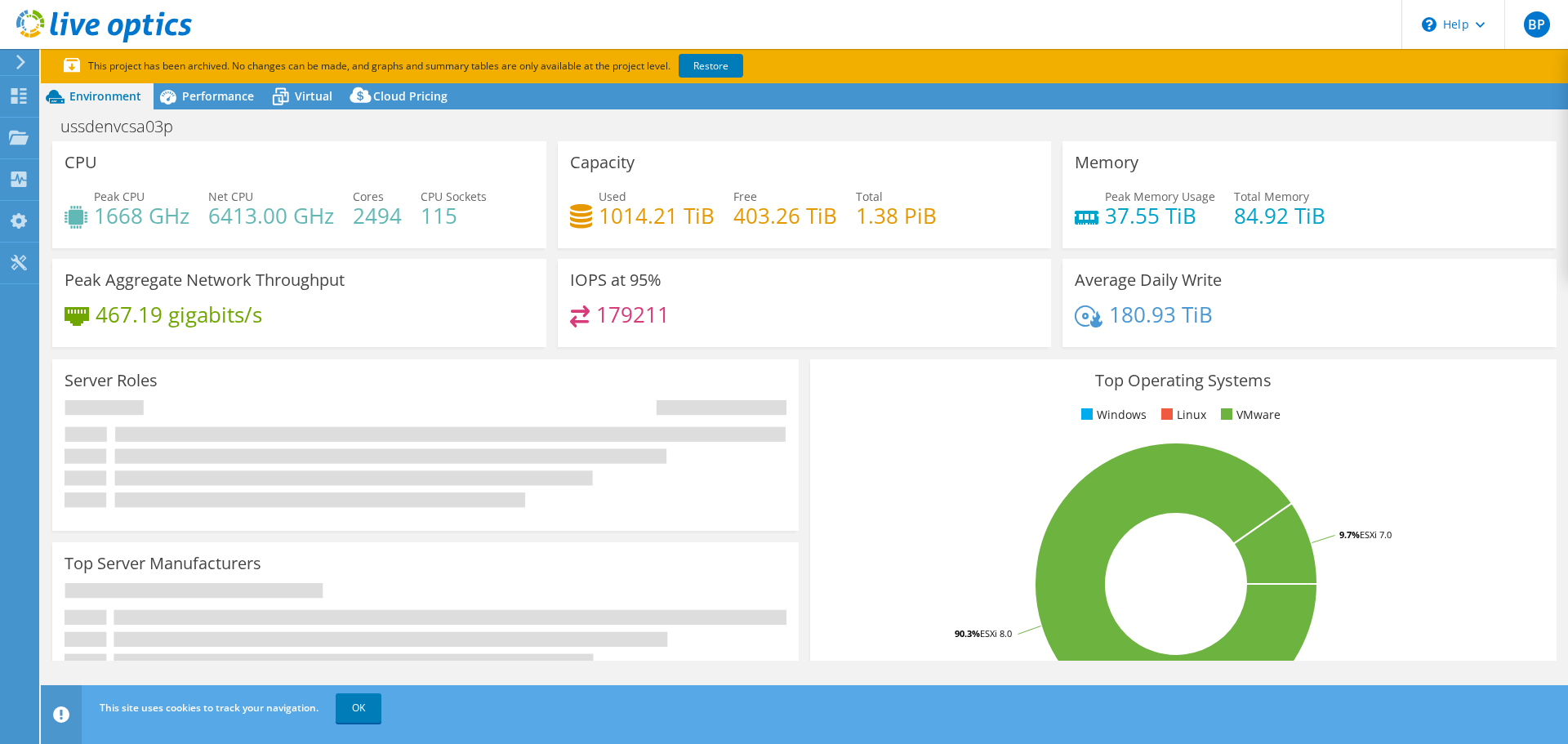
select select "USD"
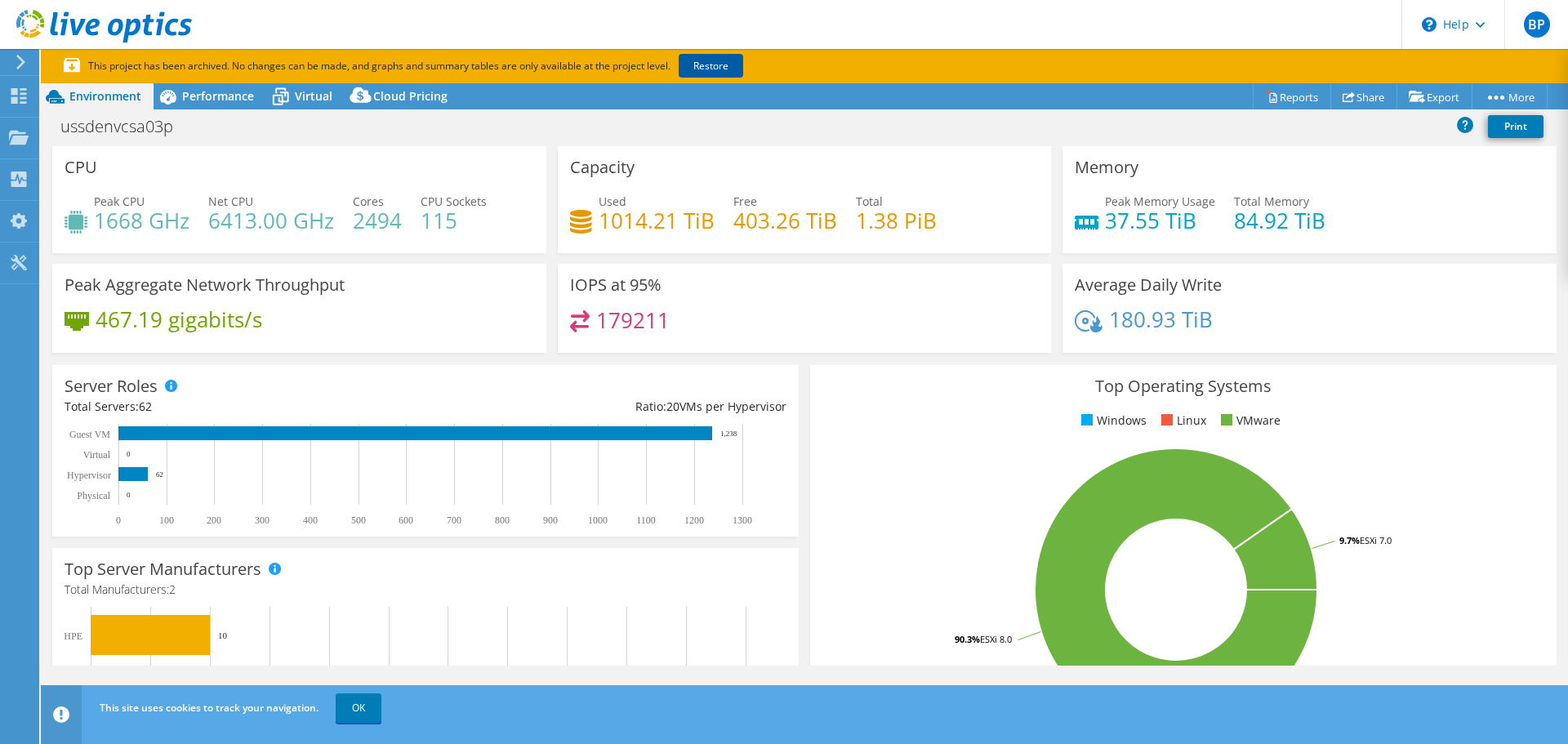
click at [723, 63] on link "Restore" at bounding box center [711, 66] width 64 height 24
click at [17, 93] on use at bounding box center [18, 96] width 16 height 16
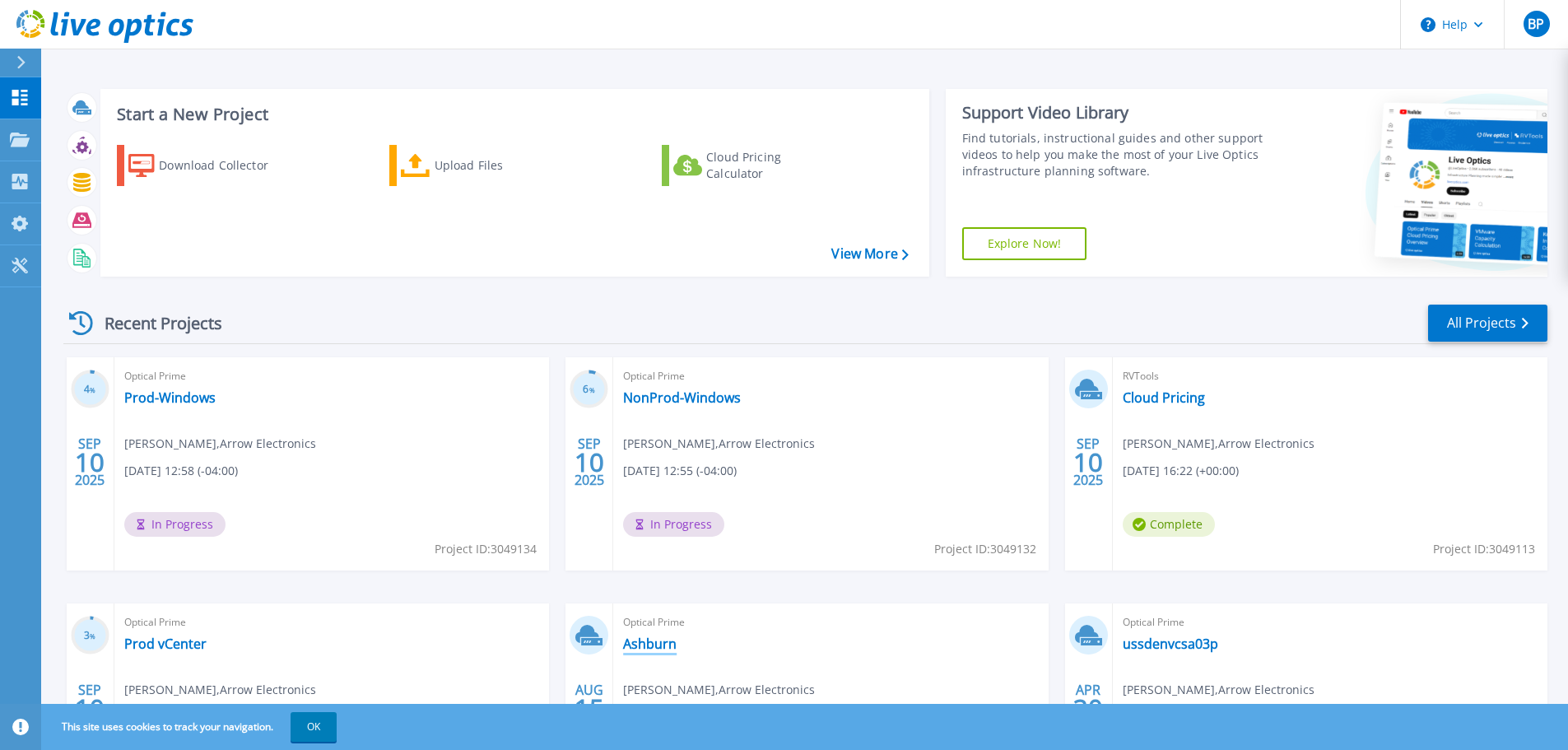
click at [647, 644] on link "Ashburn" at bounding box center [650, 644] width 54 height 17
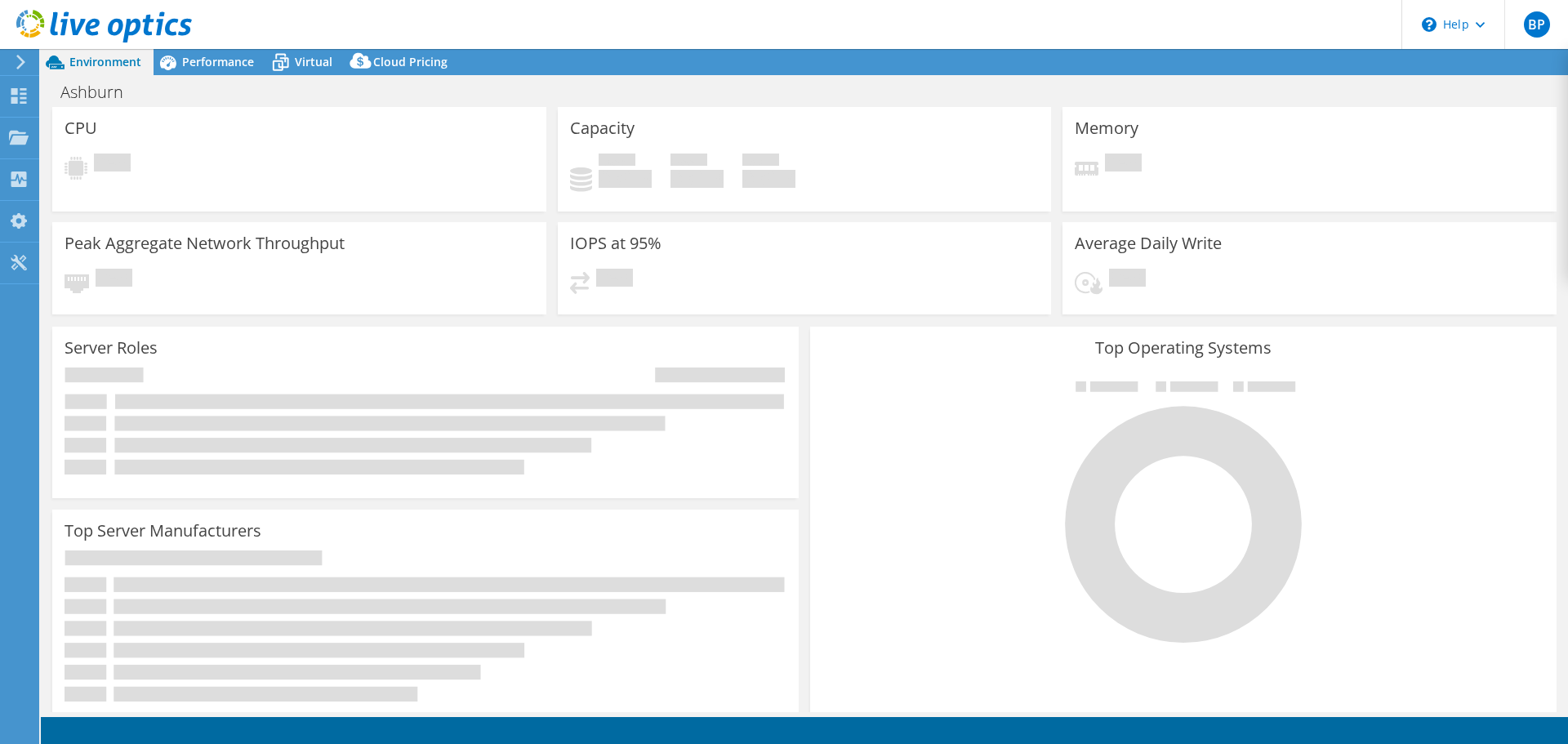
select select "USD"
select select "USEast"
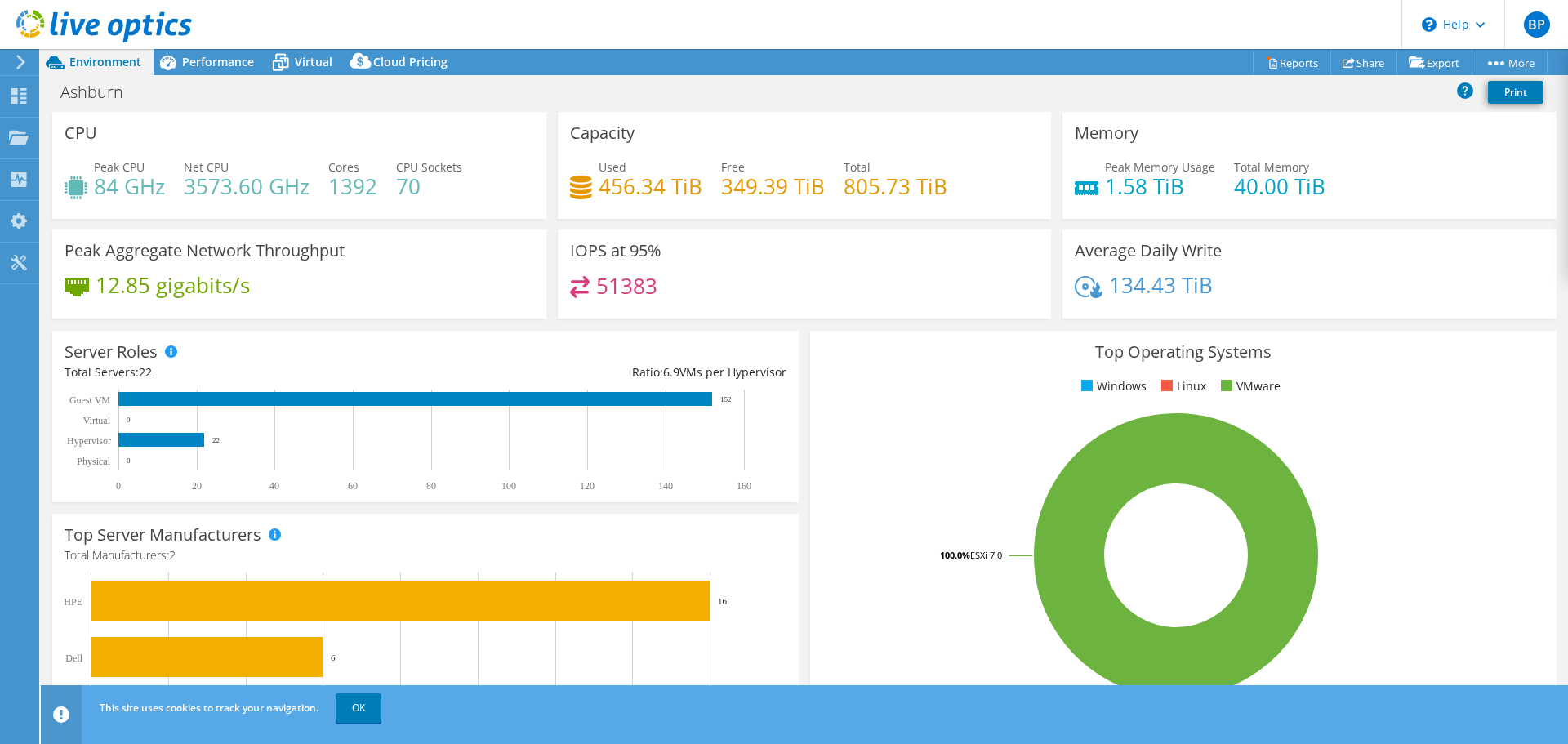
click at [20, 64] on use at bounding box center [21, 62] width 9 height 15
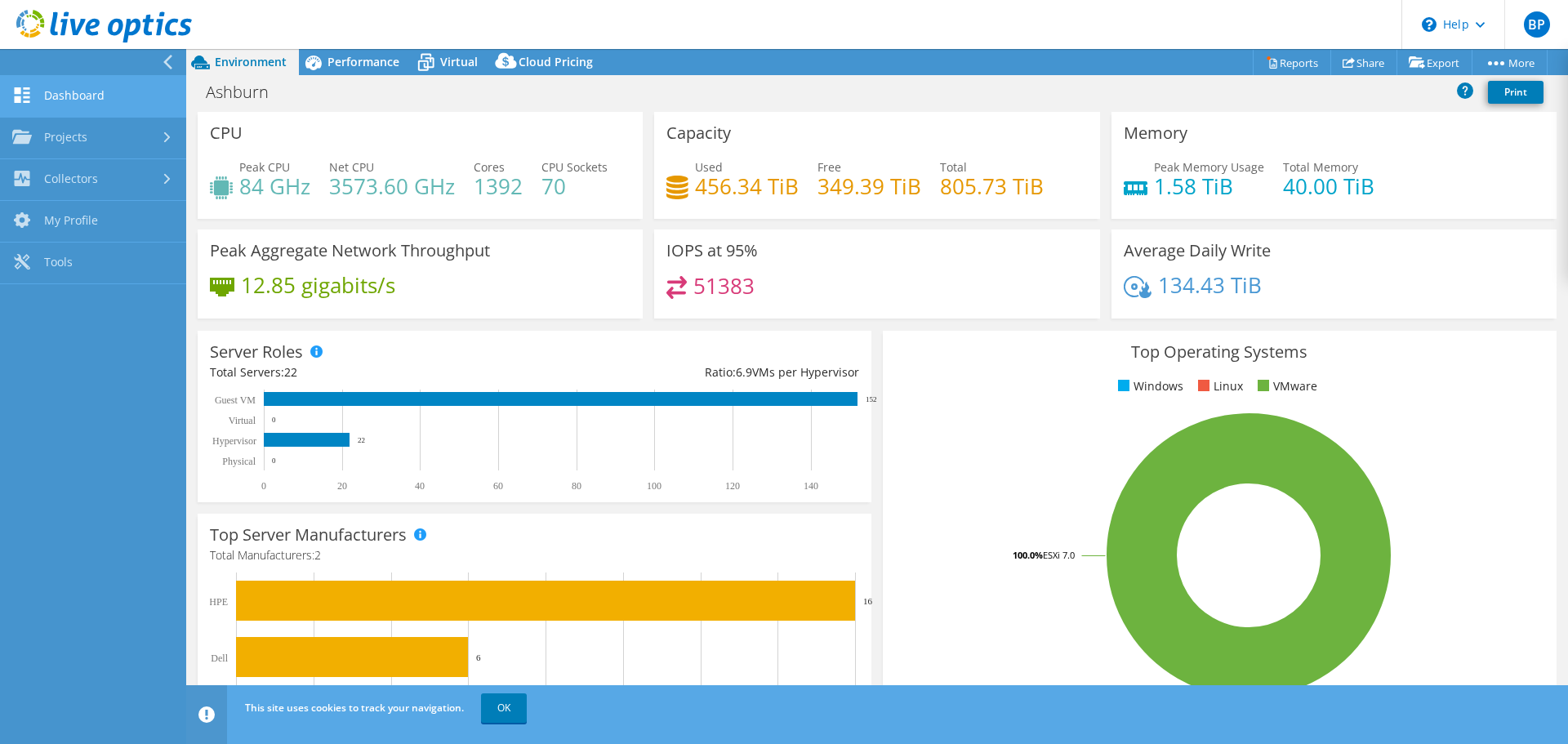
click at [86, 94] on link "Dashboard" at bounding box center [93, 96] width 186 height 41
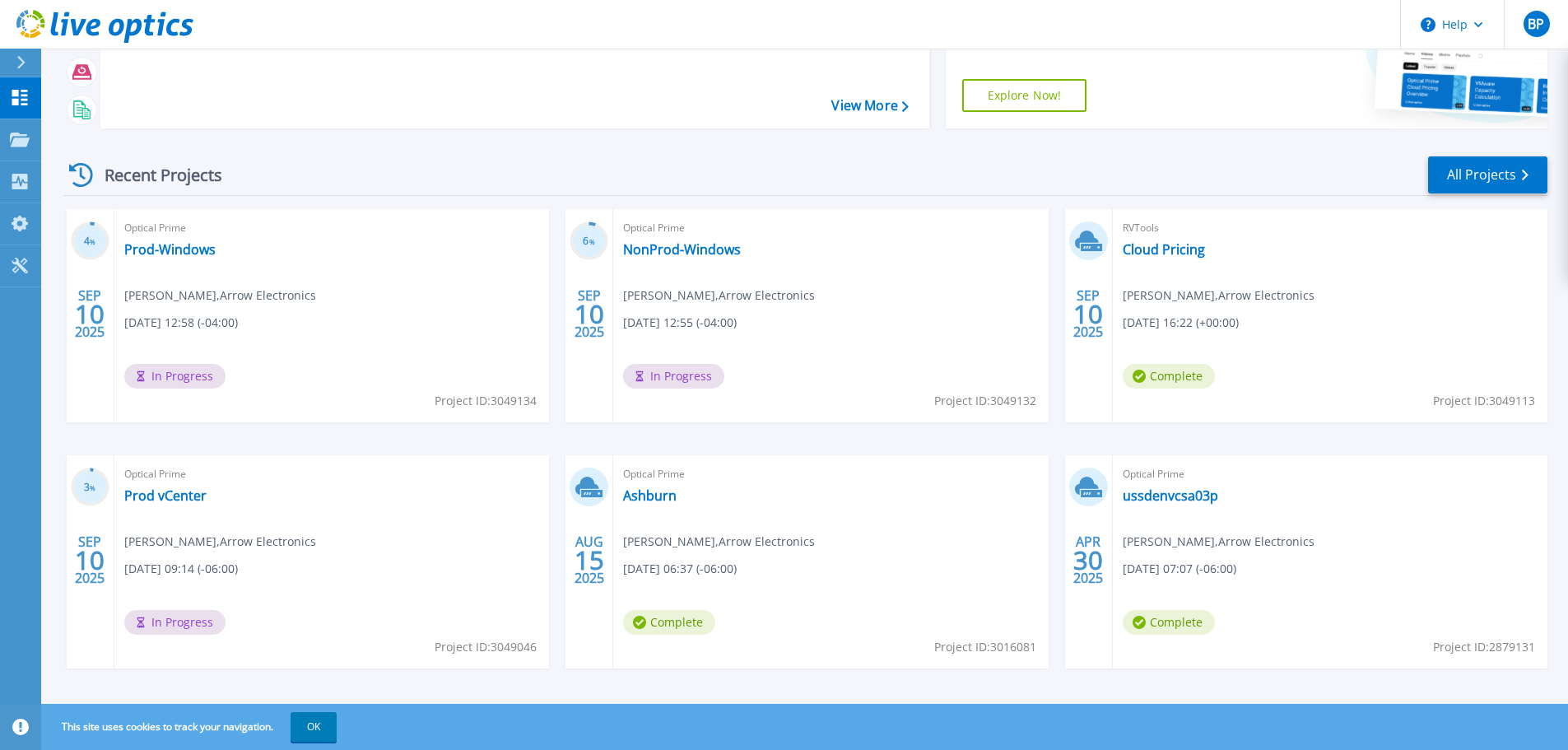
scroll to position [162, 0]
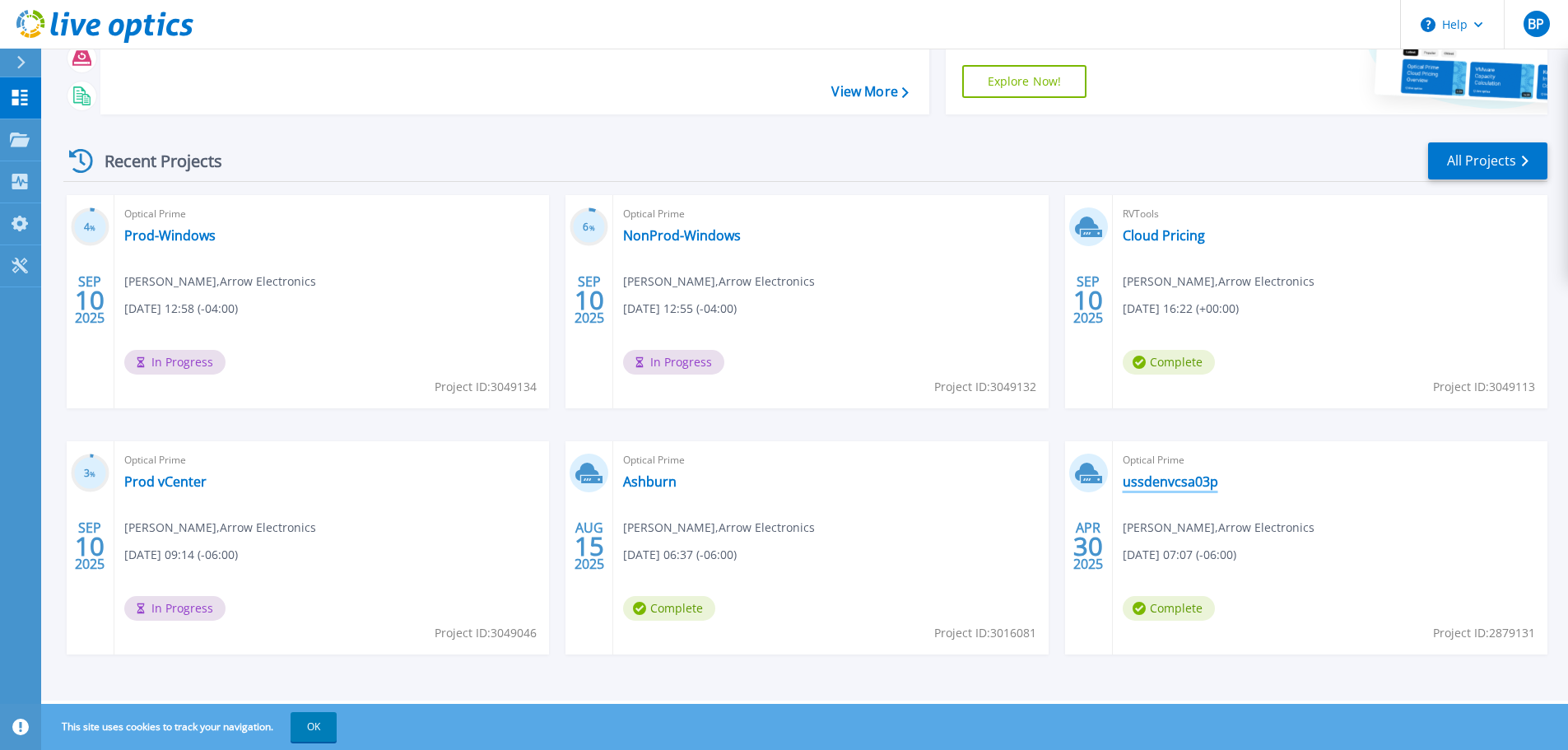
click at [1156, 479] on link "ussdenvcsa03p" at bounding box center [1170, 481] width 95 height 17
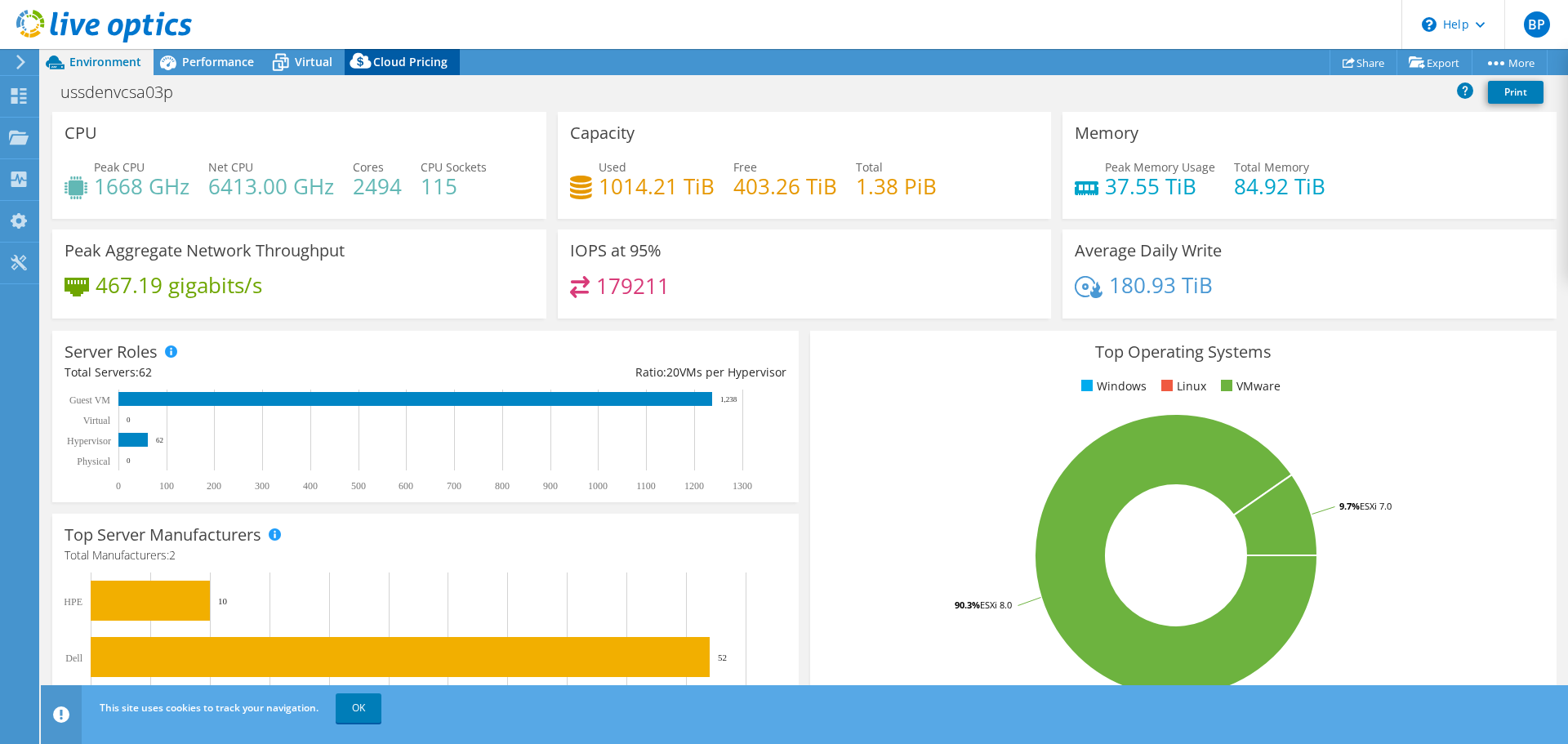
click at [422, 60] on span "Cloud Pricing" at bounding box center [409, 62] width 74 height 16
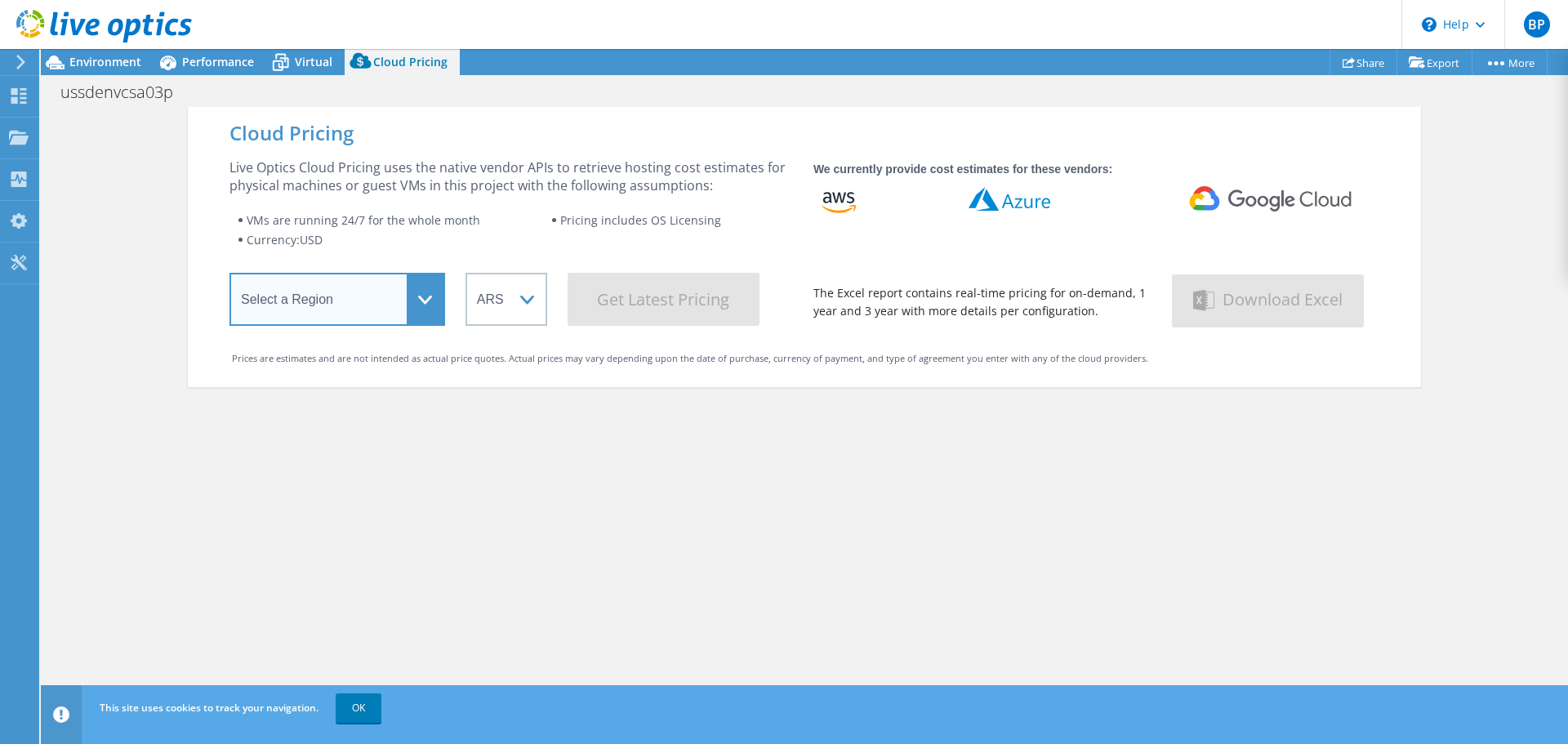
click at [417, 292] on select "Select a Region [GEOGRAPHIC_DATA] ([GEOGRAPHIC_DATA]) [GEOGRAPHIC_DATA] ([GEOGR…" at bounding box center [337, 299] width 216 height 53
select select "USEast"
click at [230, 276] on select "Select a Region [GEOGRAPHIC_DATA] ([GEOGRAPHIC_DATA]) [GEOGRAPHIC_DATA] ([GEOGR…" at bounding box center [337, 299] width 216 height 53
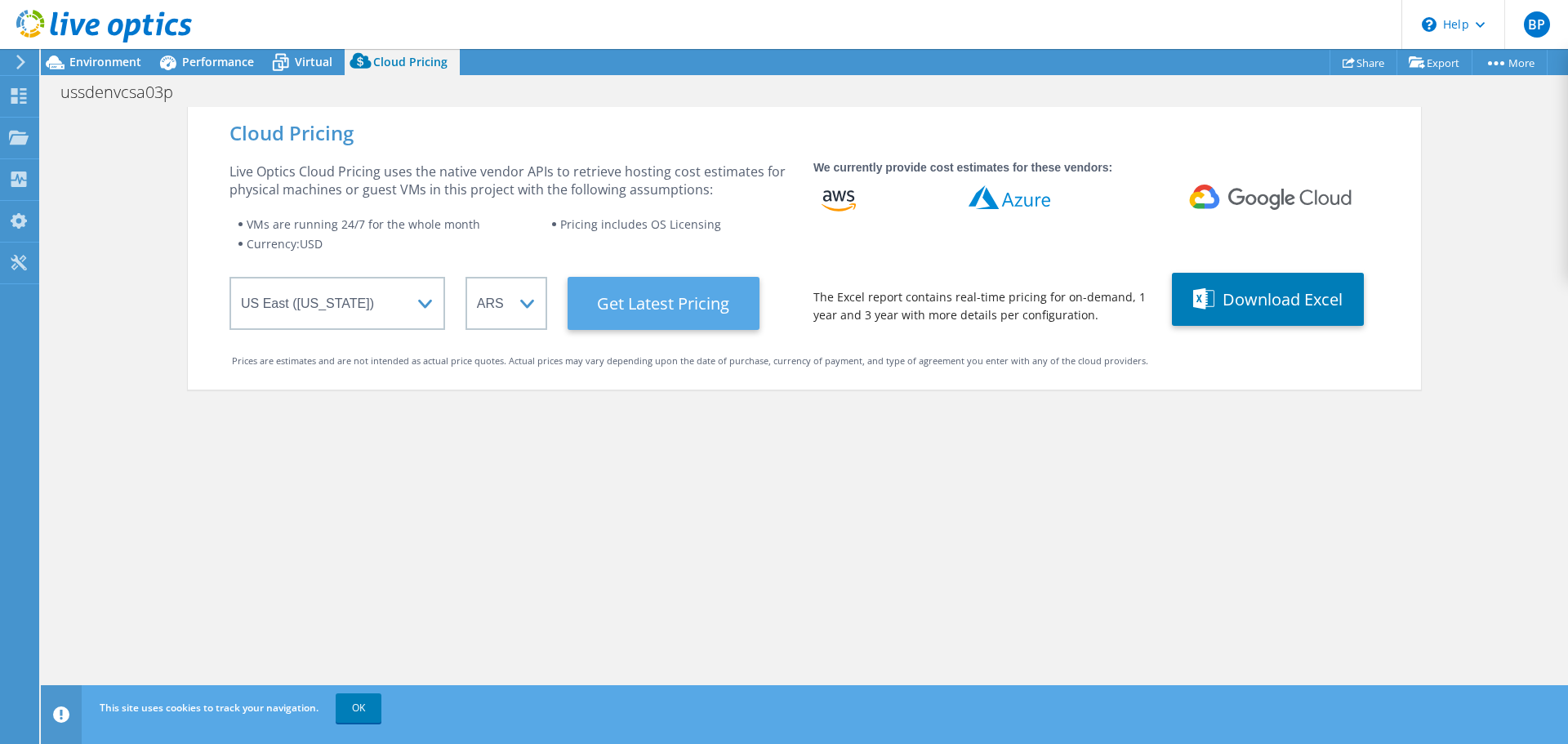
click at [689, 310] on Latest "Get Latest Pricing" at bounding box center [663, 303] width 192 height 53
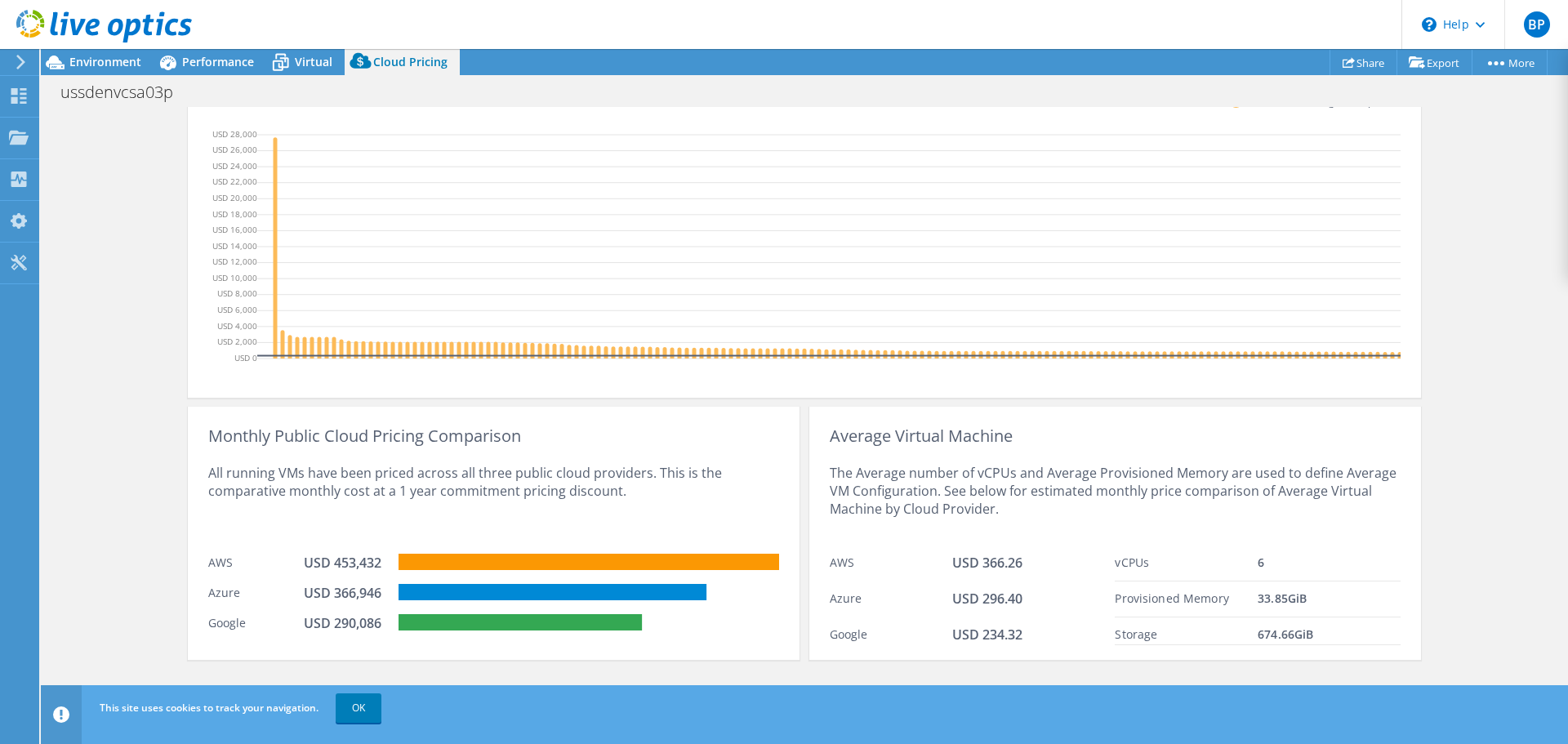
scroll to position [88, 0]
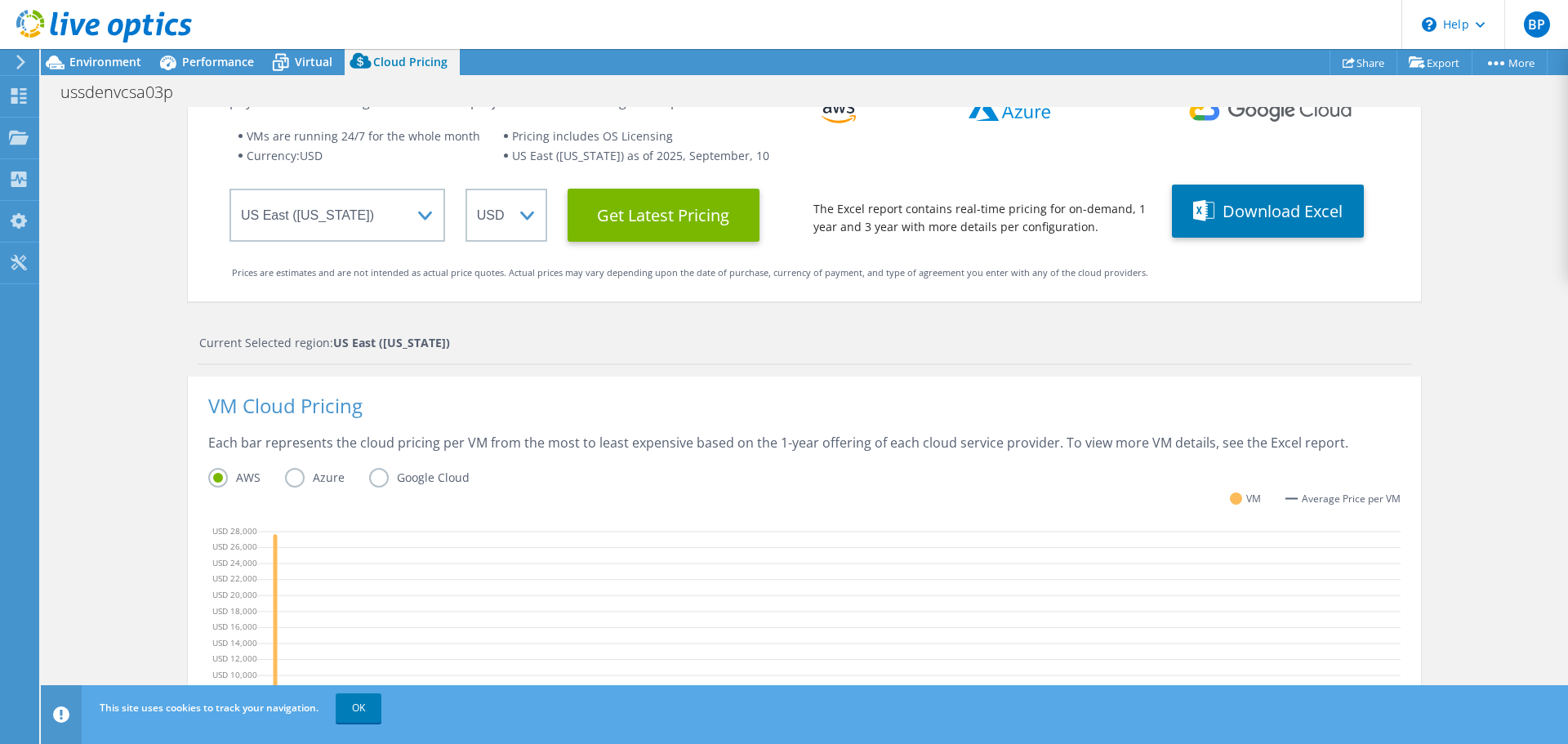
click at [290, 478] on label "Azure" at bounding box center [327, 478] width 84 height 19
click at [0, 0] on input "Azure" at bounding box center [0, 0] width 0 height 0
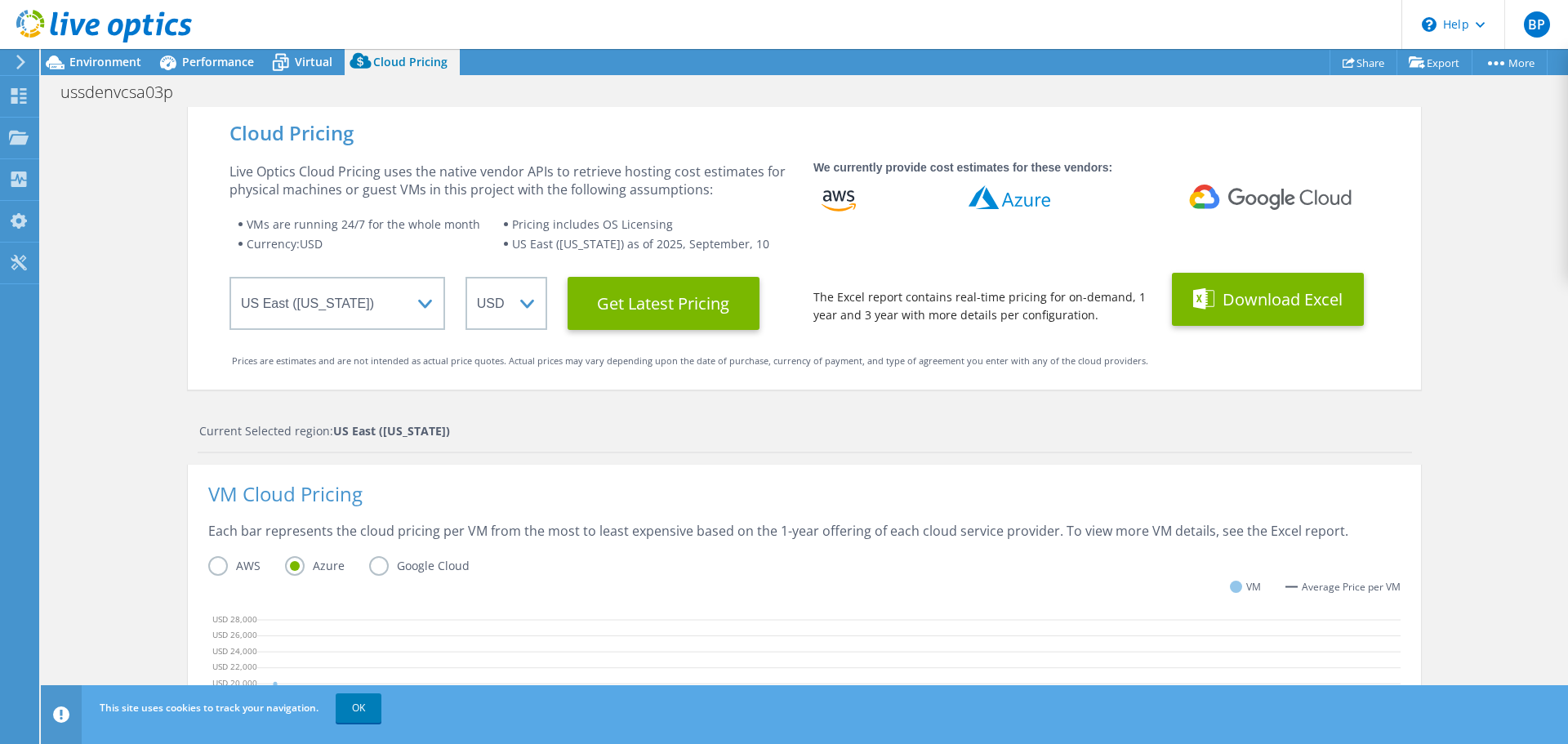
click at [1243, 305] on button "Download Excel" at bounding box center [1267, 299] width 192 height 53
click at [1280, 301] on button "Download Excel" at bounding box center [1267, 299] width 192 height 53
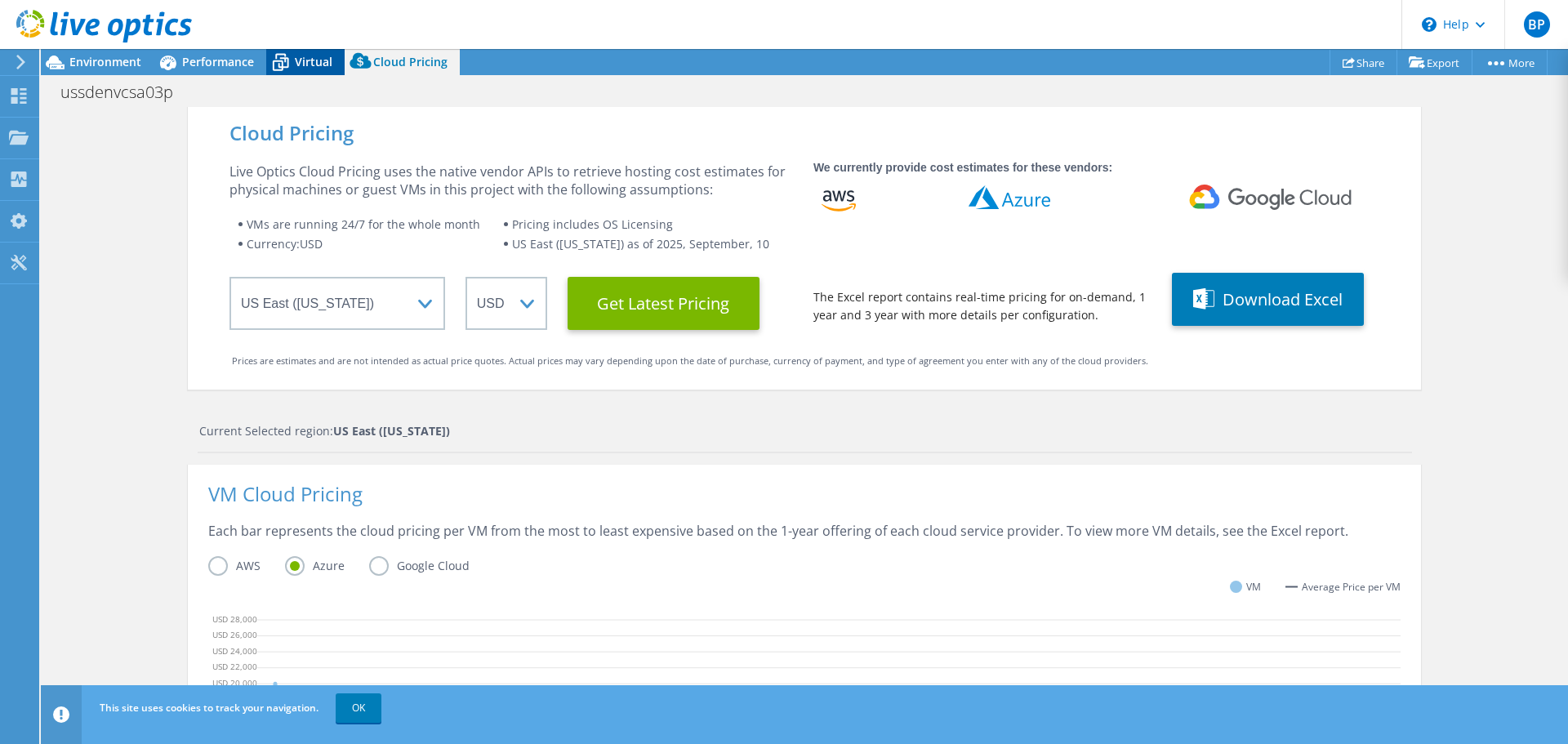
click at [289, 57] on icon at bounding box center [280, 62] width 28 height 28
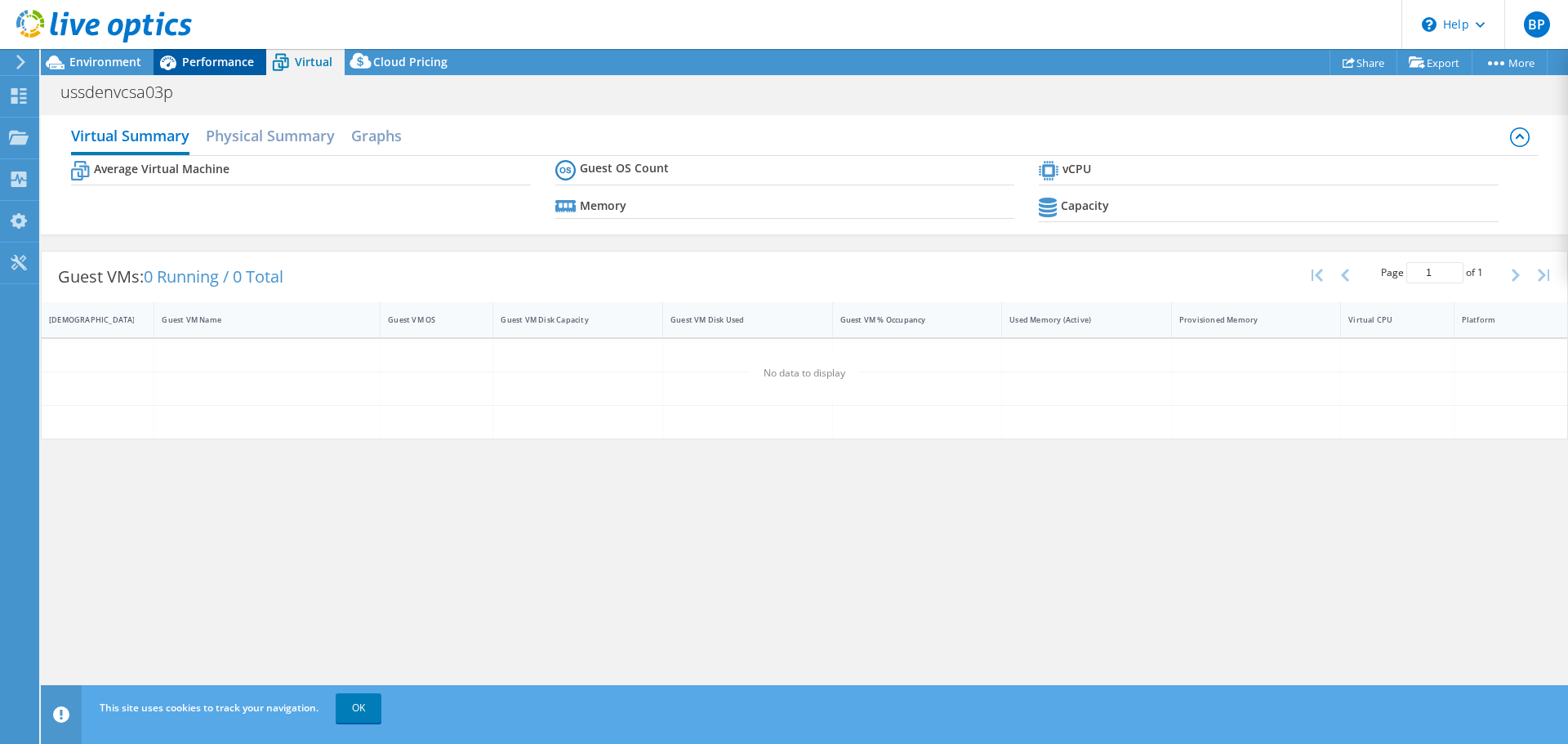
click at [210, 62] on span "Performance" at bounding box center [218, 62] width 72 height 16
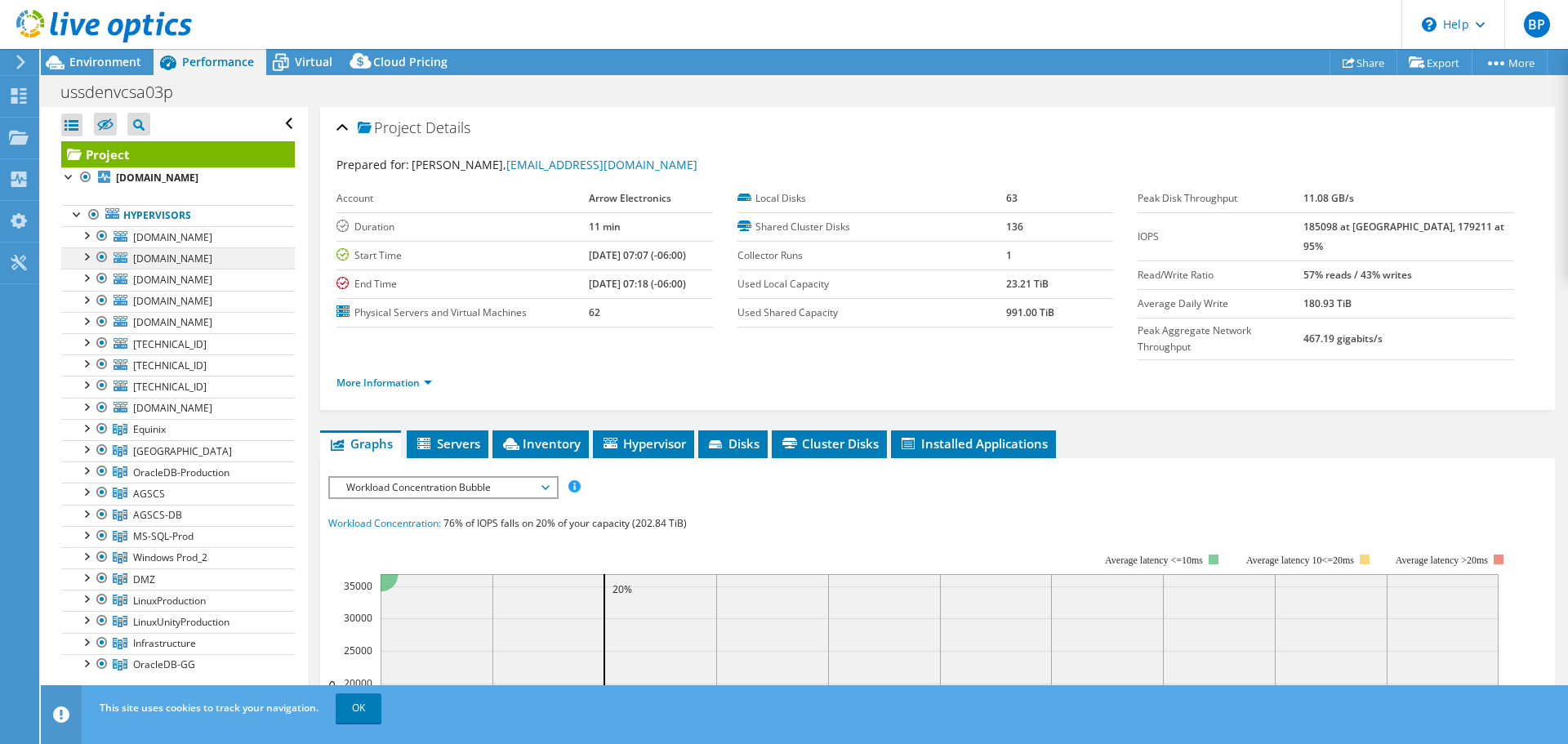
drag, startPoint x: 92, startPoint y: 227, endPoint x: 115, endPoint y: 303, distance: 79.4
click at [92, 225] on div at bounding box center [94, 214] width 17 height 19
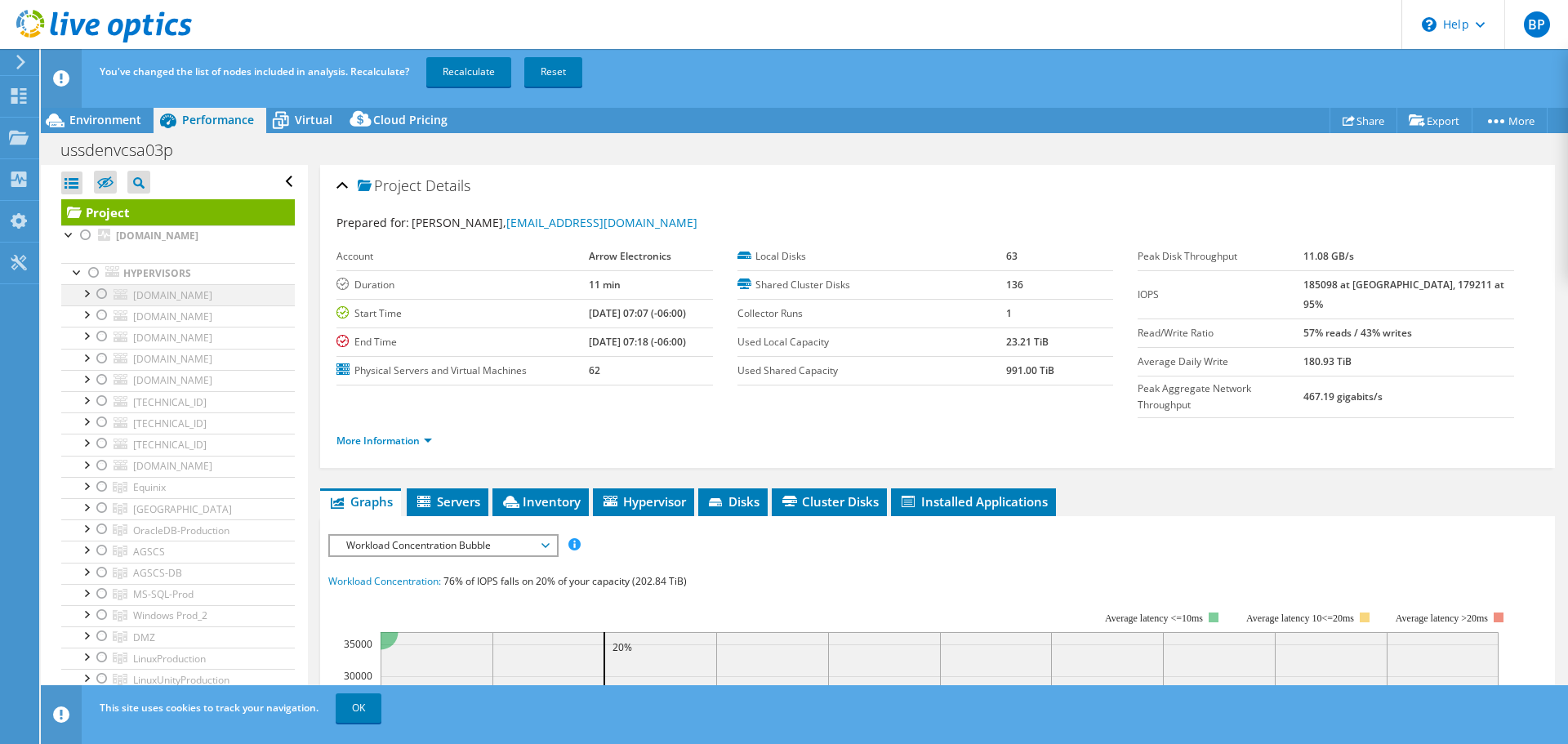
click at [100, 304] on div at bounding box center [102, 293] width 17 height 19
click at [373, 699] on link "OK" at bounding box center [359, 708] width 46 height 29
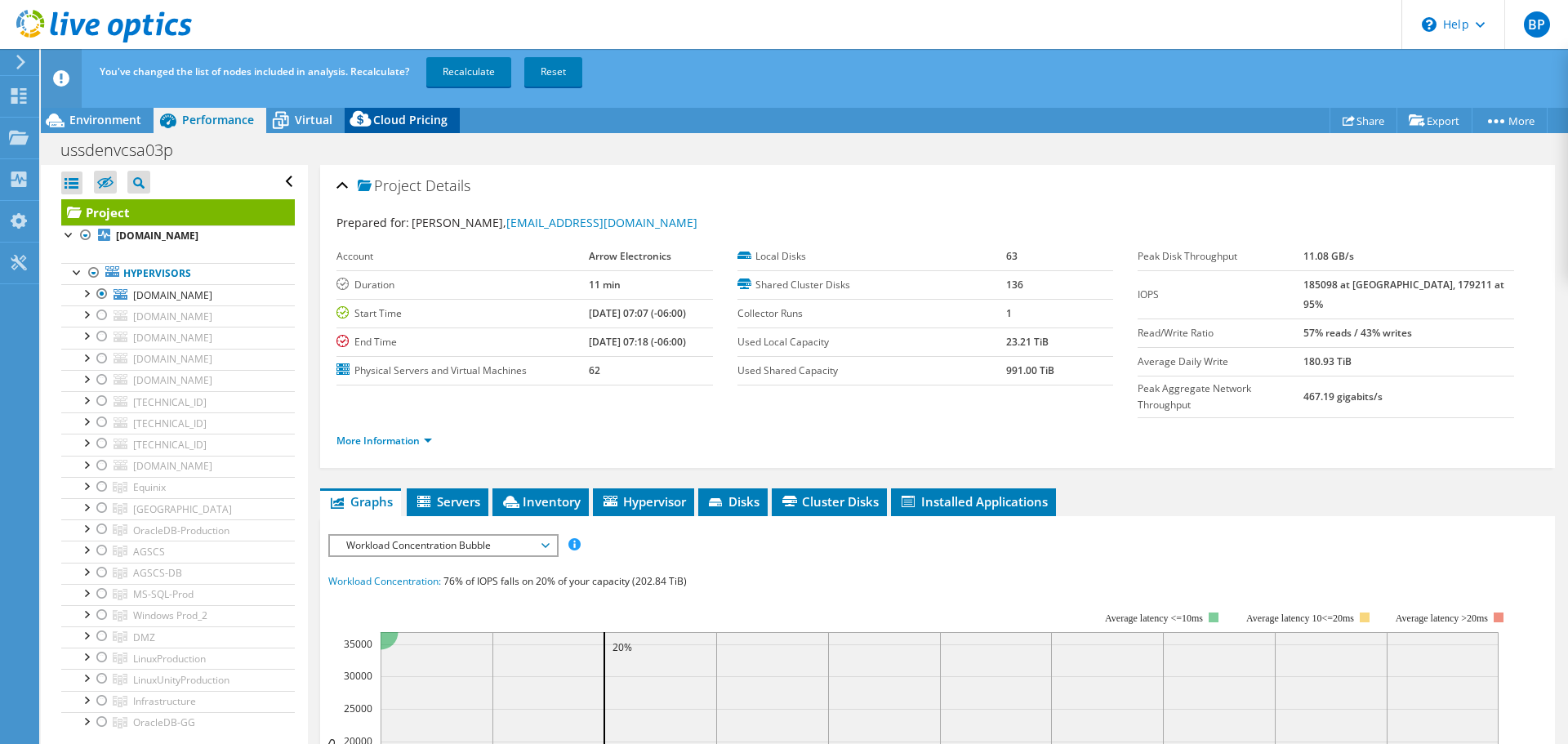
click at [394, 119] on span "Cloud Pricing" at bounding box center [409, 119] width 74 height 16
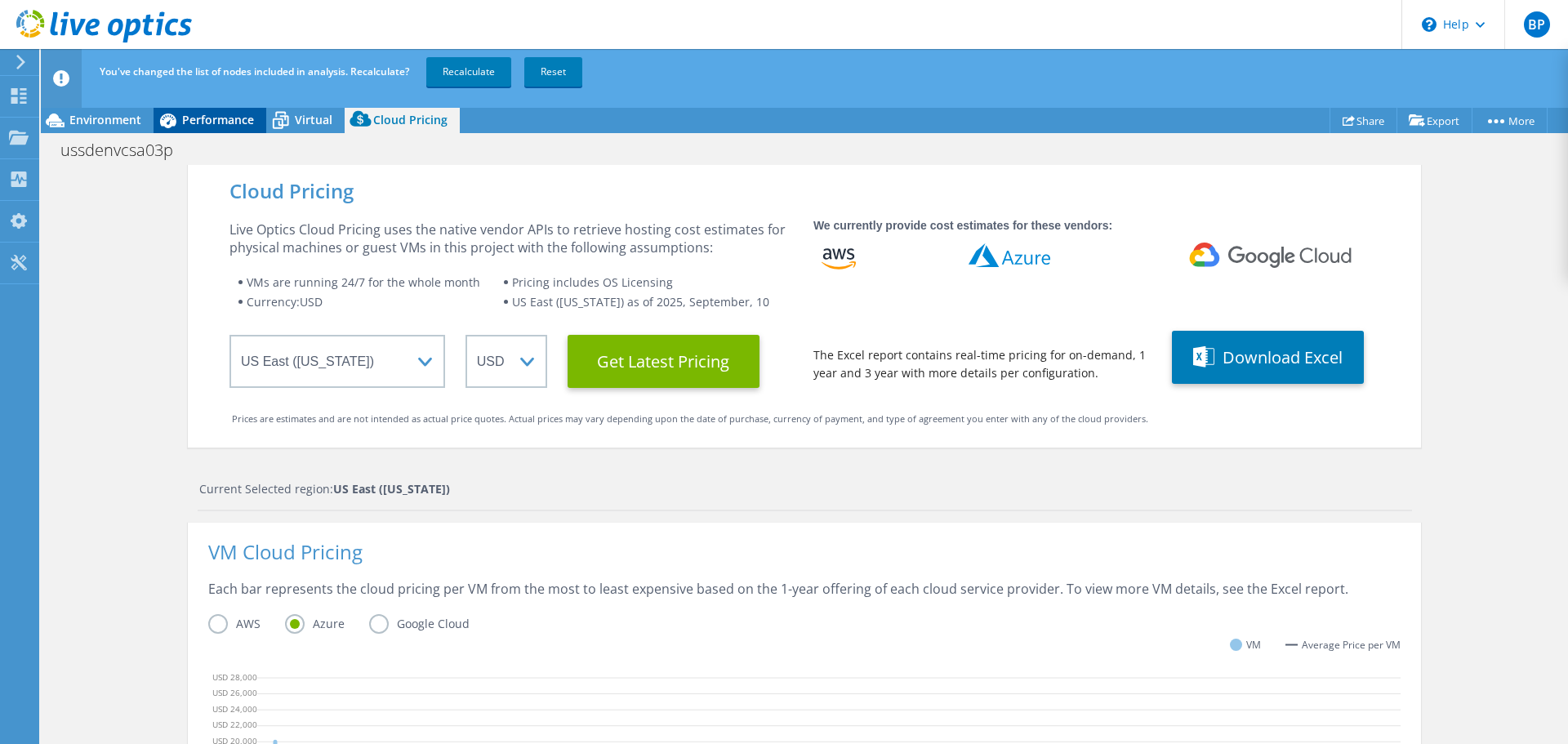
click at [243, 124] on span "Performance" at bounding box center [218, 119] width 72 height 16
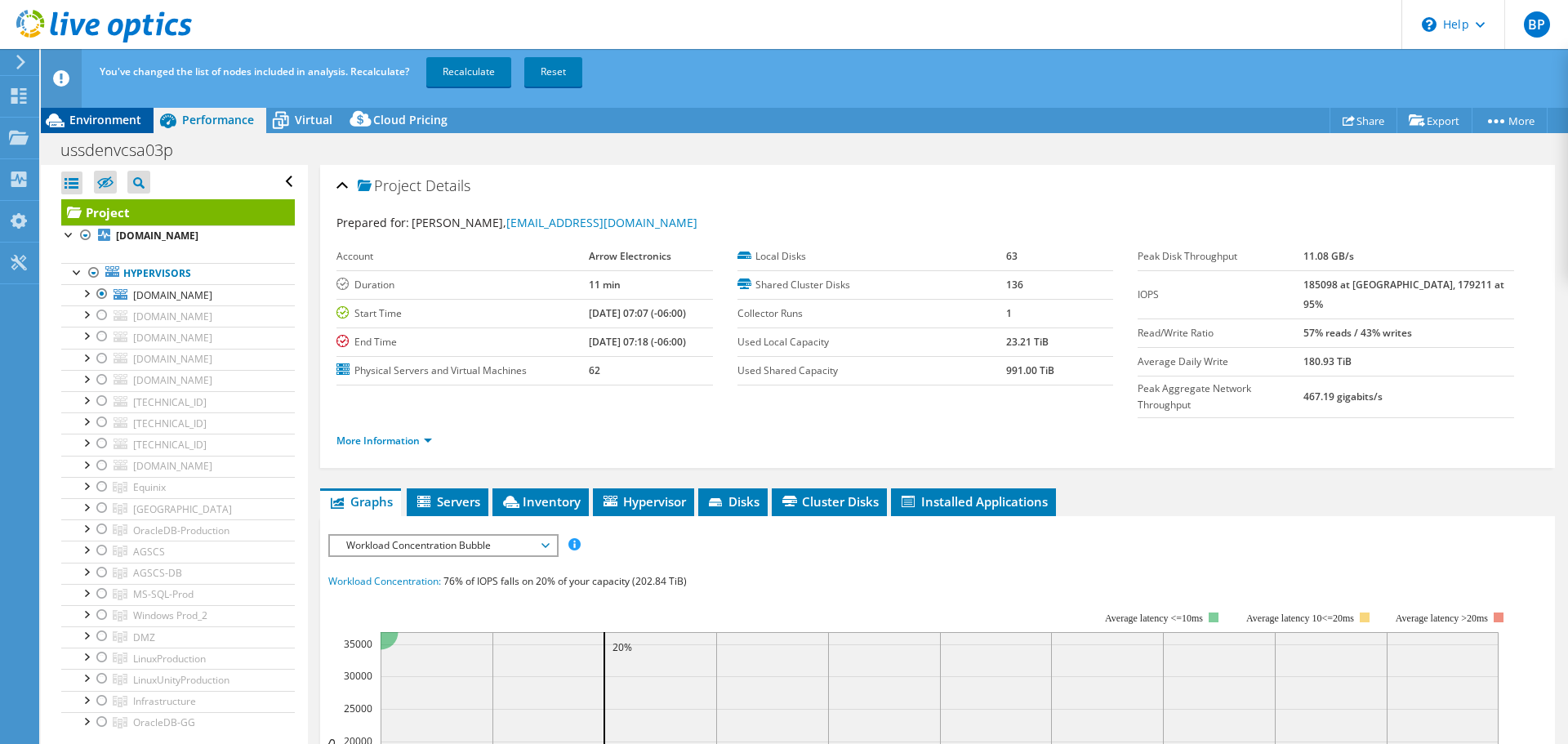
click at [127, 121] on span "Environment" at bounding box center [106, 119] width 72 height 16
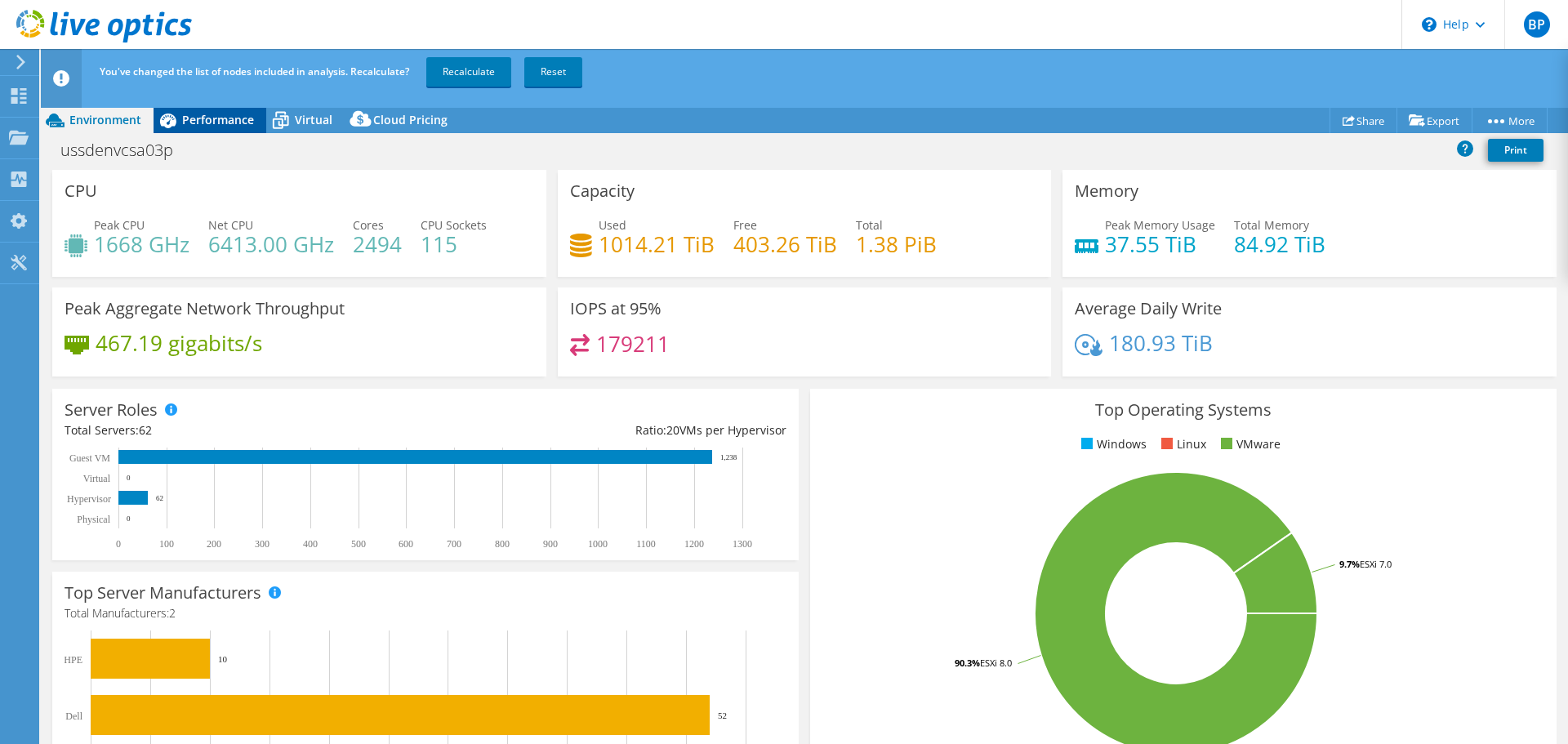
click at [209, 110] on div "Performance" at bounding box center [209, 120] width 113 height 26
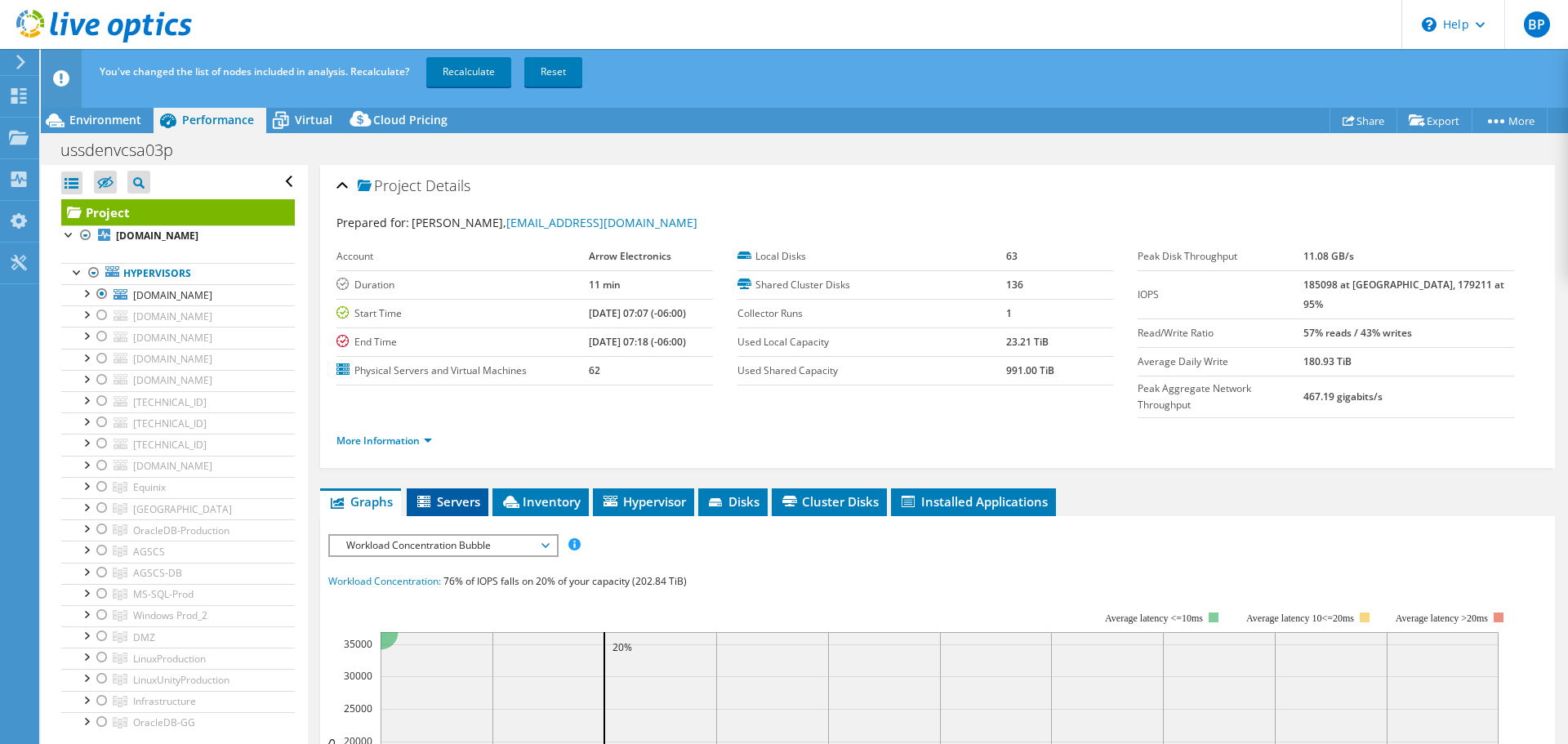
click at [444, 493] on span "Servers" at bounding box center [447, 502] width 65 height 17
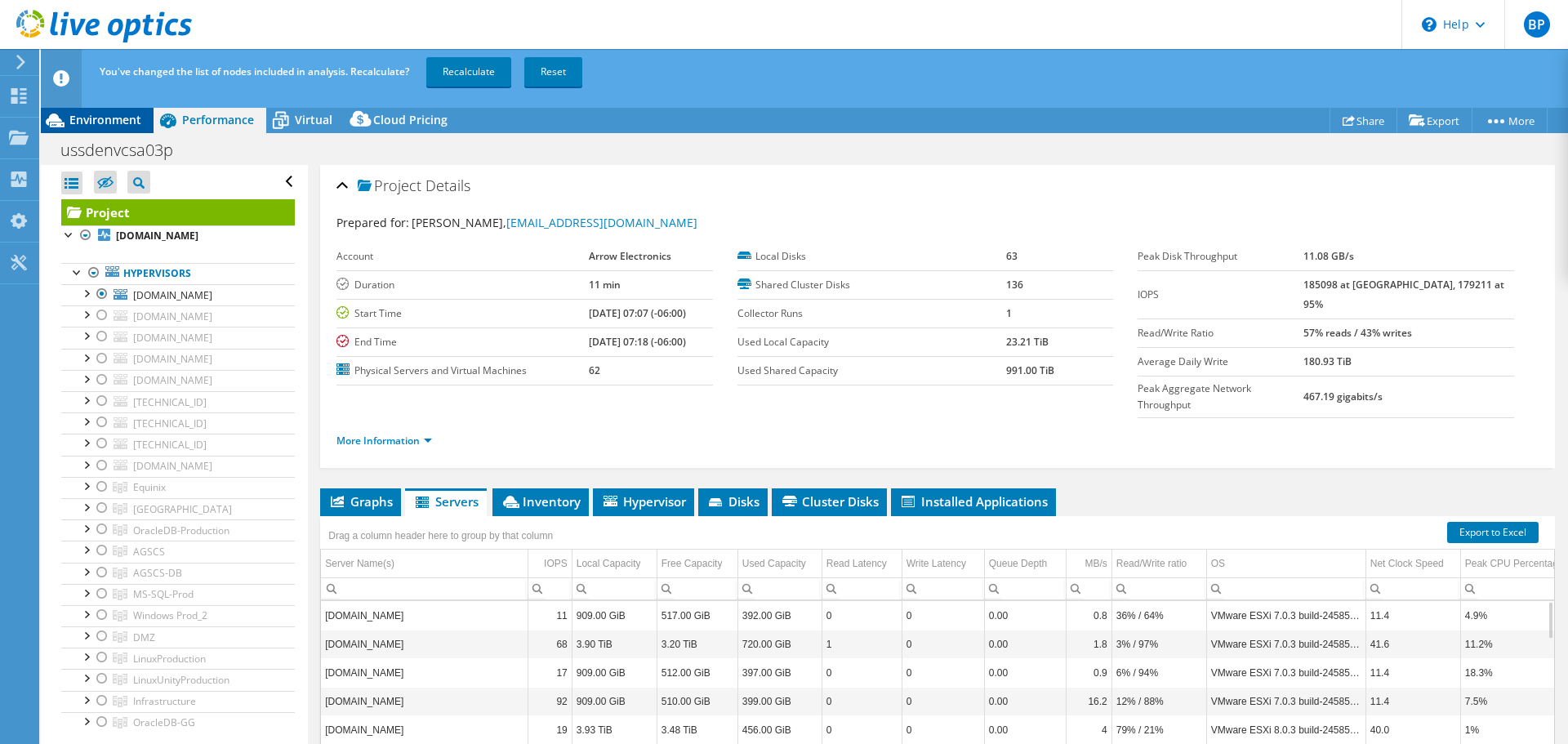
click at [119, 120] on span "Environment" at bounding box center [106, 119] width 72 height 16
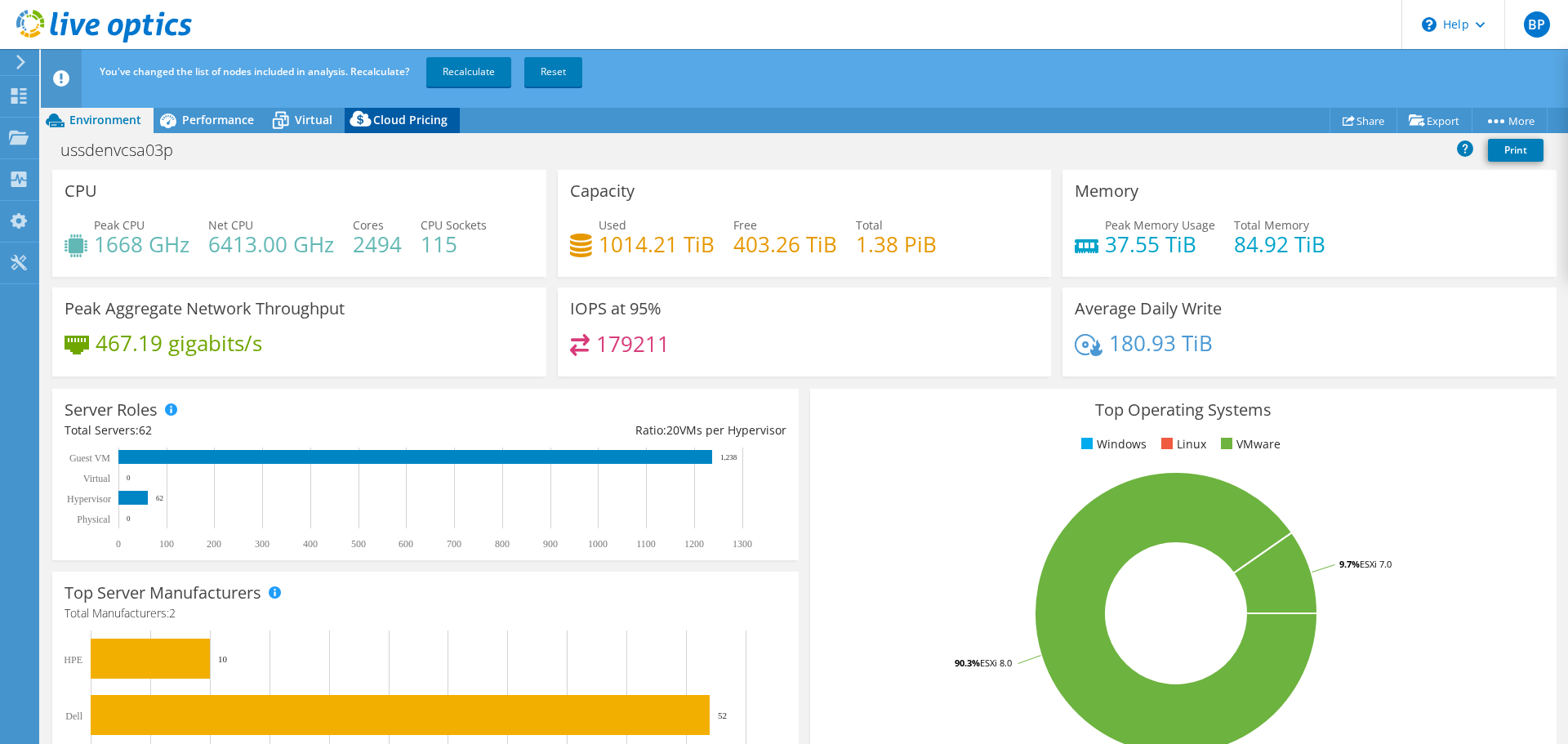
click at [402, 120] on span "Cloud Pricing" at bounding box center [409, 119] width 74 height 16
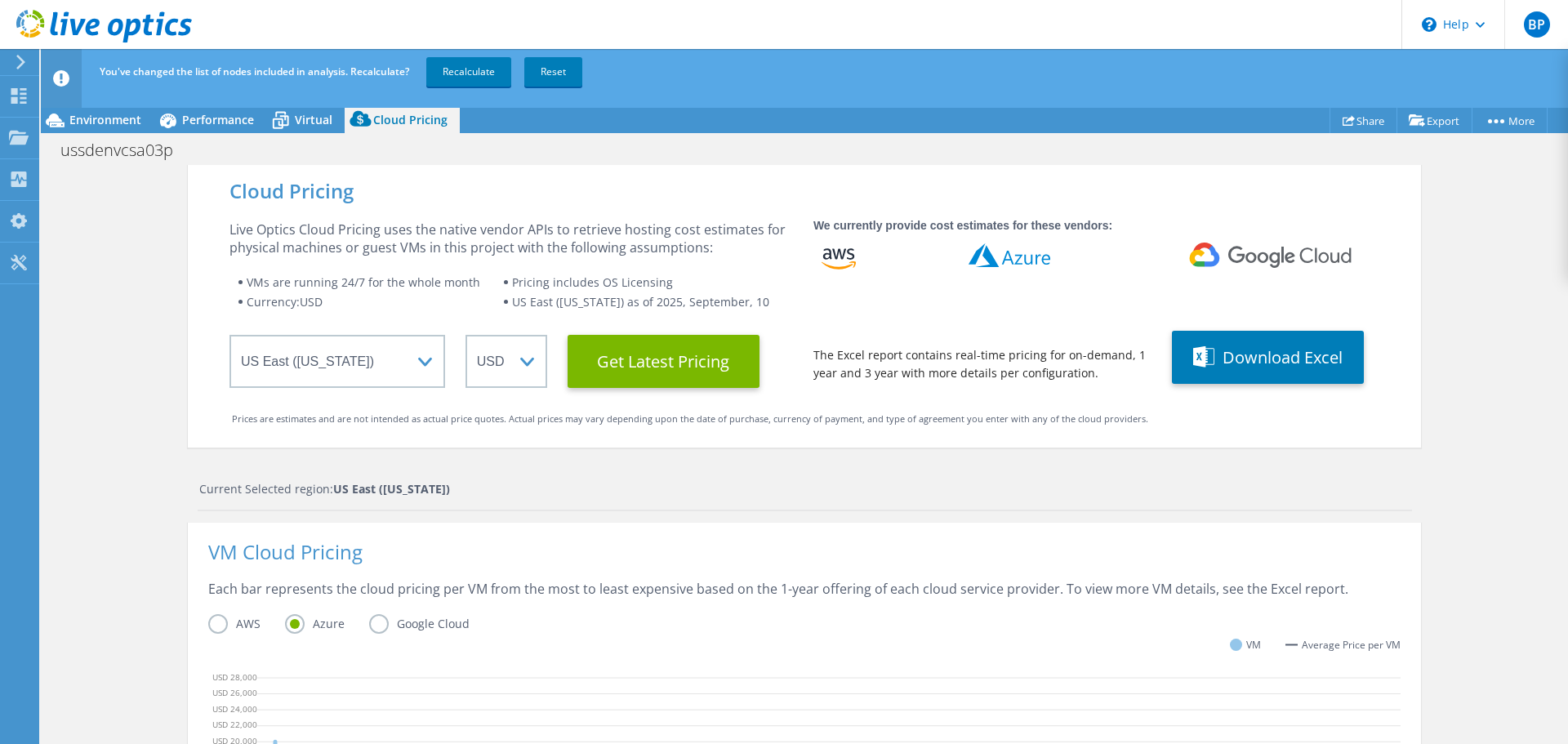
click at [1525, 439] on div "Cloud Pricing Live Optics Cloud Pricing uses the native vendor APIs to retrieve…" at bounding box center [803, 710] width 1527 height 1090
click at [1273, 358] on button "Download Excel" at bounding box center [1267, 357] width 192 height 53
